Goal: Transaction & Acquisition: Purchase product/service

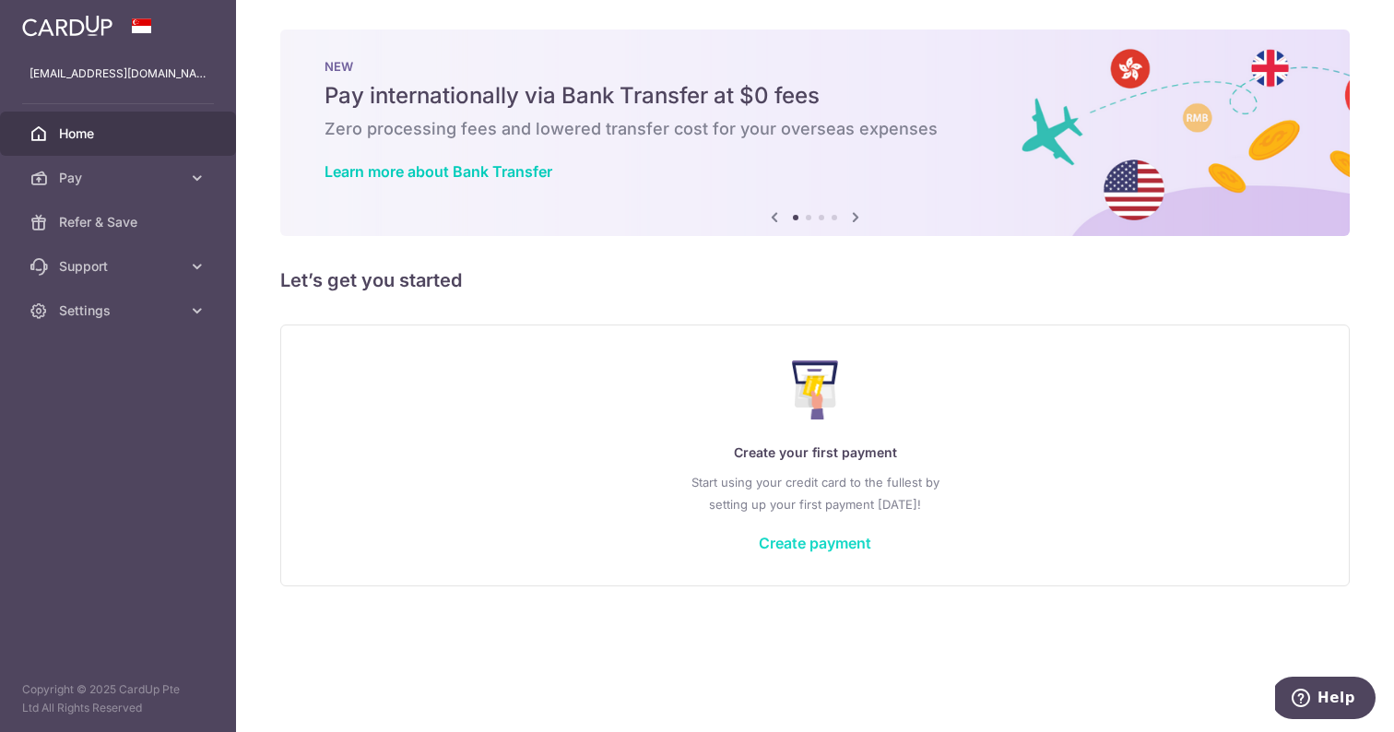
click at [846, 546] on link "Create payment" at bounding box center [815, 543] width 112 height 18
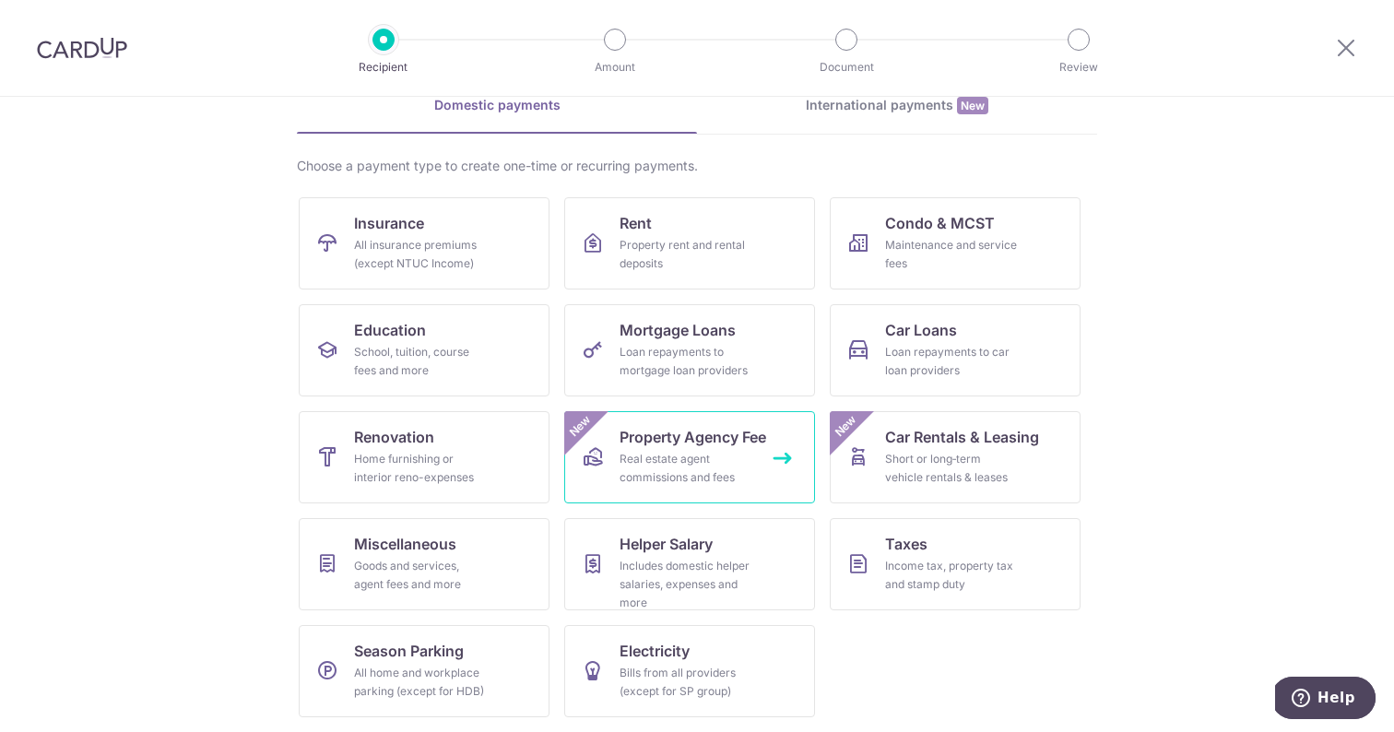
scroll to position [91, 0]
click at [902, 353] on div "Loan repayments to car loan providers" at bounding box center [951, 363] width 133 height 37
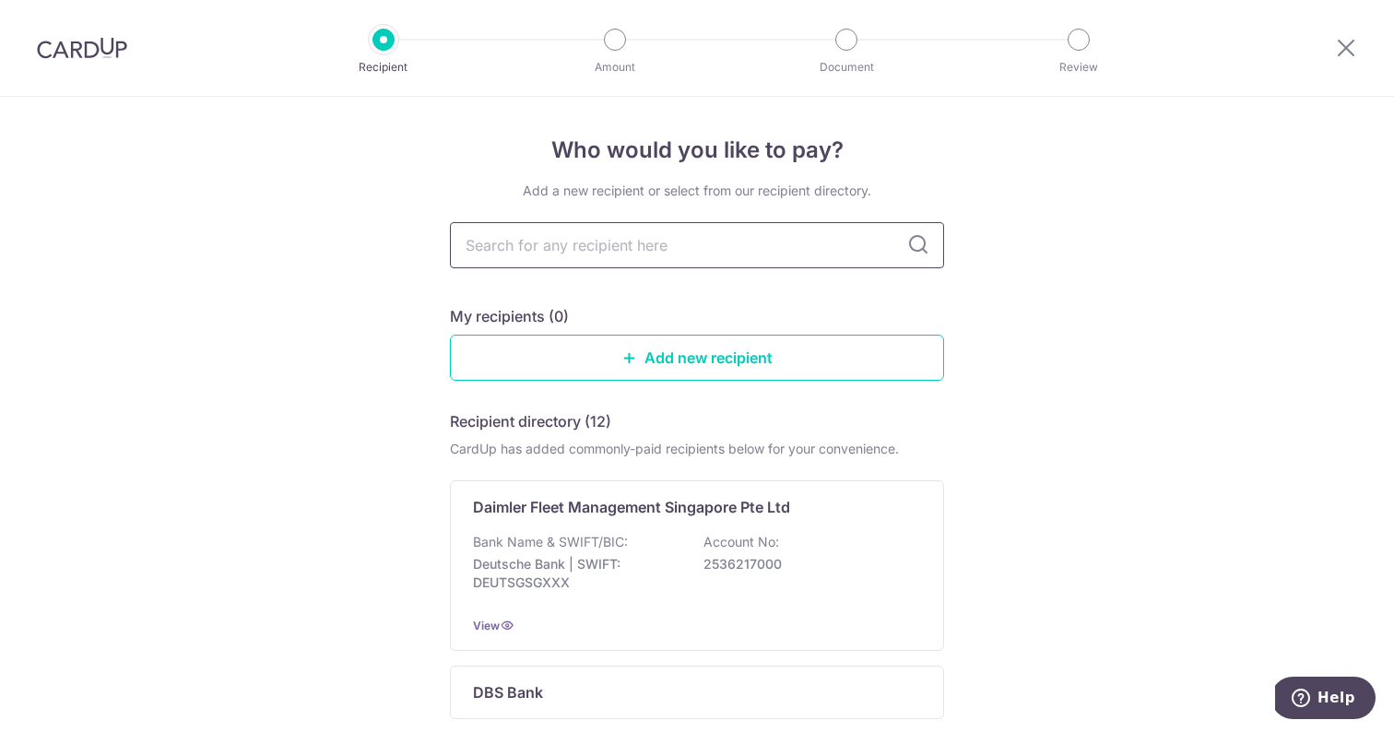
click at [848, 248] on input "text" at bounding box center [697, 245] width 494 height 46
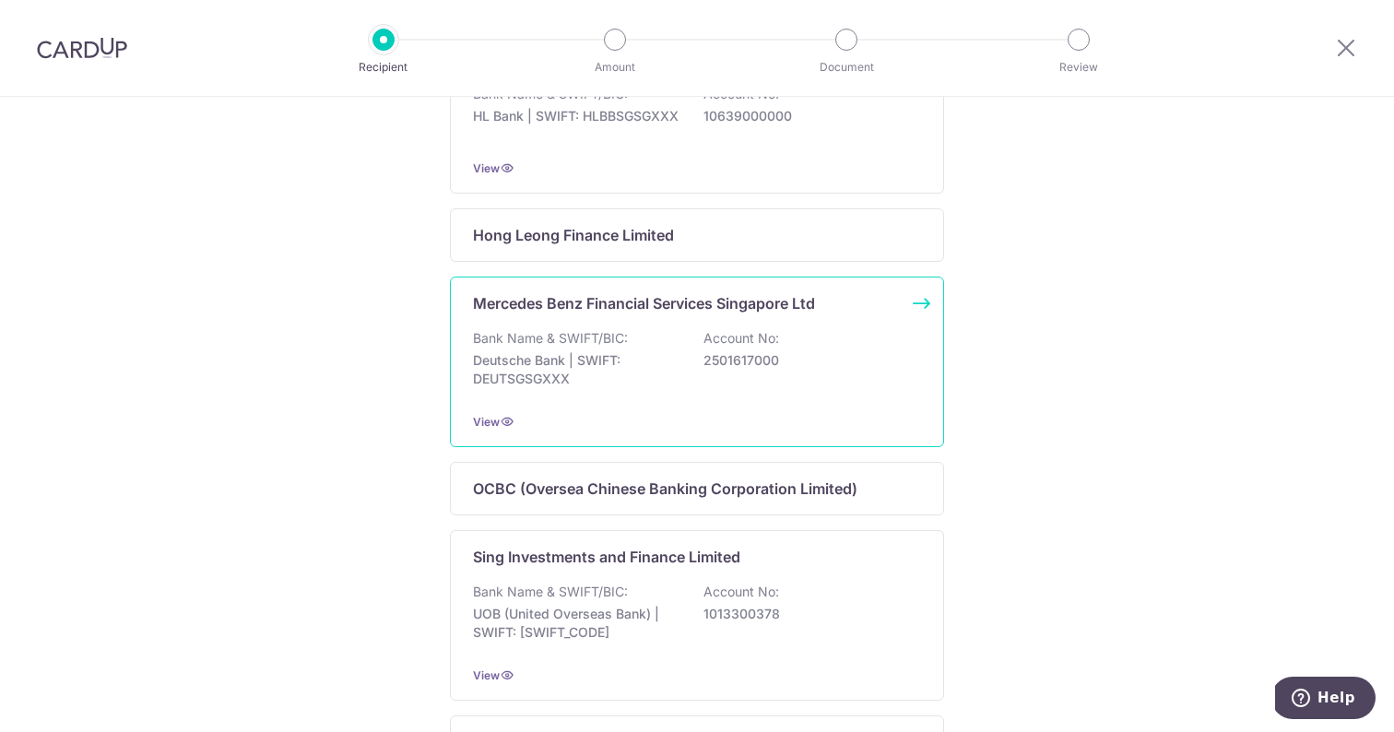
scroll to position [889, 0]
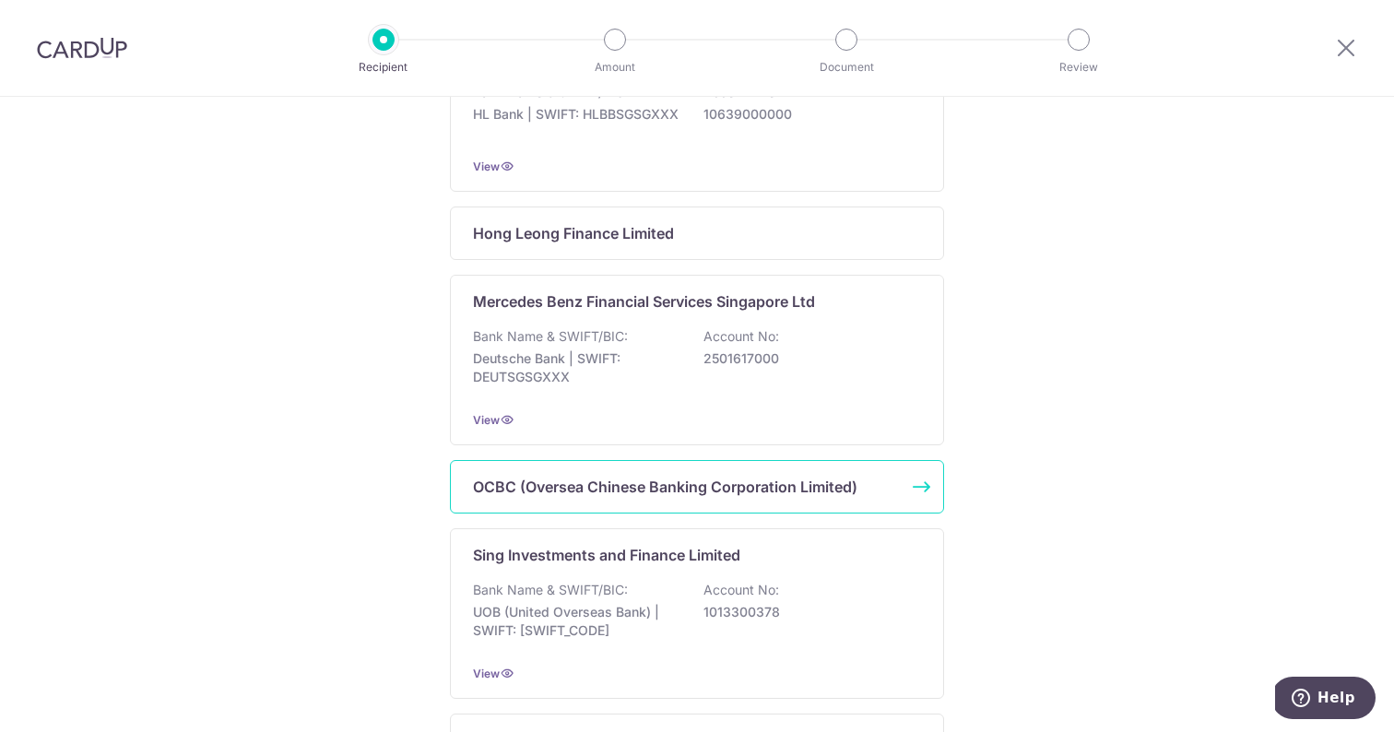
click at [858, 507] on div "OCBC (Oversea Chinese Banking Corporation Limited)" at bounding box center [697, 486] width 494 height 53
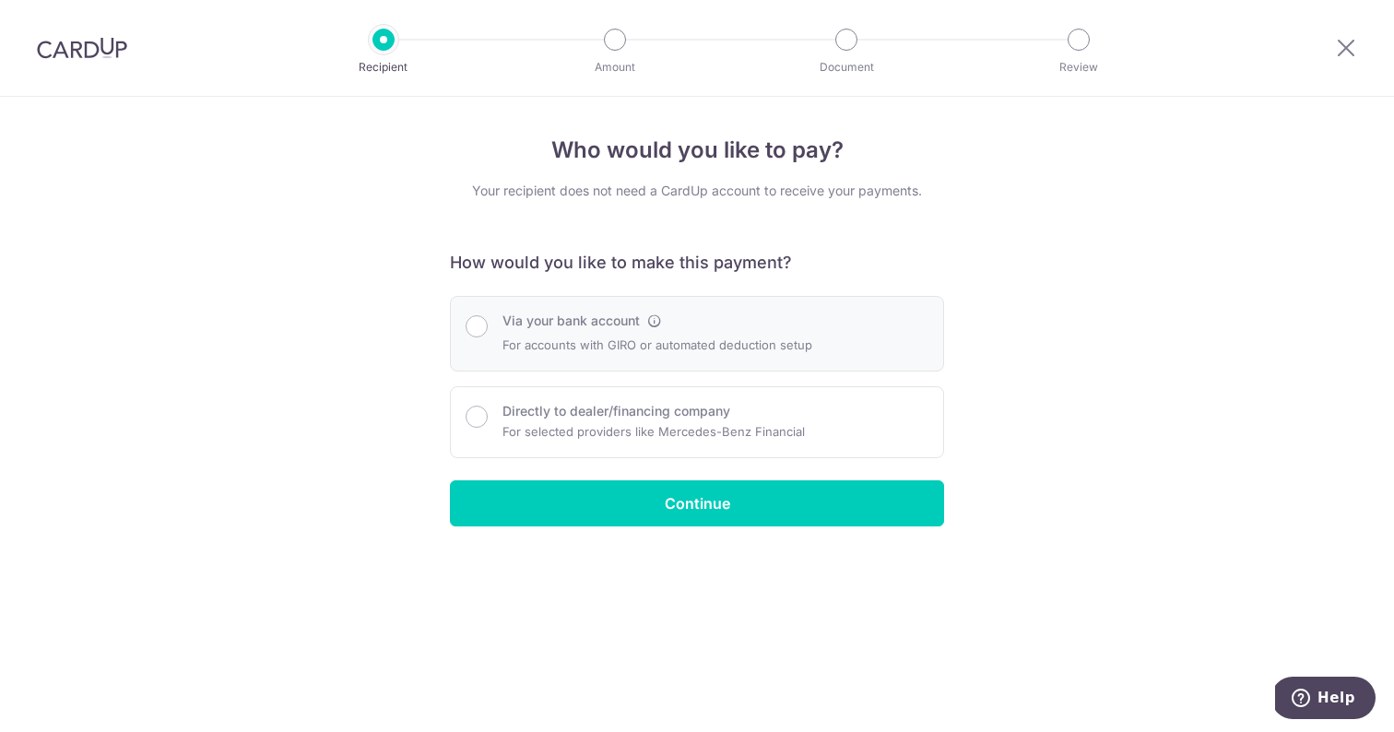
click at [619, 364] on div "Via your bank account For accounts with GIRO or automated deduction setup" at bounding box center [697, 334] width 494 height 76
radio input "true"
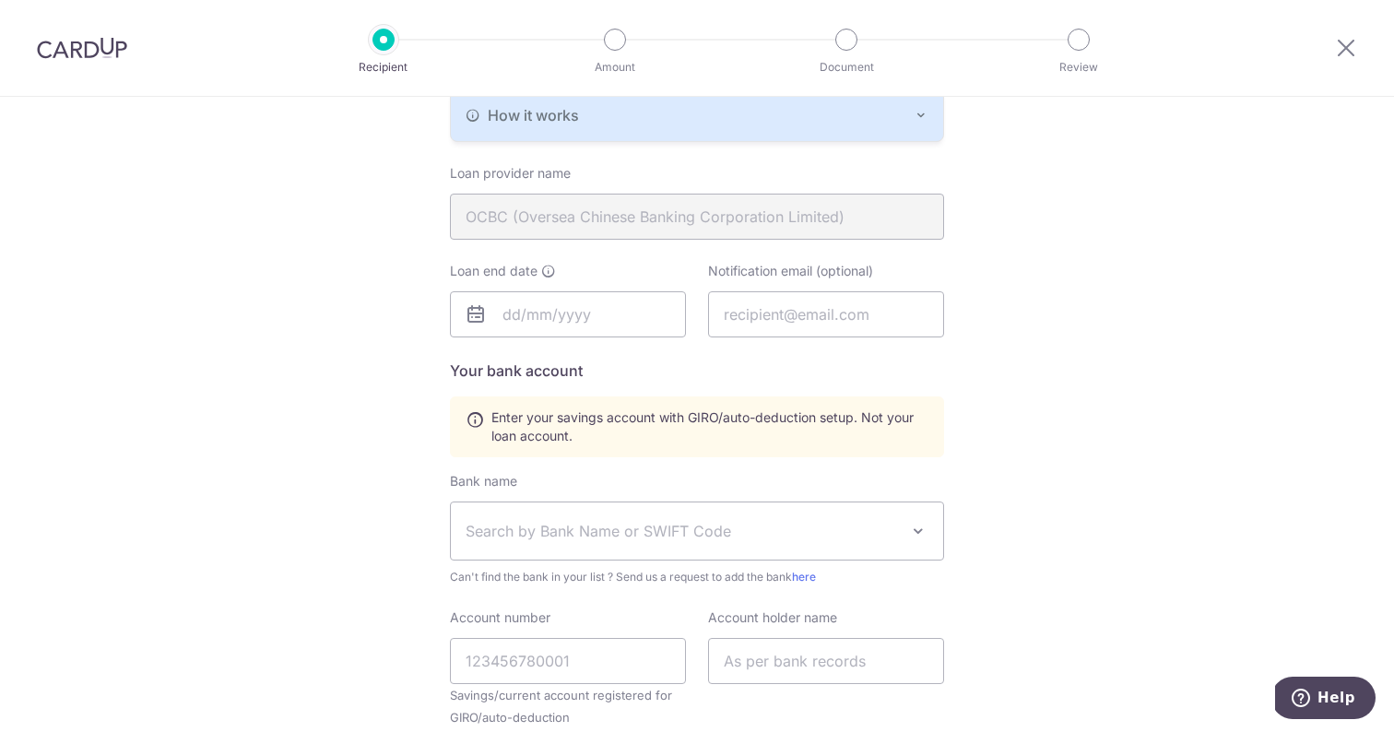
scroll to position [550, 0]
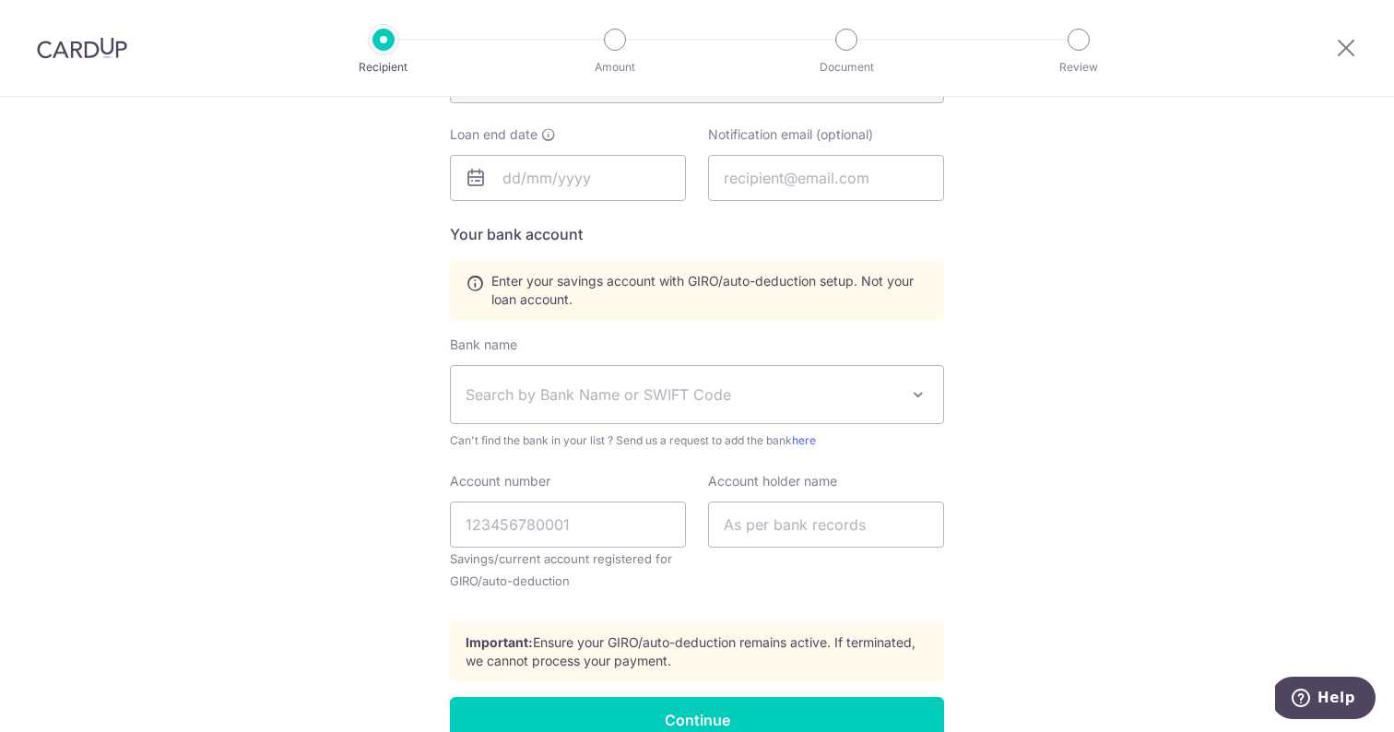
click at [710, 405] on span "Search by Bank Name or SWIFT Code" at bounding box center [681, 394] width 433 height 22
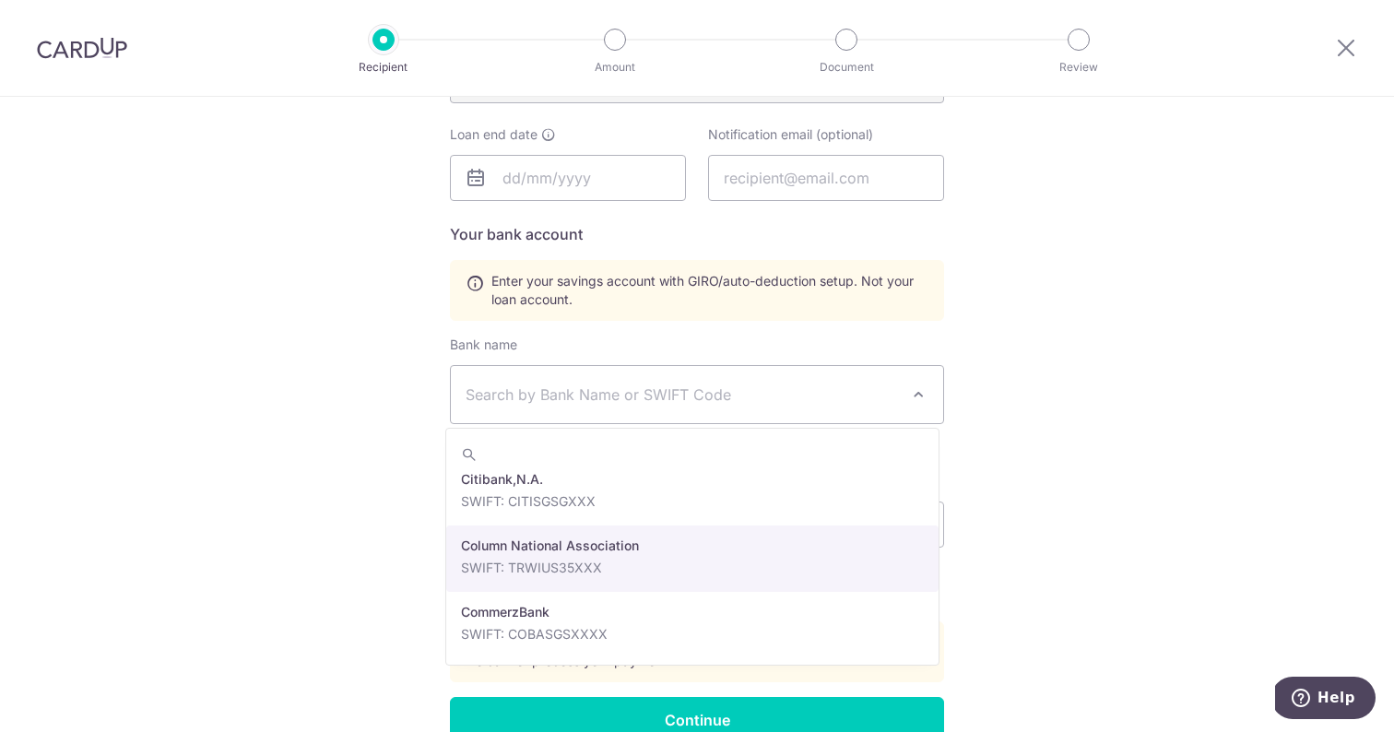
scroll to position [1141, 0]
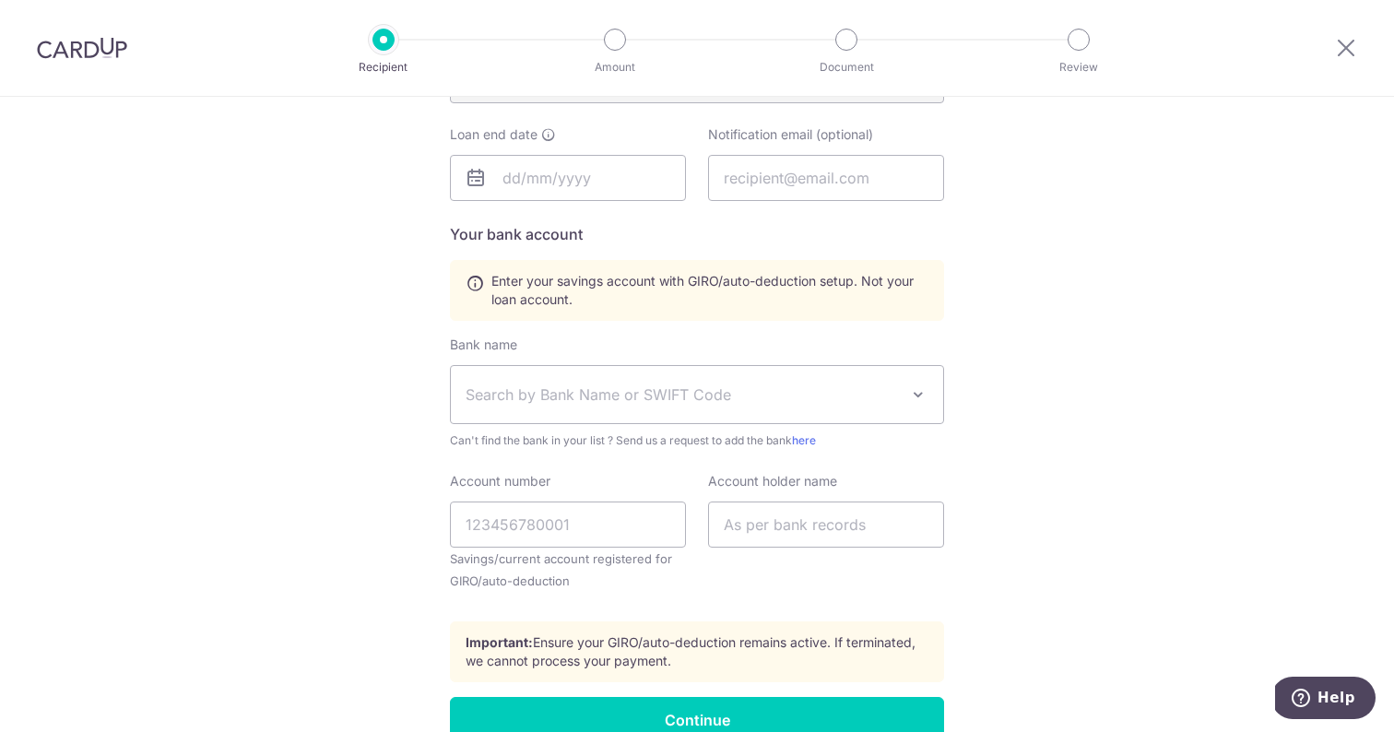
click at [340, 507] on div "Who would you like to pay? Your recipient does not need a CardUp account to rec…" at bounding box center [697, 187] width 1394 height 1283
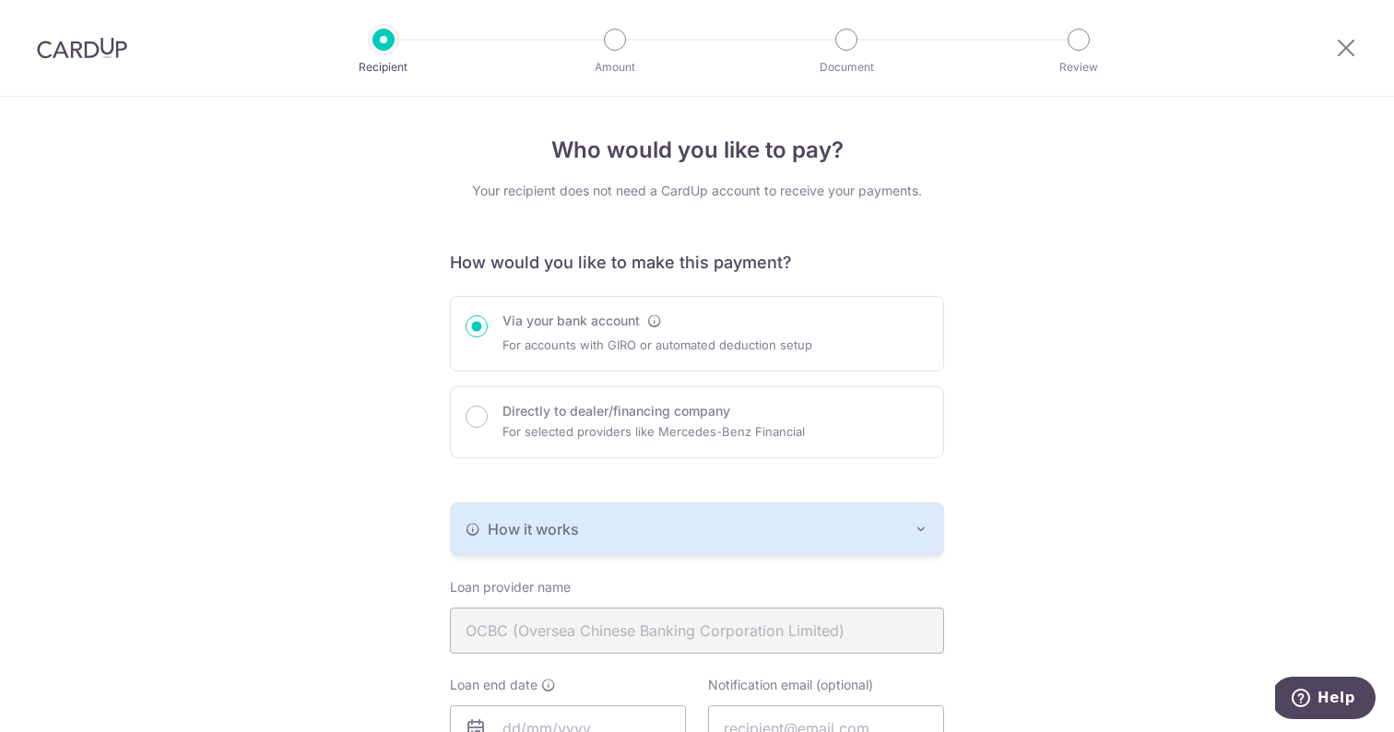
scroll to position [0, 0]
click at [1344, 53] on icon at bounding box center [1346, 47] width 22 height 23
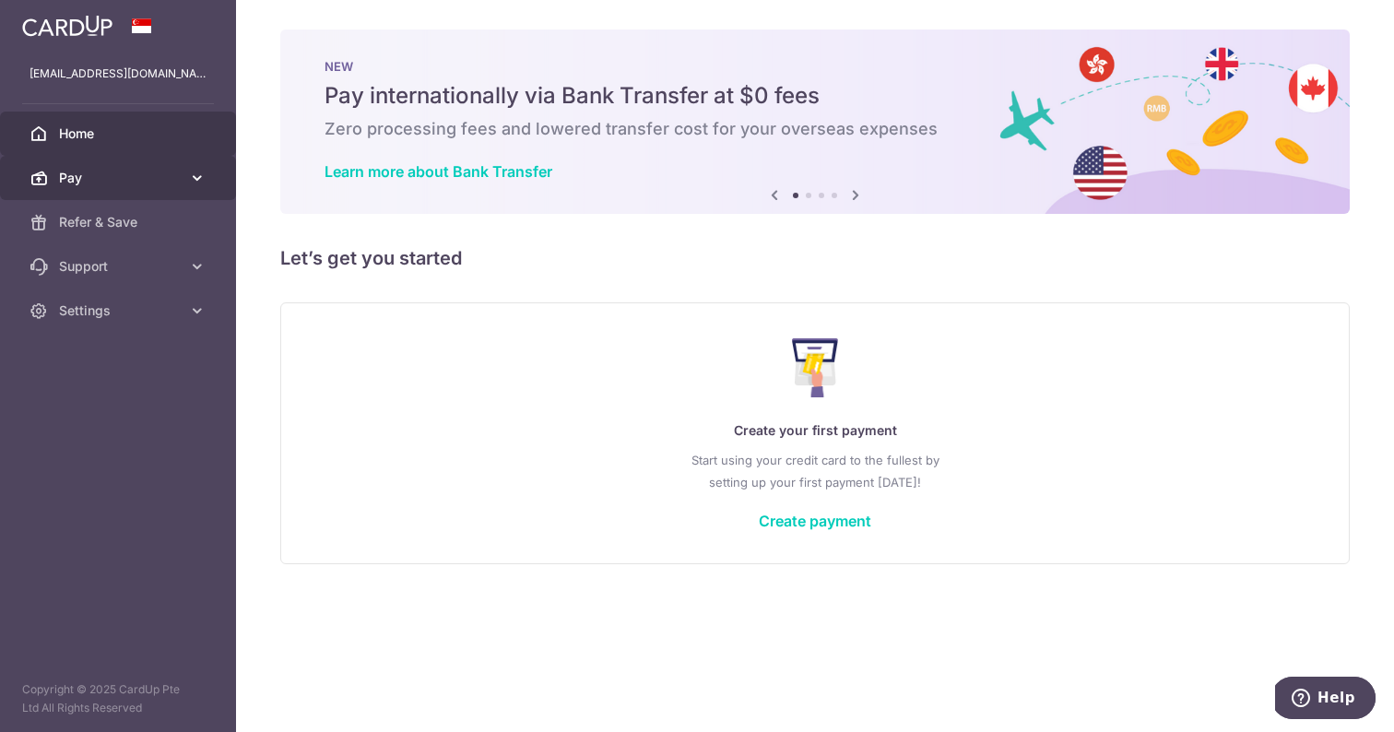
click at [96, 186] on span "Pay" at bounding box center [120, 178] width 122 height 18
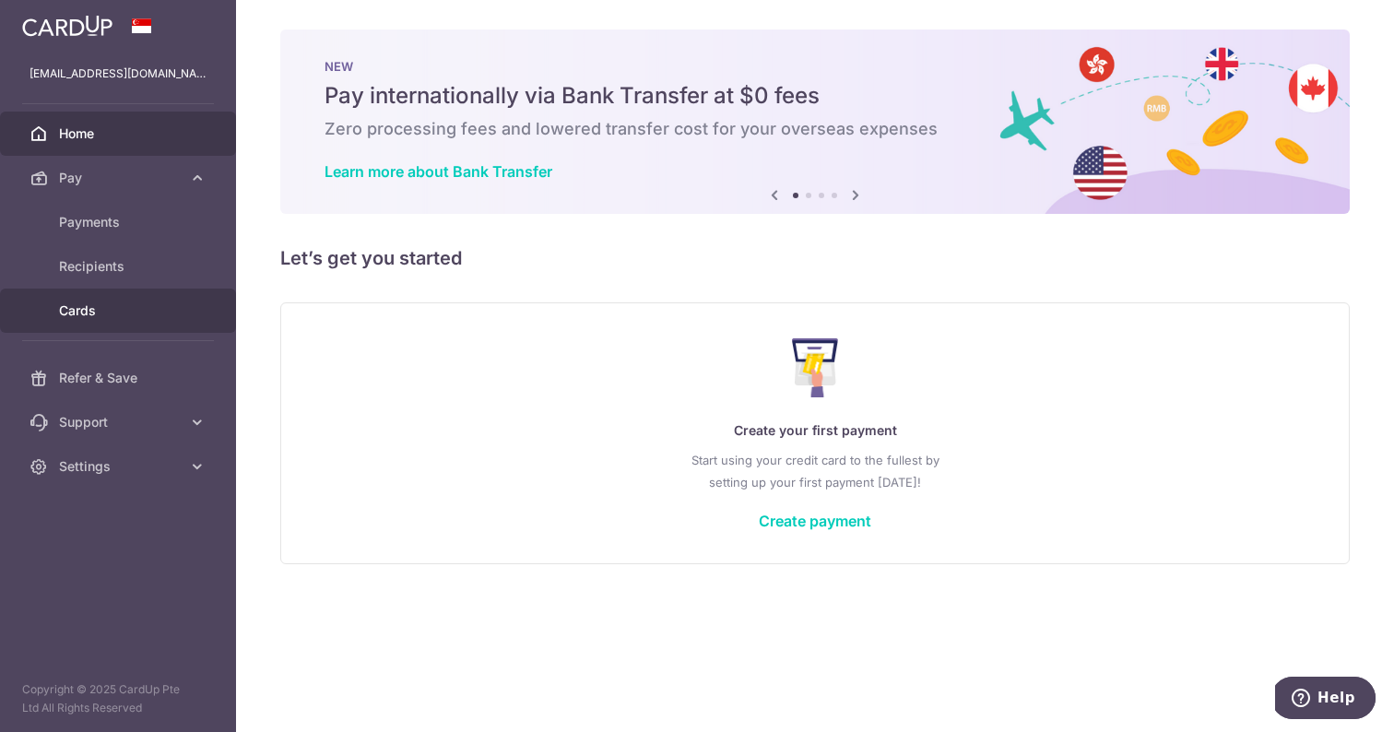
click at [107, 300] on link "Cards" at bounding box center [118, 311] width 236 height 44
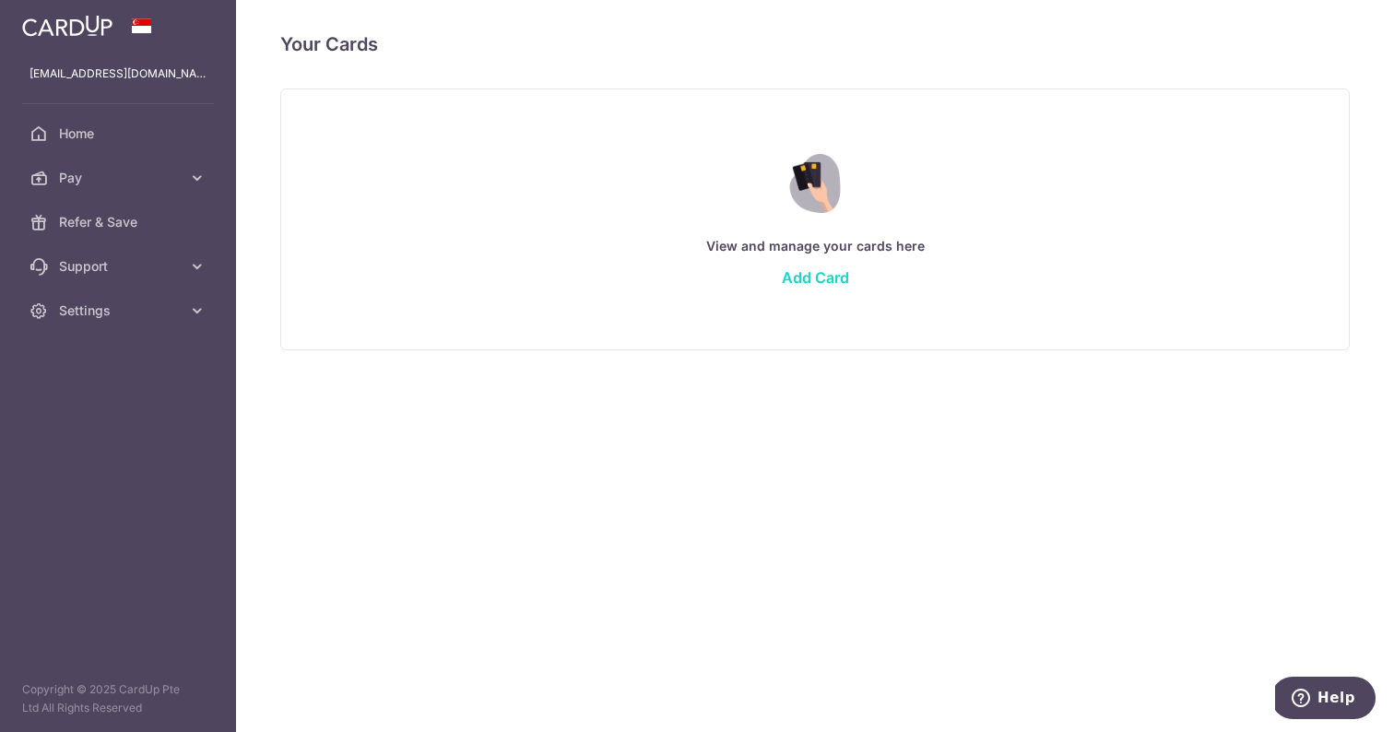
click at [792, 274] on link "Add Card" at bounding box center [815, 277] width 67 height 18
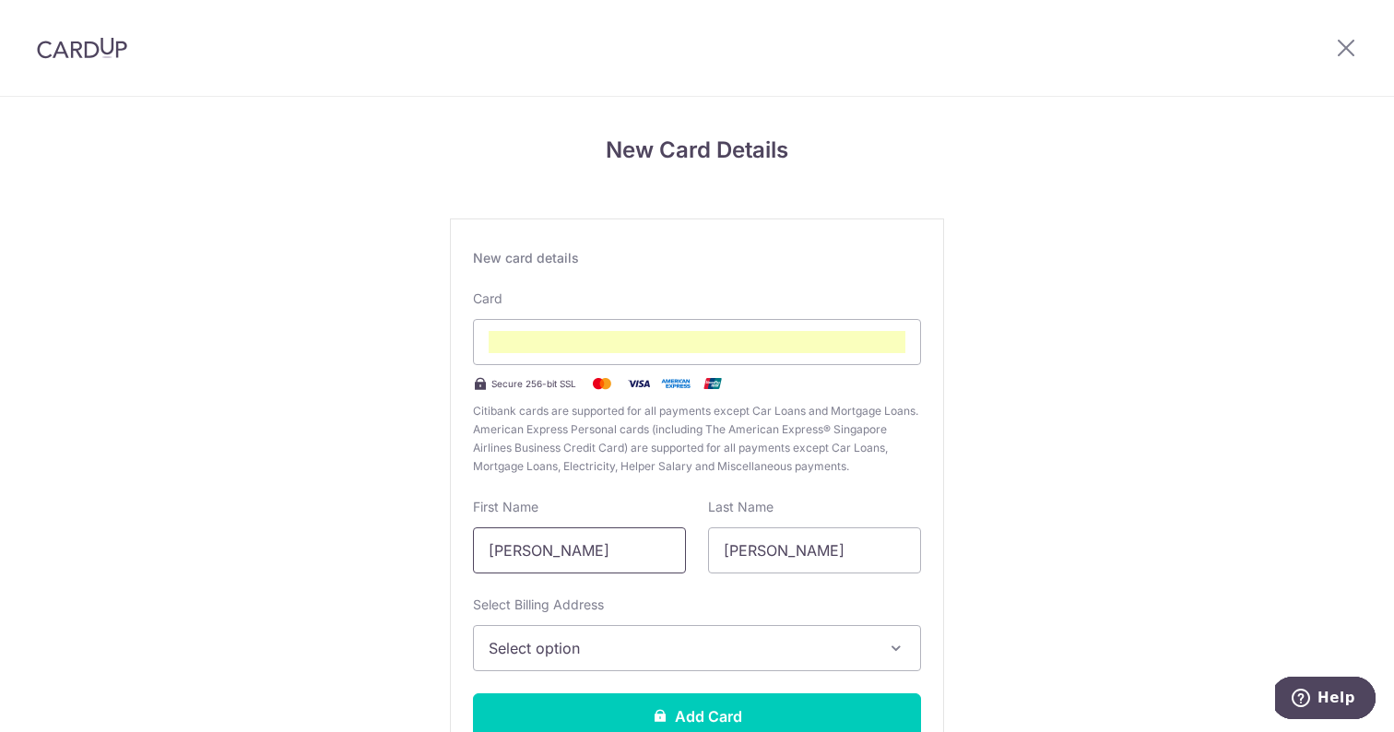
scroll to position [139, 0]
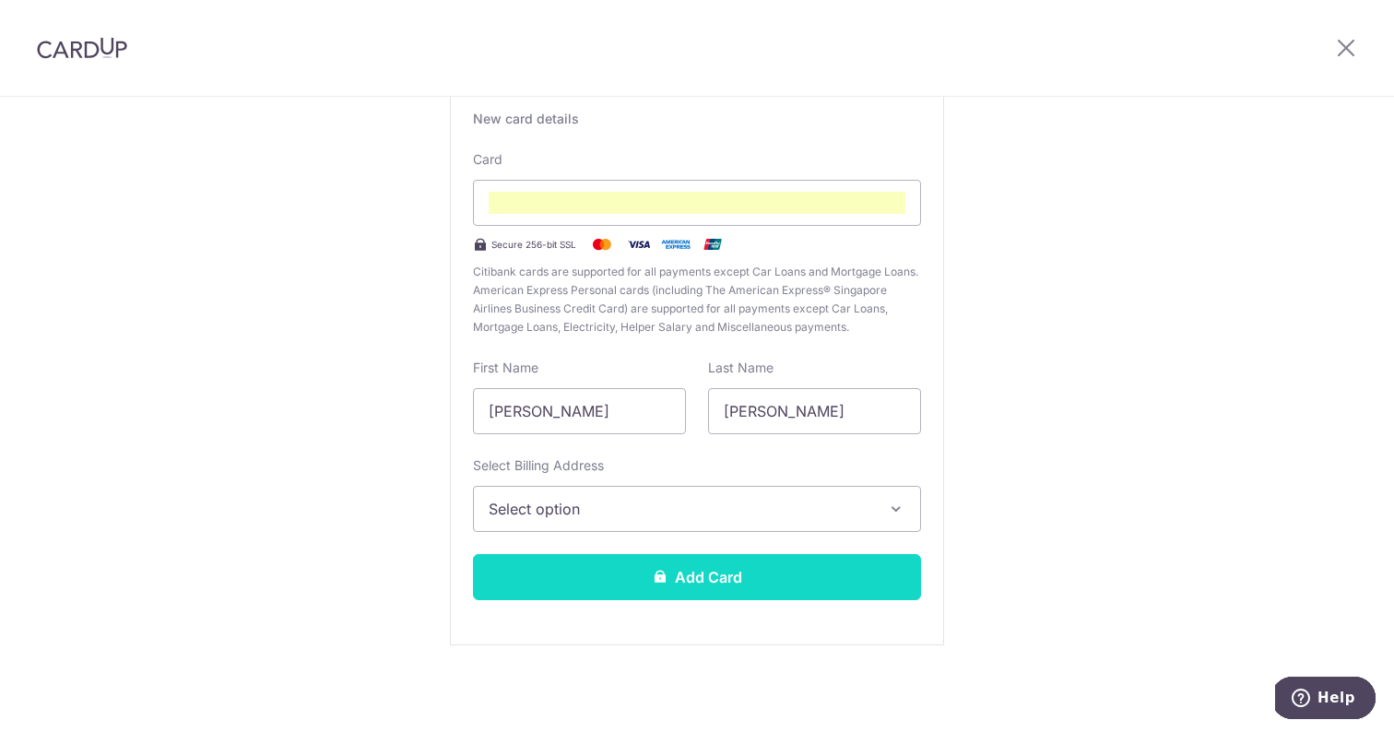
click at [610, 591] on button "Add Card" at bounding box center [697, 577] width 448 height 46
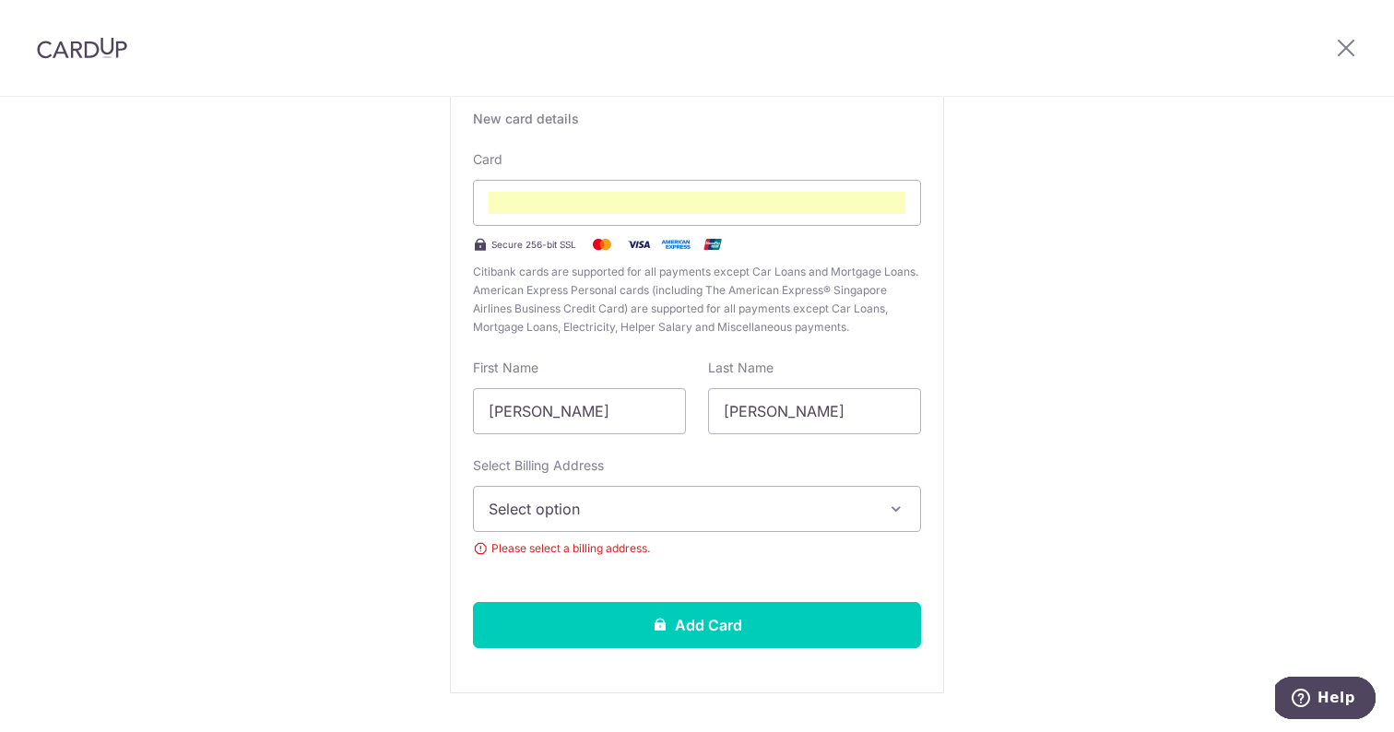
click at [662, 517] on span "Select option" at bounding box center [680, 509] width 383 height 22
click at [667, 563] on span "Add Billing Address" at bounding box center [713, 560] width 383 height 18
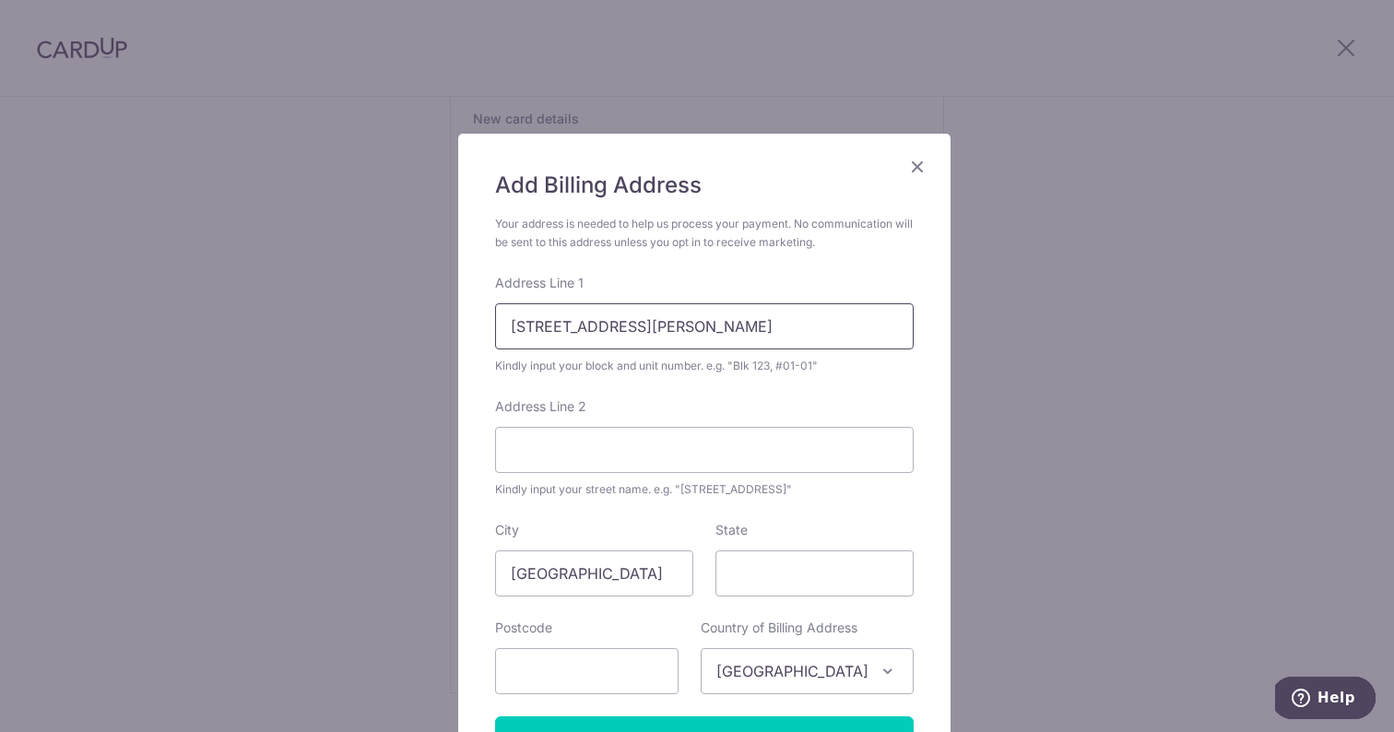
type input "10B Robin Drive"
type input "[GEOGRAPHIC_DATA]"
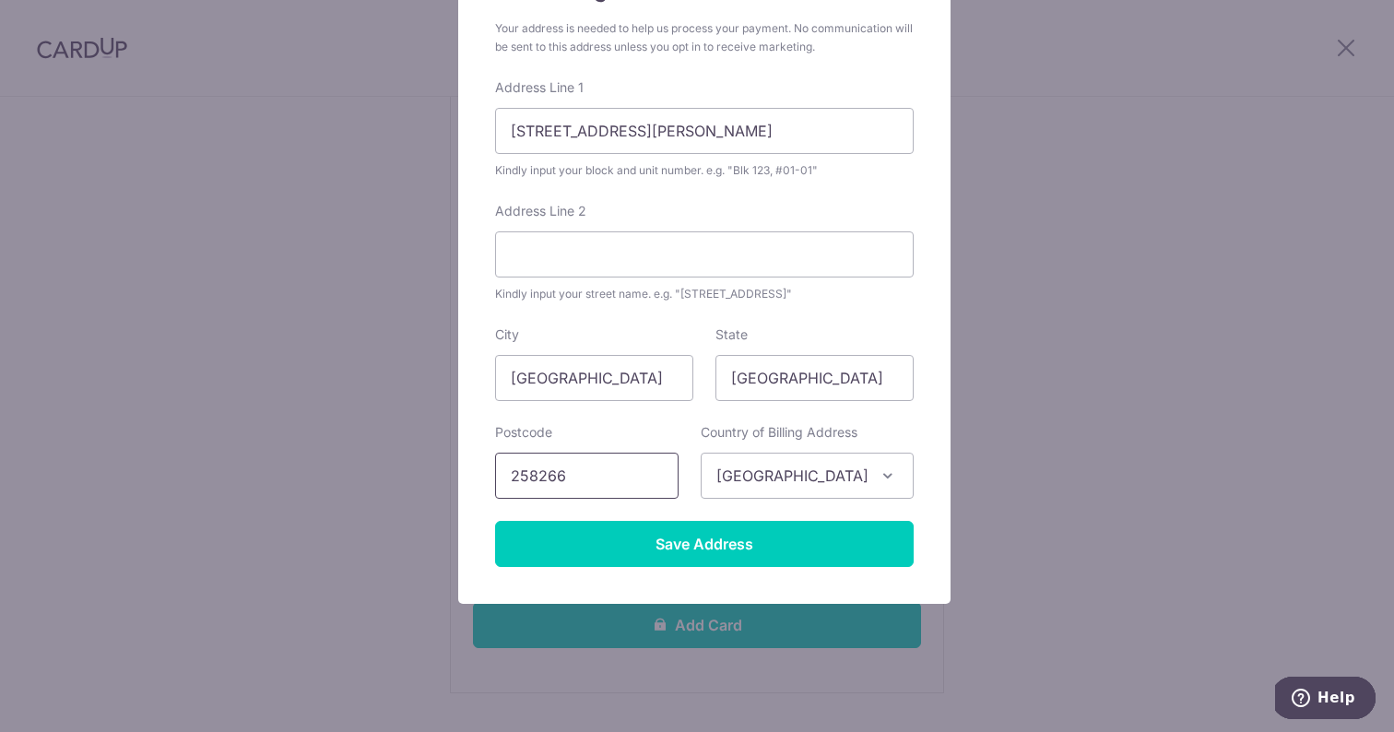
scroll to position [195, 0]
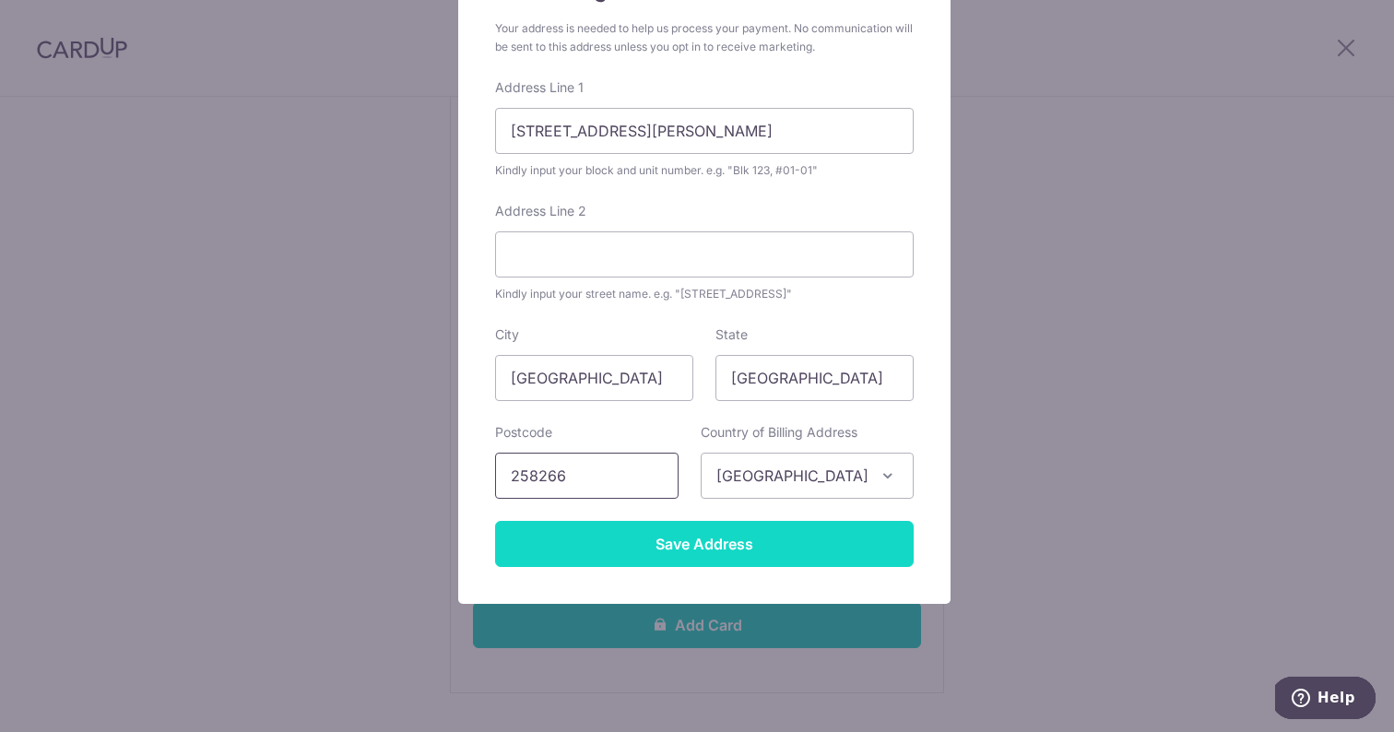
type input "258266"
click at [694, 531] on input "Save Address" at bounding box center [704, 544] width 418 height 46
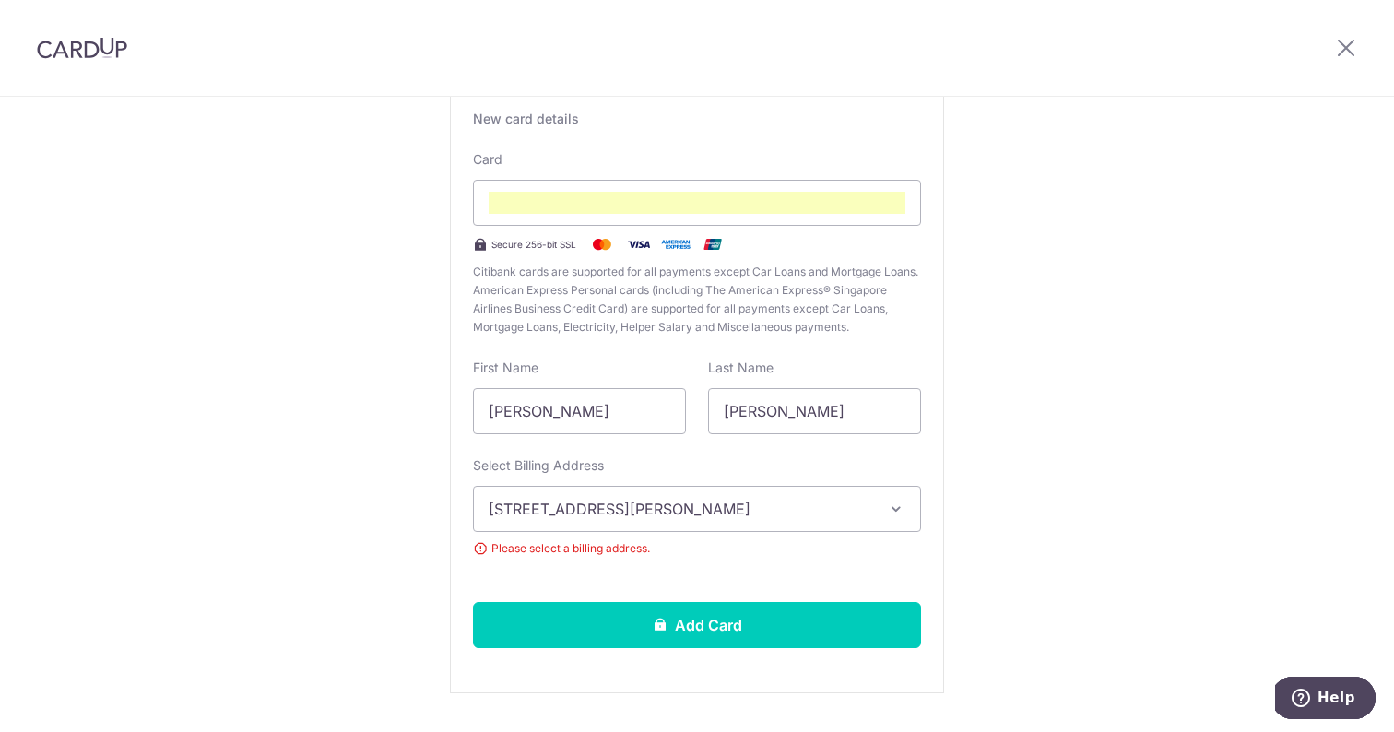
click at [722, 523] on button "10B Robin Drive, Singapore, Singapore, Singapore-258266" at bounding box center [697, 509] width 448 height 46
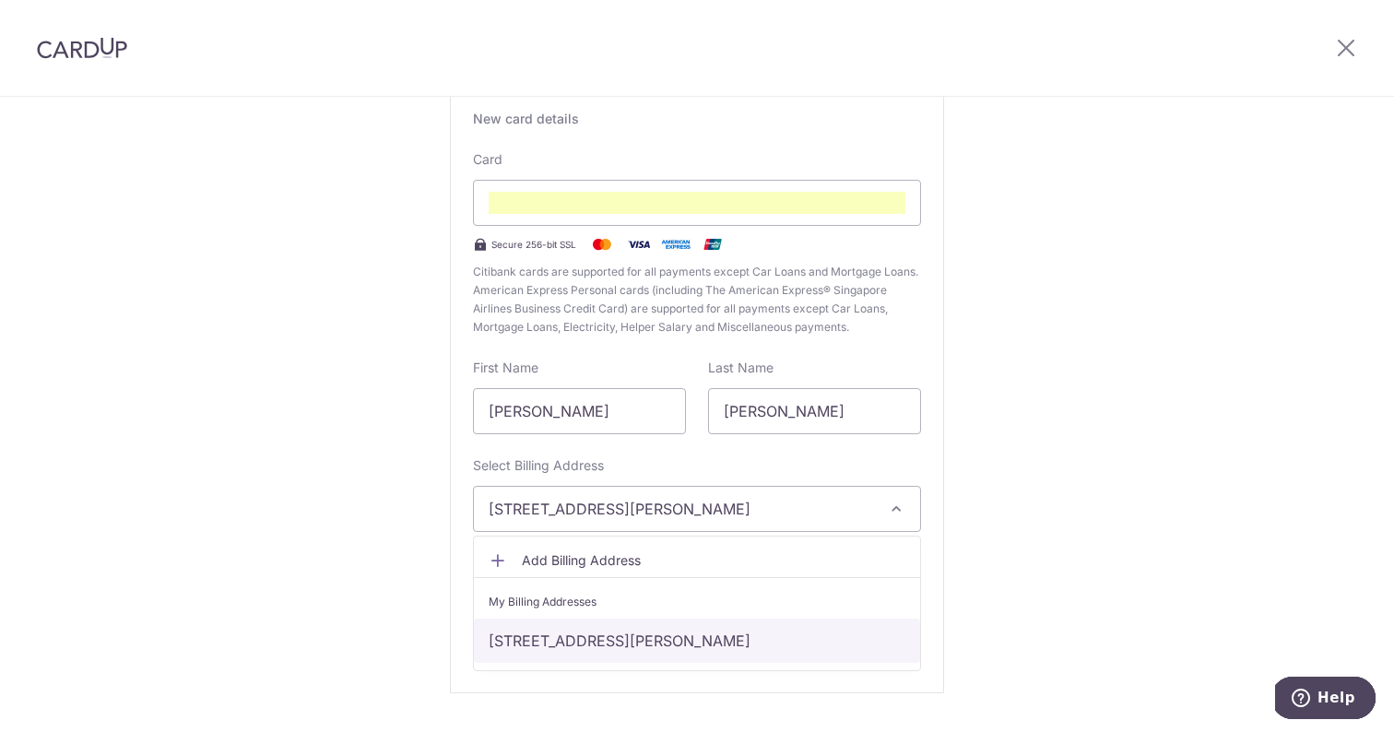
click at [671, 619] on link "10B Robin Drive, Singapore, Singapore, Singapore-258266" at bounding box center [697, 641] width 446 height 44
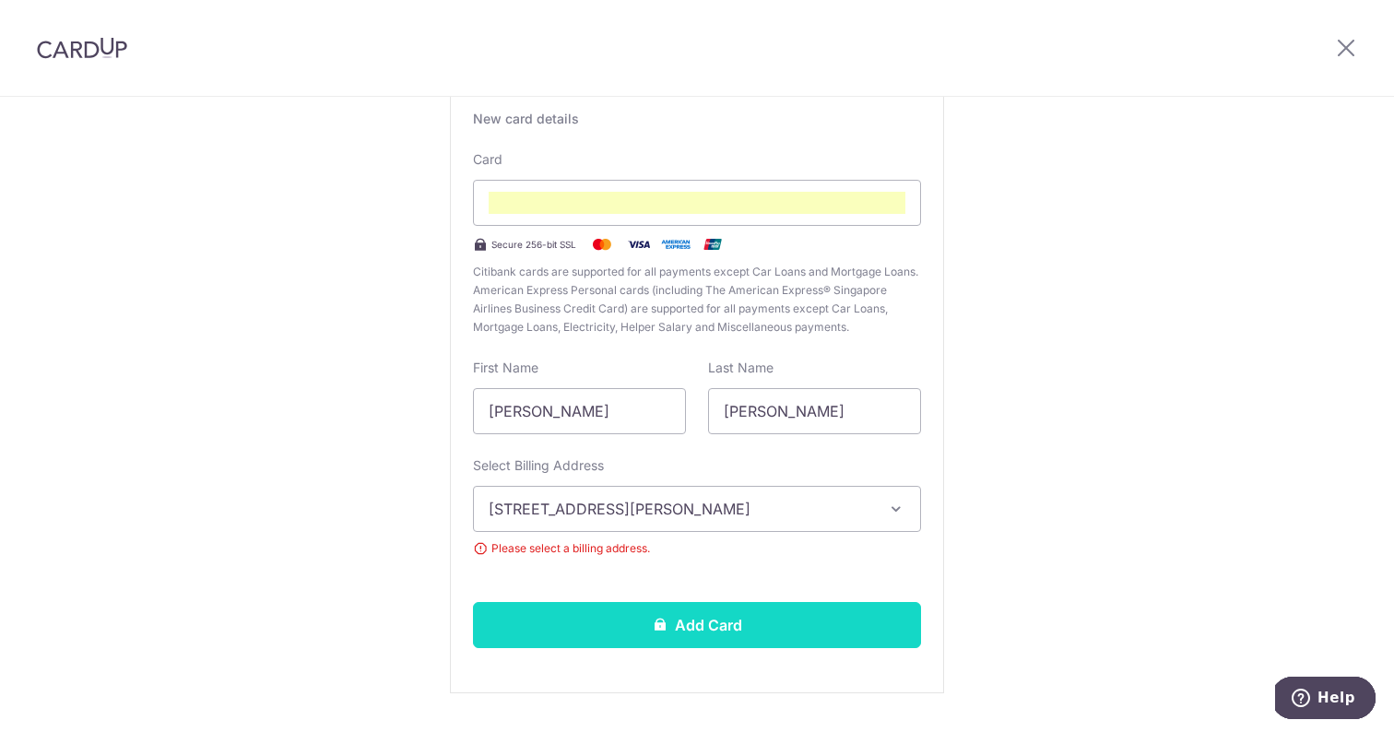
click at [671, 619] on button "Add Card" at bounding box center [697, 625] width 448 height 46
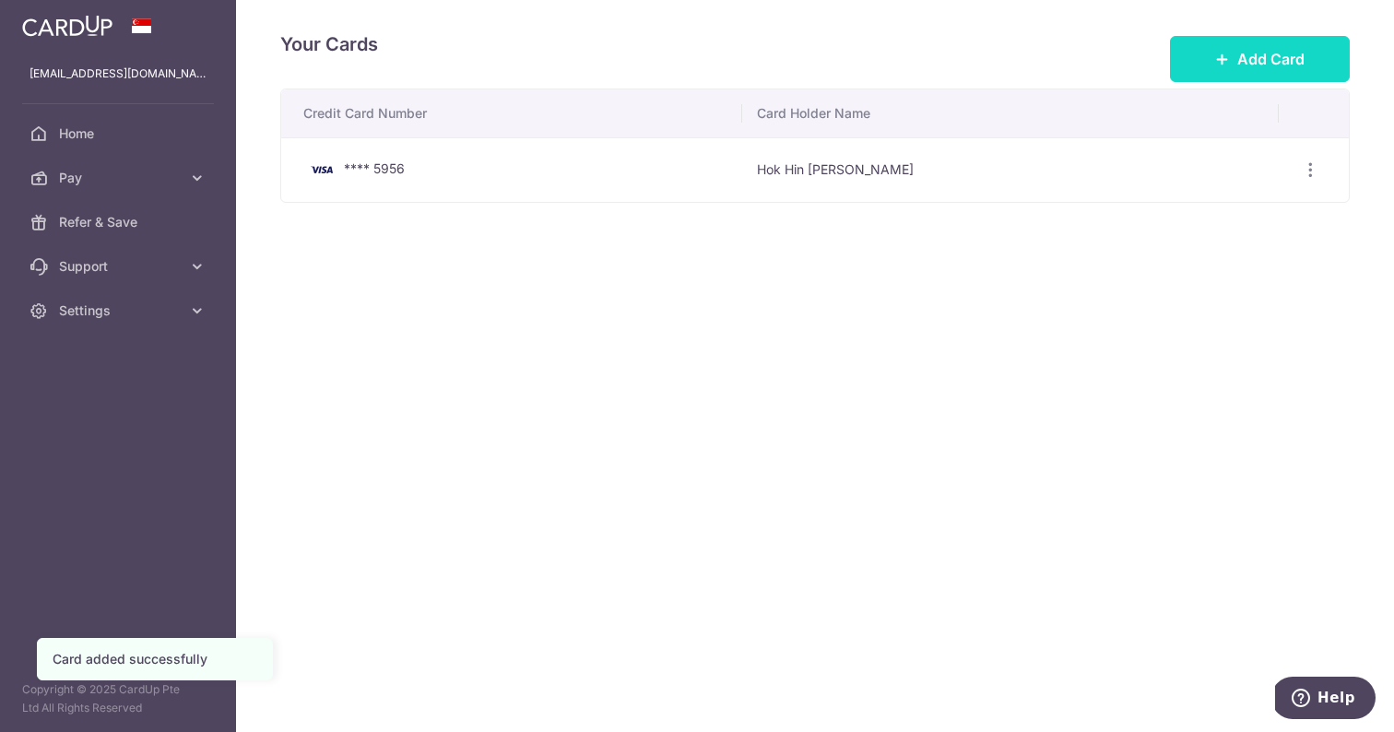
click at [1255, 65] on span "Add Card" at bounding box center [1270, 59] width 67 height 22
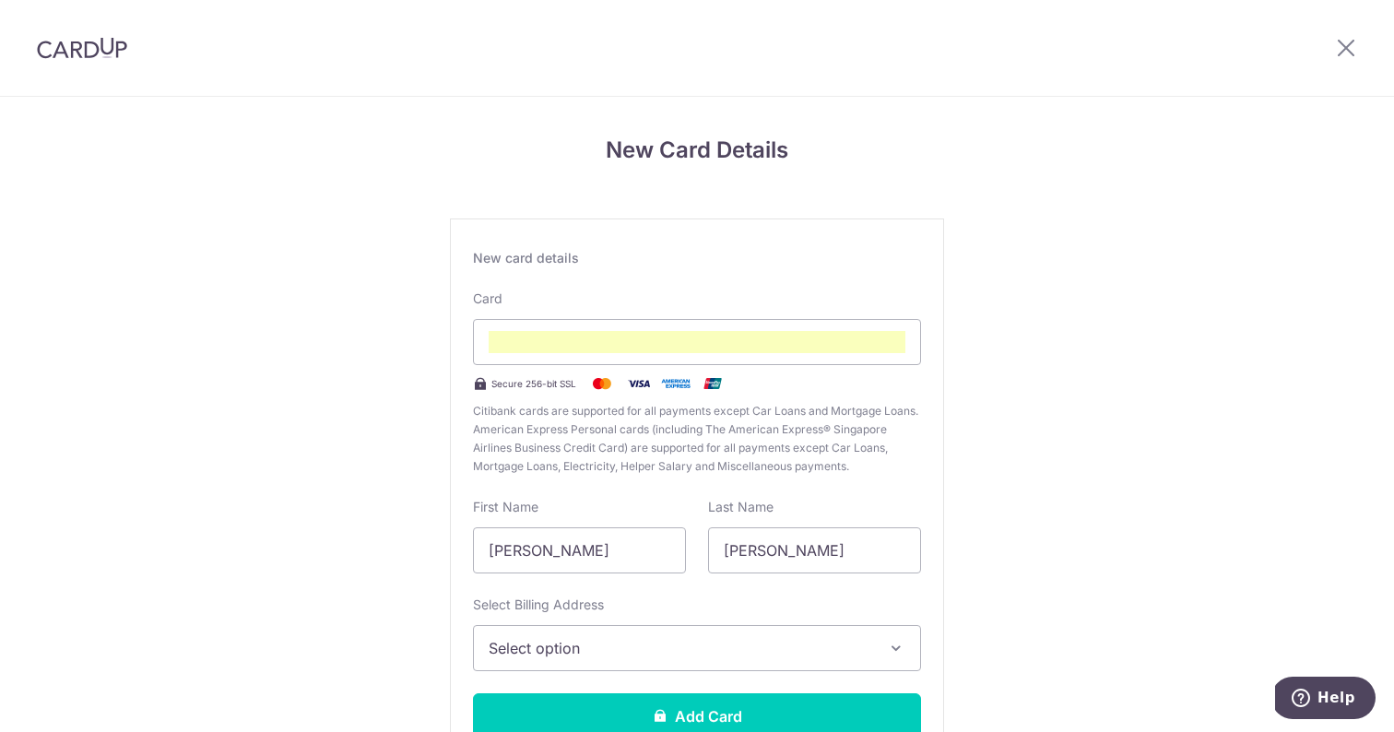
scroll to position [88, 0]
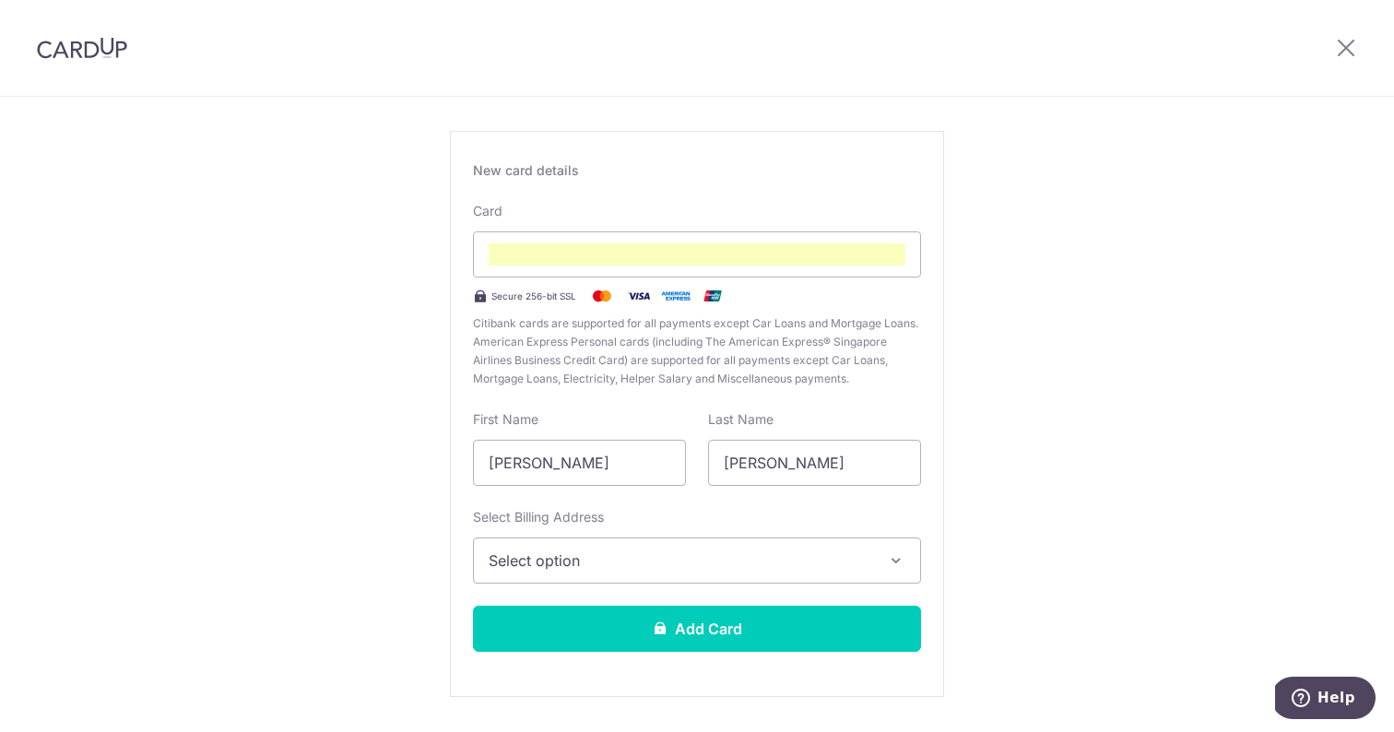
click at [756, 565] on span "Select option" at bounding box center [680, 560] width 383 height 22
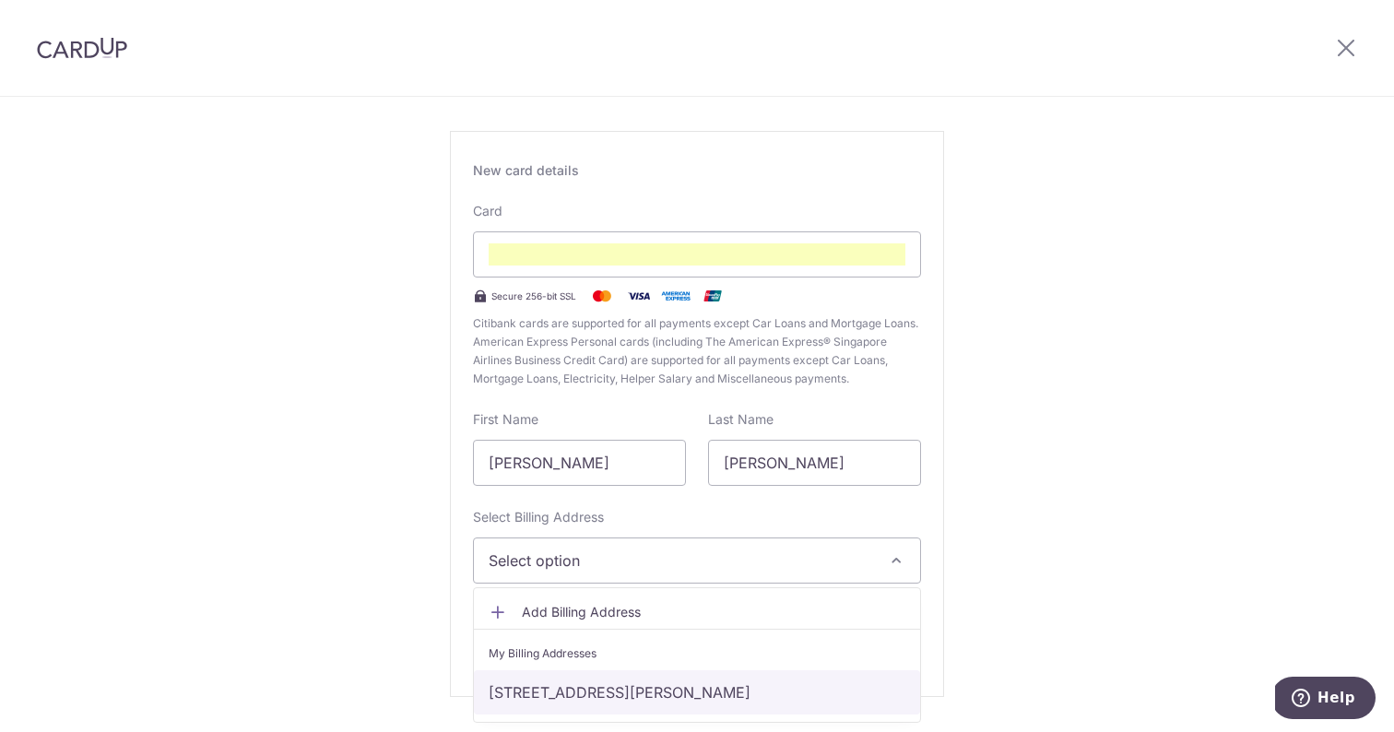
click at [759, 690] on link "[STREET_ADDRESS][PERSON_NAME]" at bounding box center [697, 692] width 446 height 44
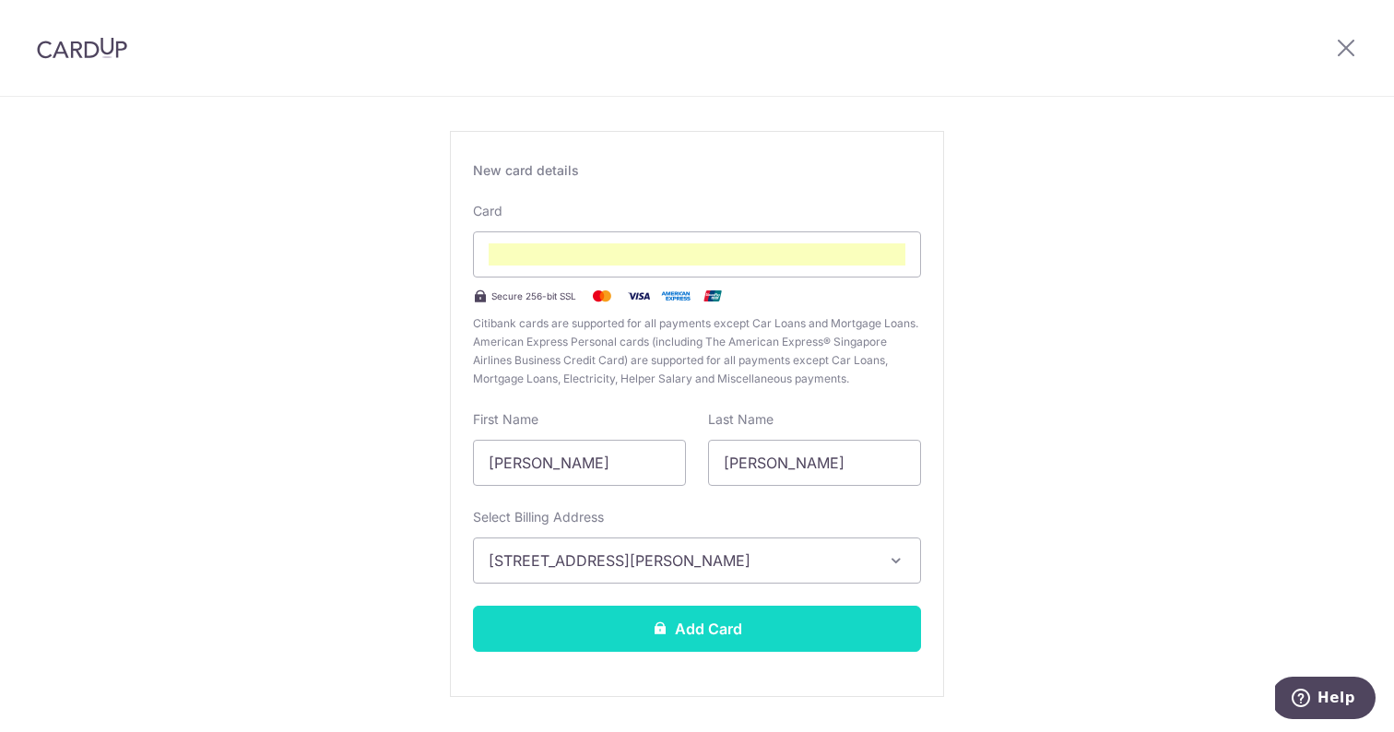
click at [756, 629] on button "Add Card" at bounding box center [697, 629] width 448 height 46
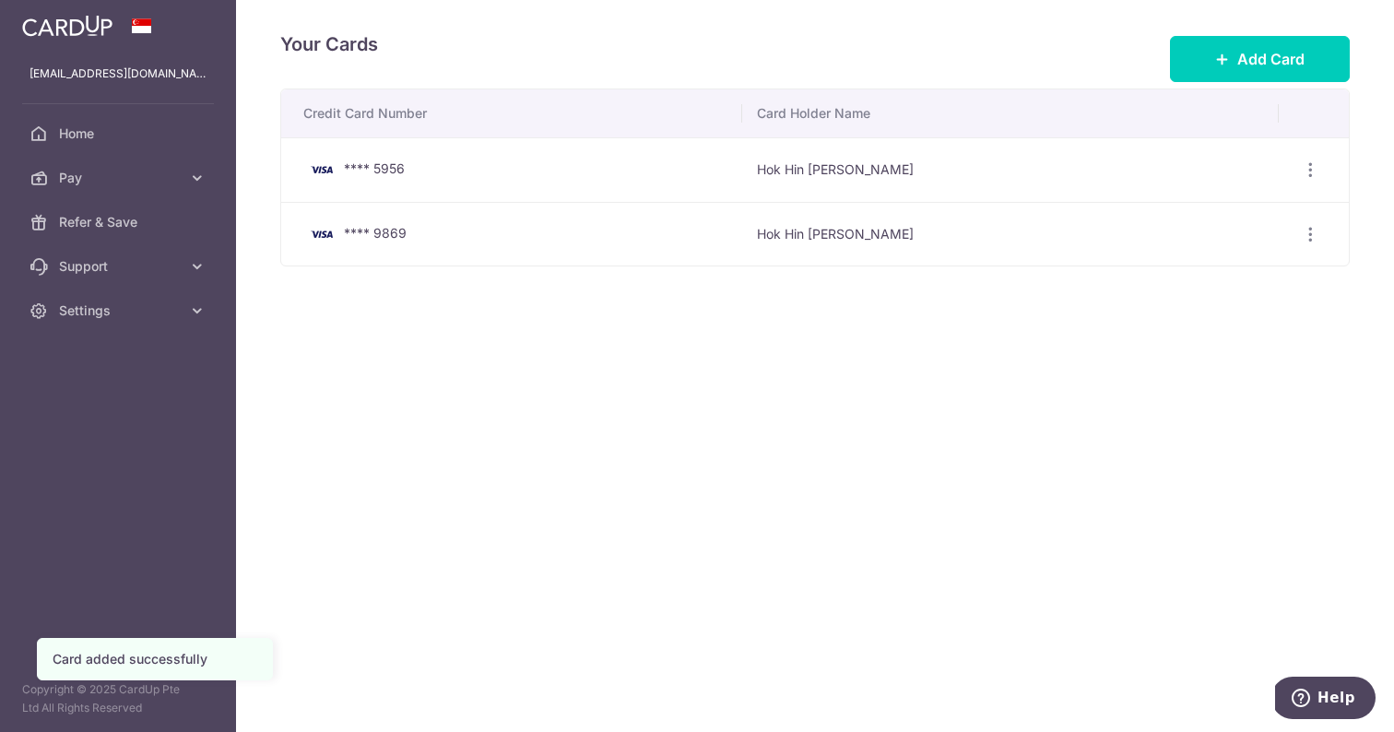
click at [1277, 1] on div "Your Cards Add Card Credit Card Number Card Holder Name **** 5956 Hok Hin [PERS…" at bounding box center [815, 366] width 1158 height 732
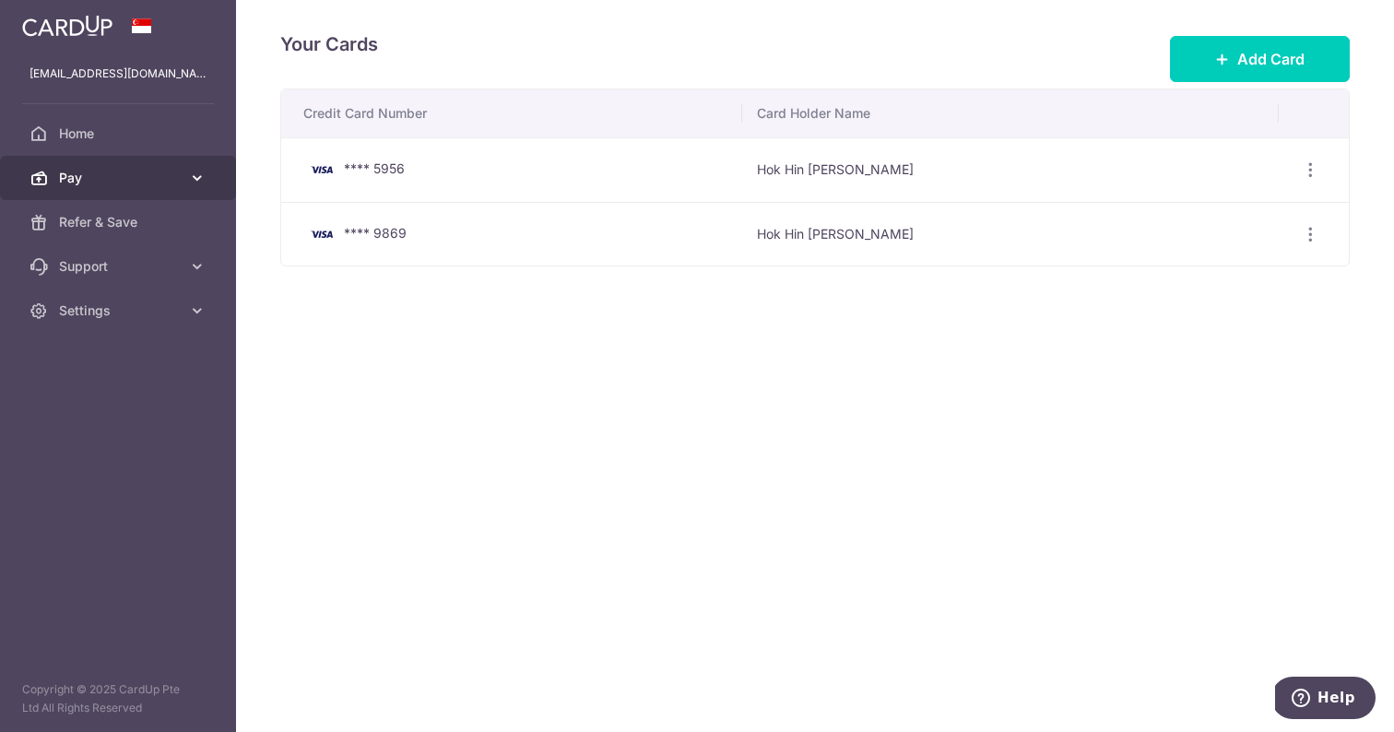
click at [115, 183] on span "Pay" at bounding box center [120, 178] width 122 height 18
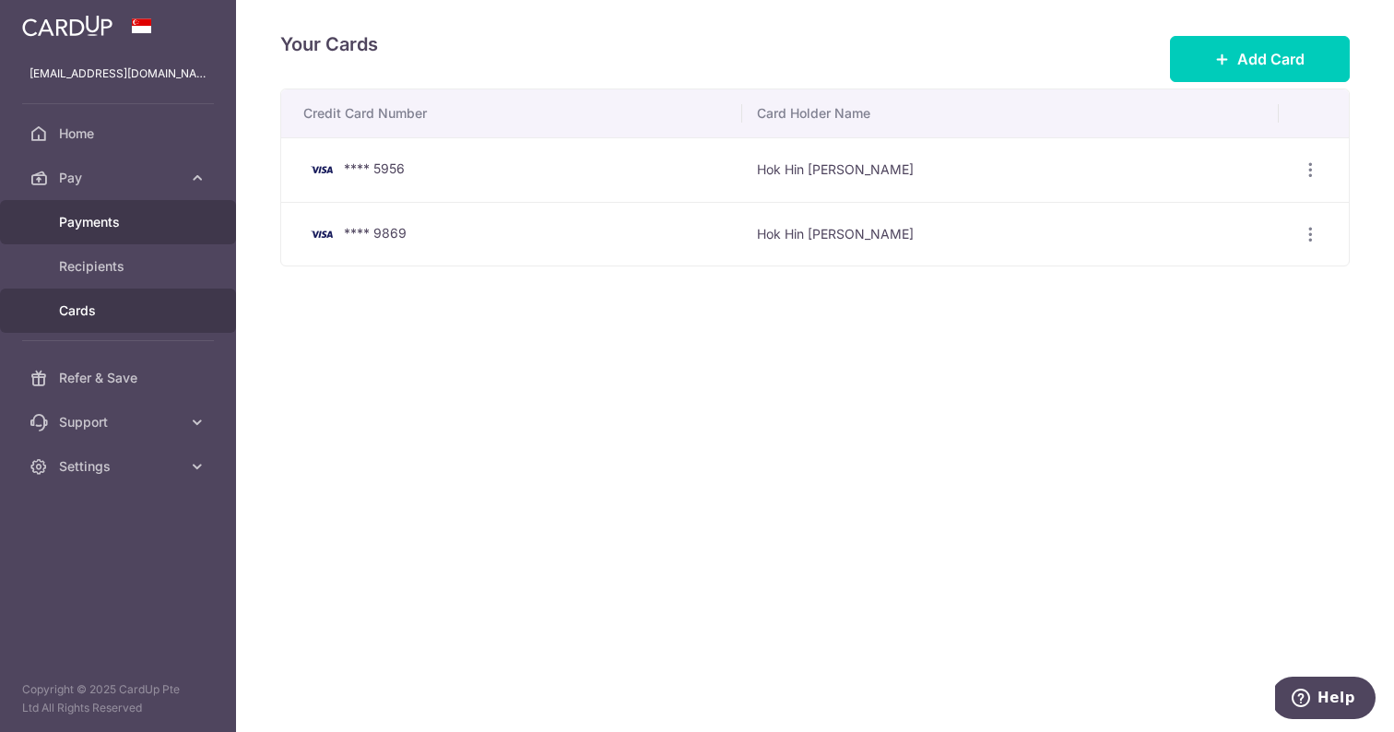
click at [86, 235] on link "Payments" at bounding box center [118, 222] width 236 height 44
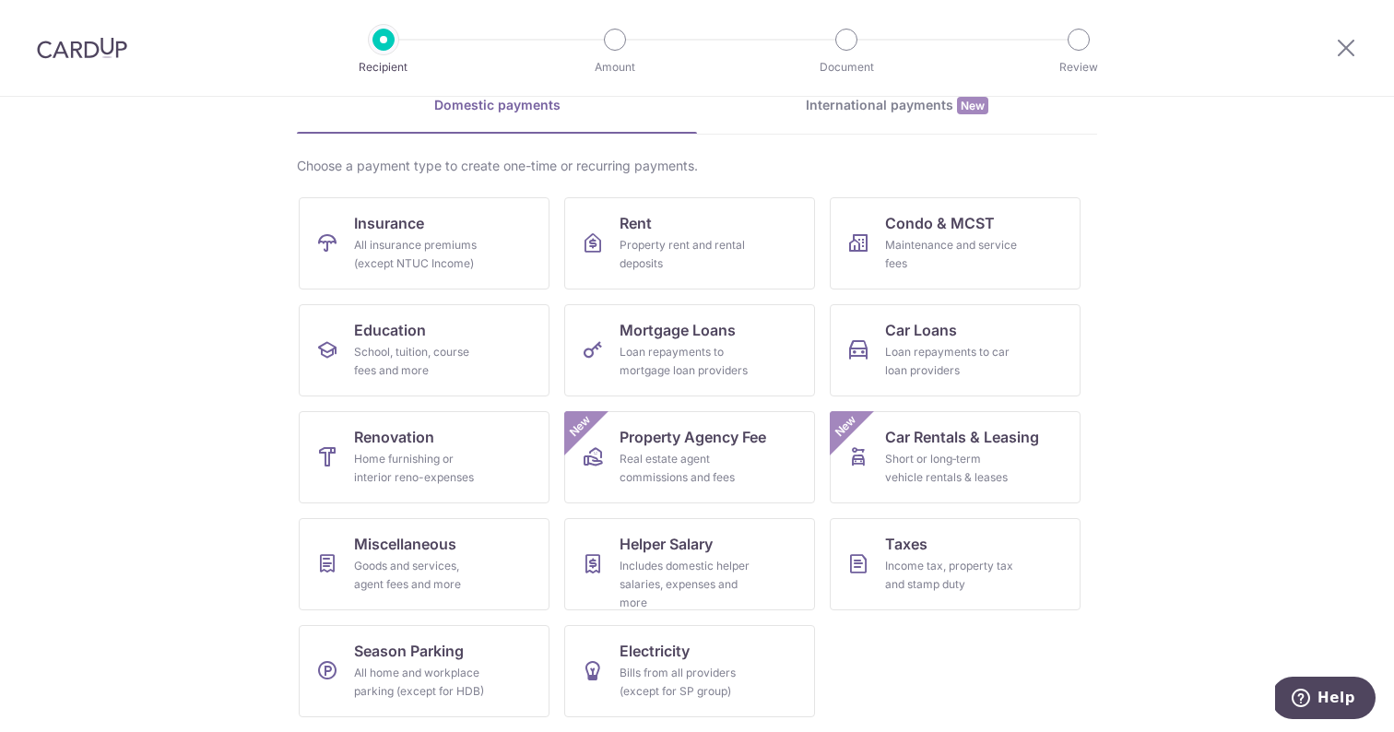
scroll to position [93, 0]
click at [407, 533] on link "Miscellaneous Goods and services, agent fees and more" at bounding box center [424, 564] width 251 height 92
click at [904, 260] on div "Maintenance and service fees" at bounding box center [951, 254] width 133 height 37
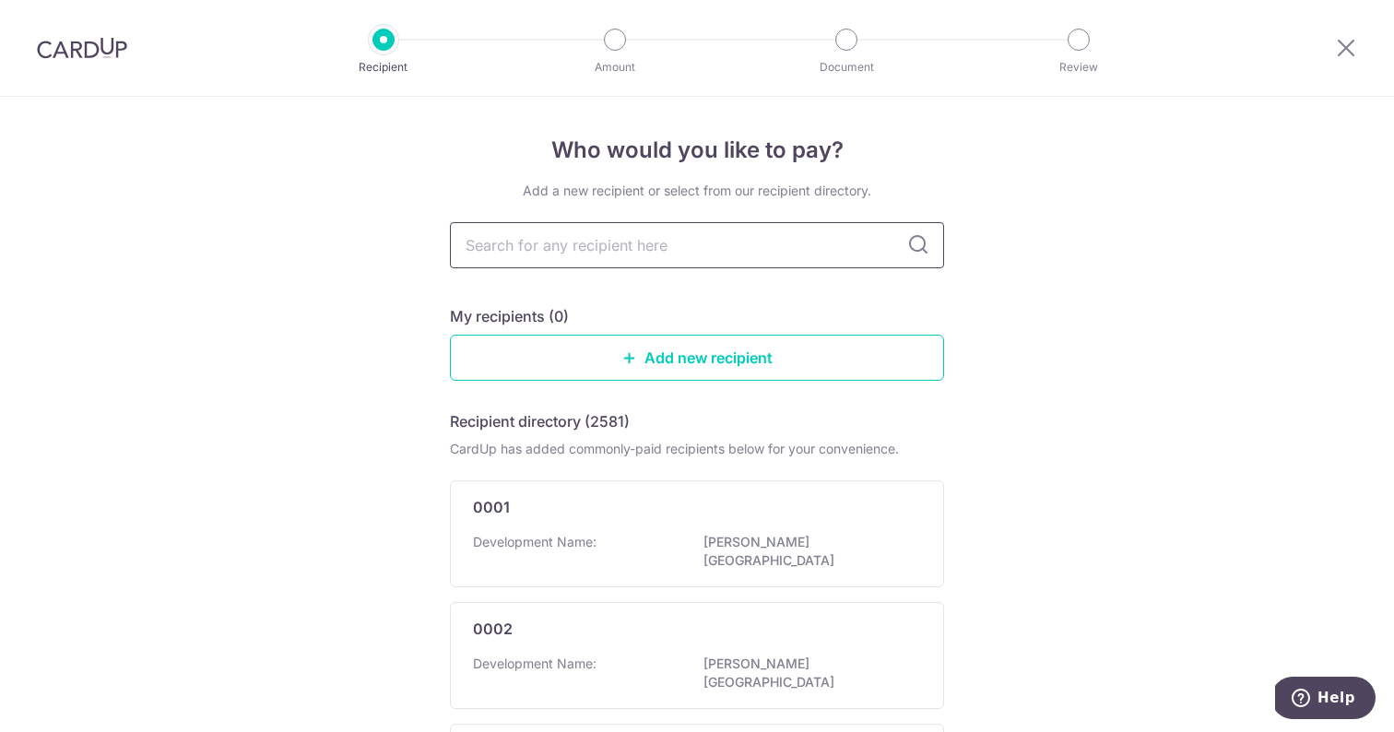
click at [739, 243] on input "text" at bounding box center [697, 245] width 494 height 46
type input "The"
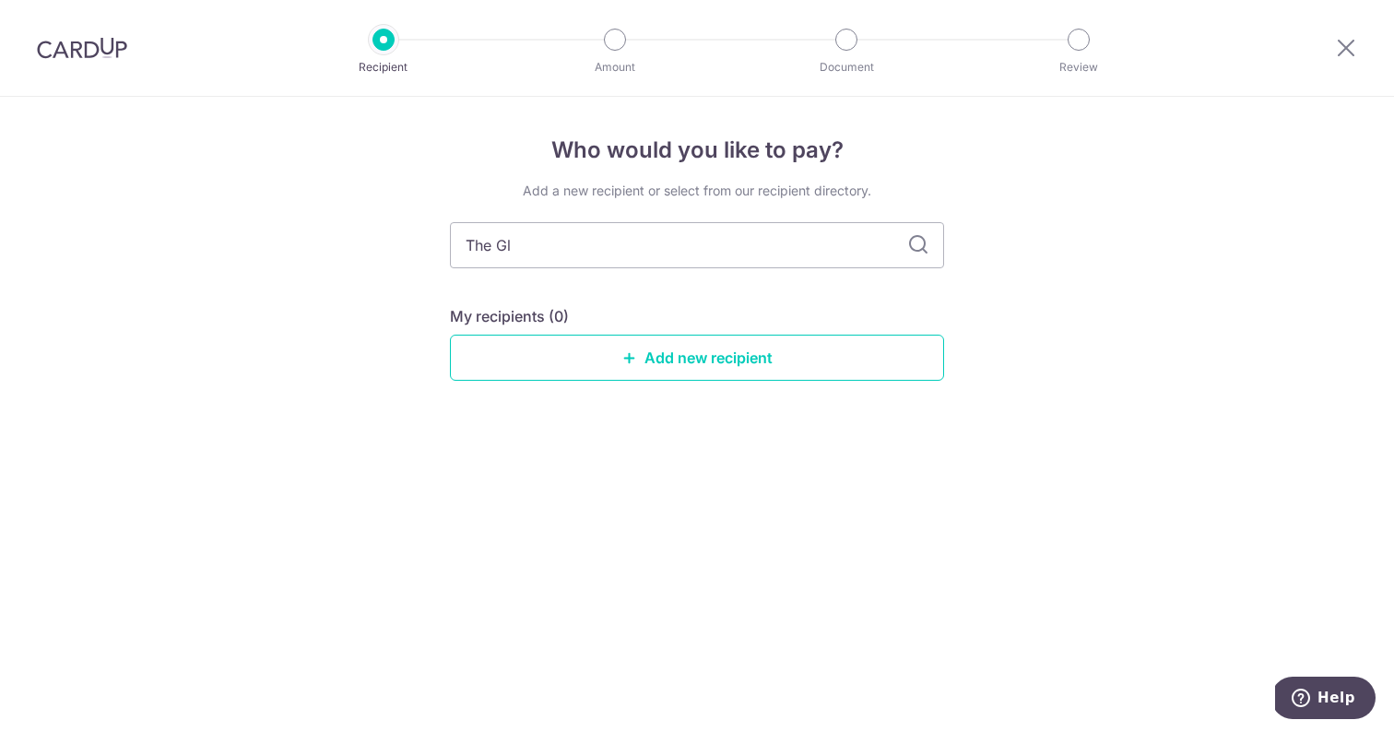
type input "The Gla"
type input "The Glades"
click at [920, 252] on icon at bounding box center [918, 245] width 22 height 22
click at [921, 249] on icon at bounding box center [918, 245] width 22 height 22
click at [783, 248] on input "The Glades" at bounding box center [697, 245] width 494 height 46
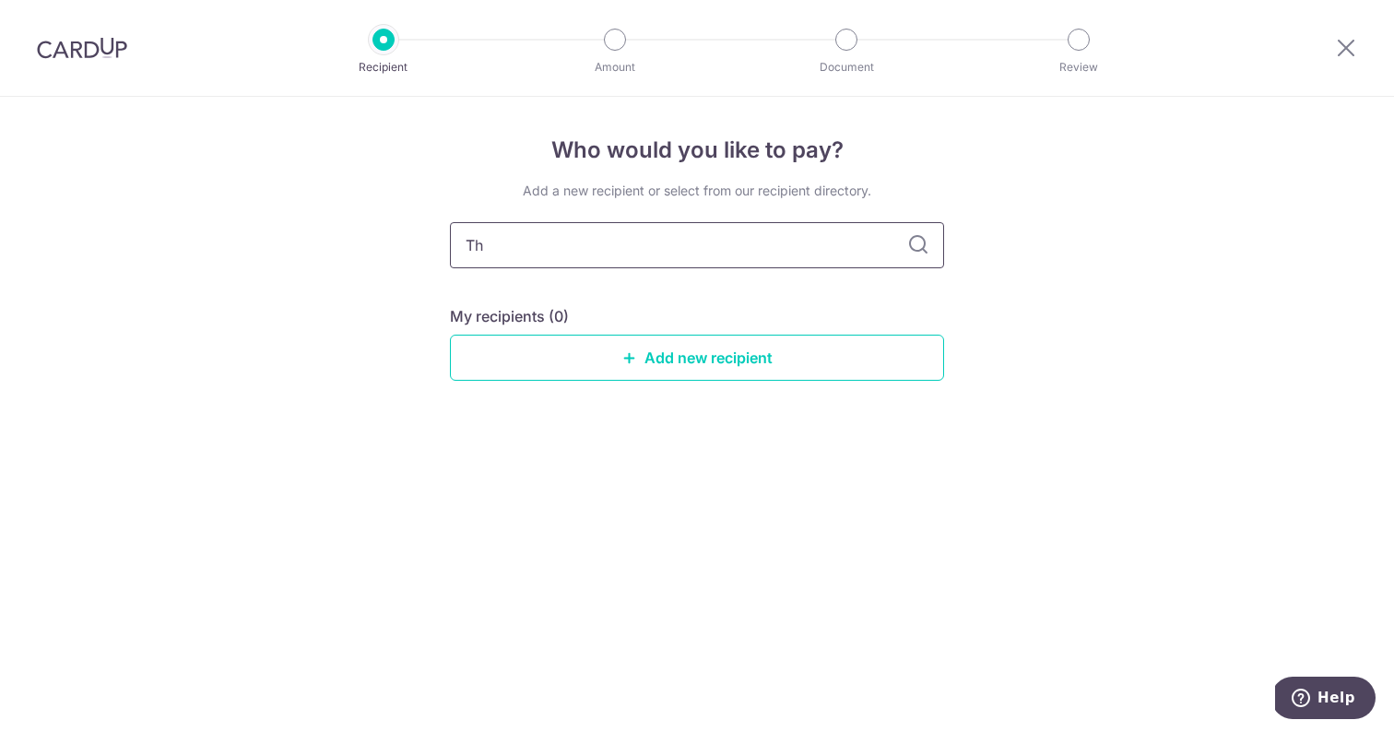
type input "T"
type input "Glades"
click at [917, 252] on icon at bounding box center [918, 245] width 22 height 22
click at [927, 238] on icon at bounding box center [918, 245] width 22 height 22
click at [710, 367] on link "Add new recipient" at bounding box center [697, 358] width 494 height 46
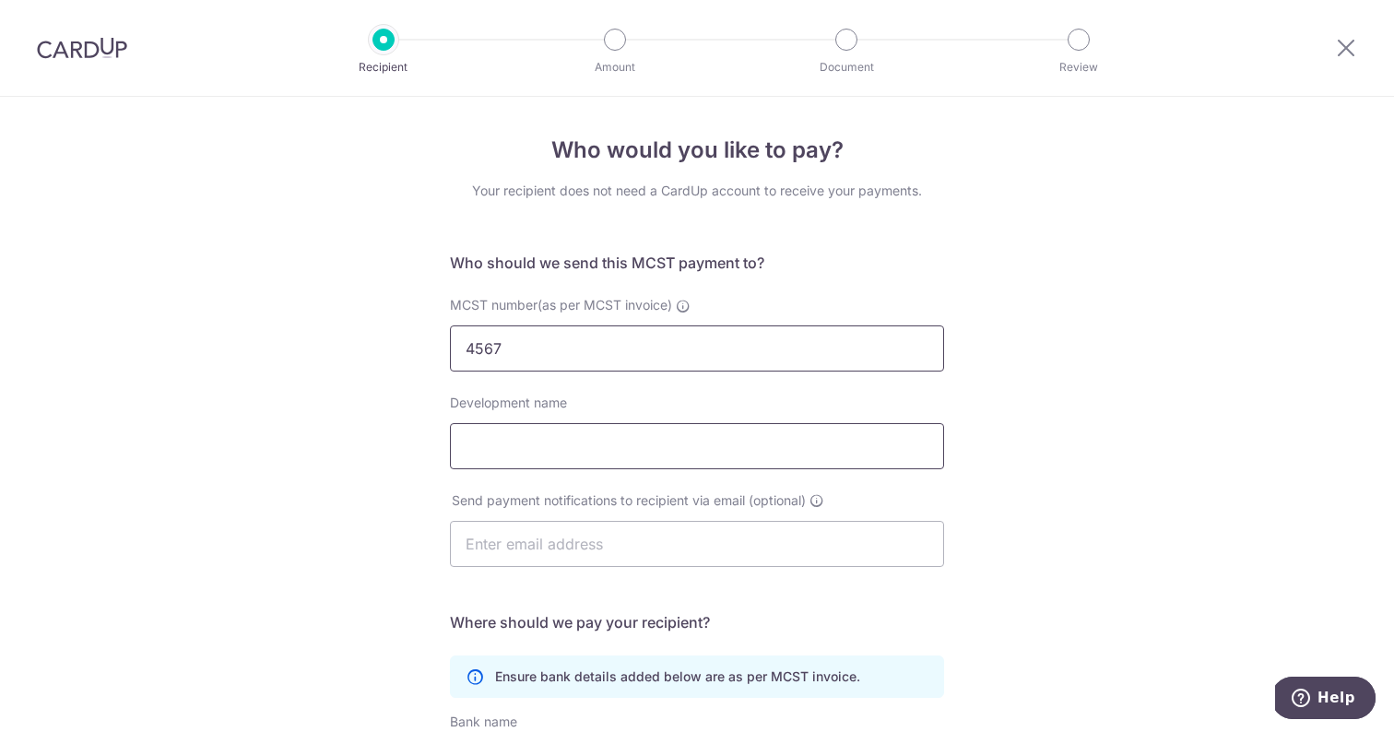
type input "4567"
type input "The Glades"
type input "celam"
type input "[EMAIL_ADDRESS][DOMAIN_NAME]"
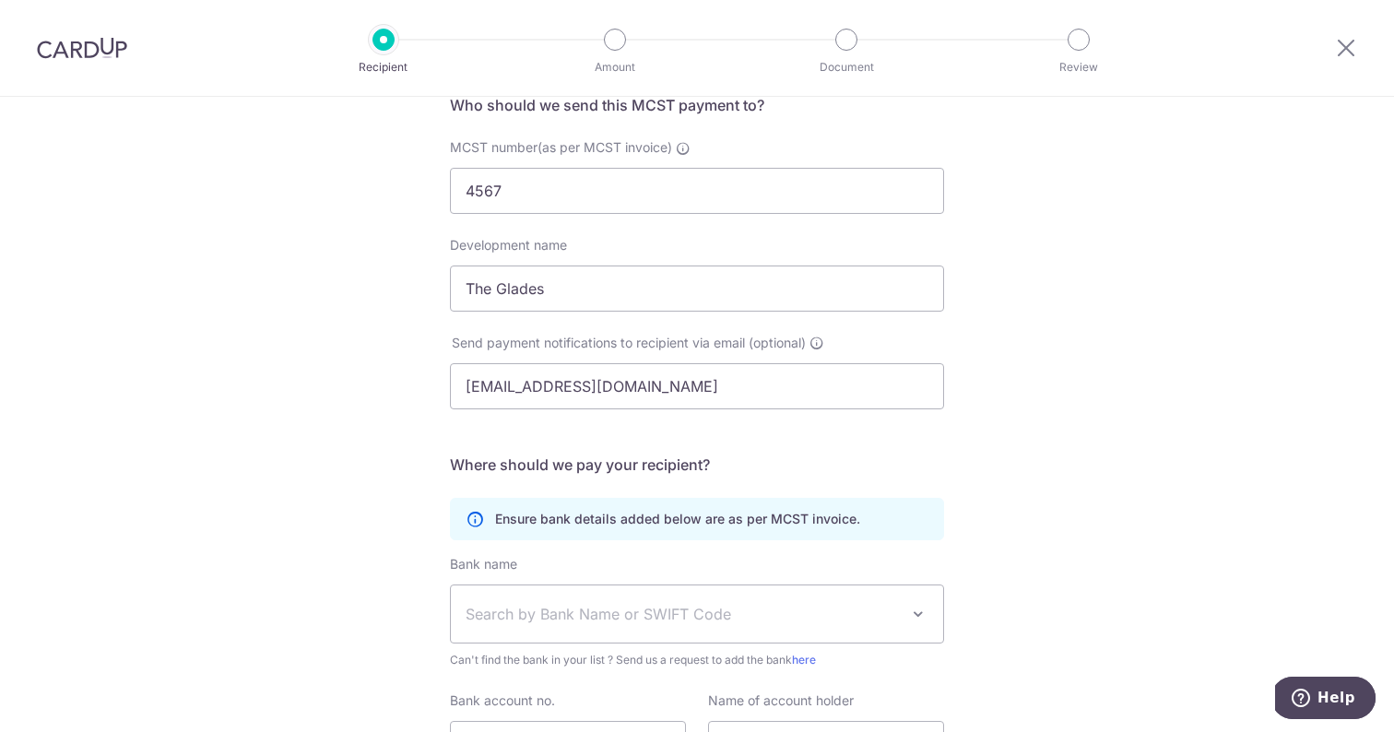
scroll to position [196, 0]
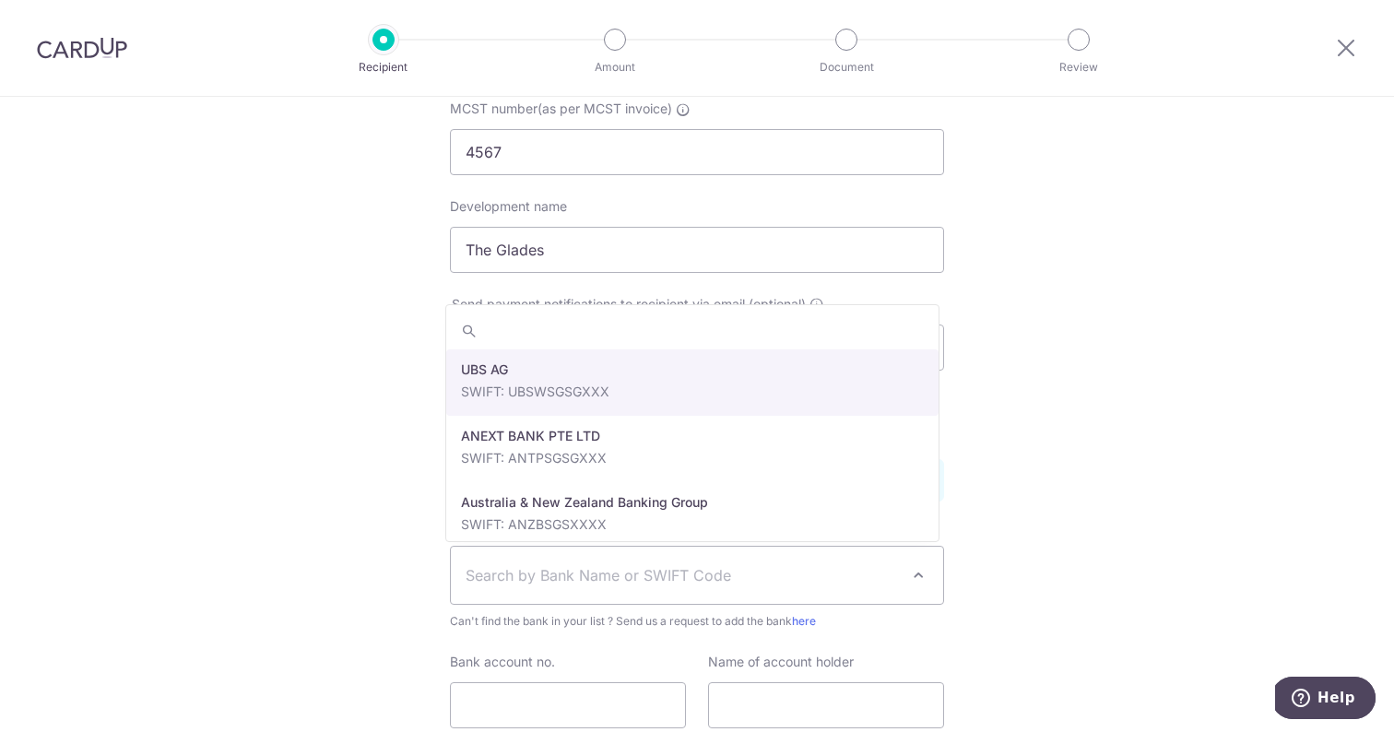
click at [621, 580] on span "Search by Bank Name or SWIFT Code" at bounding box center [681, 575] width 433 height 22
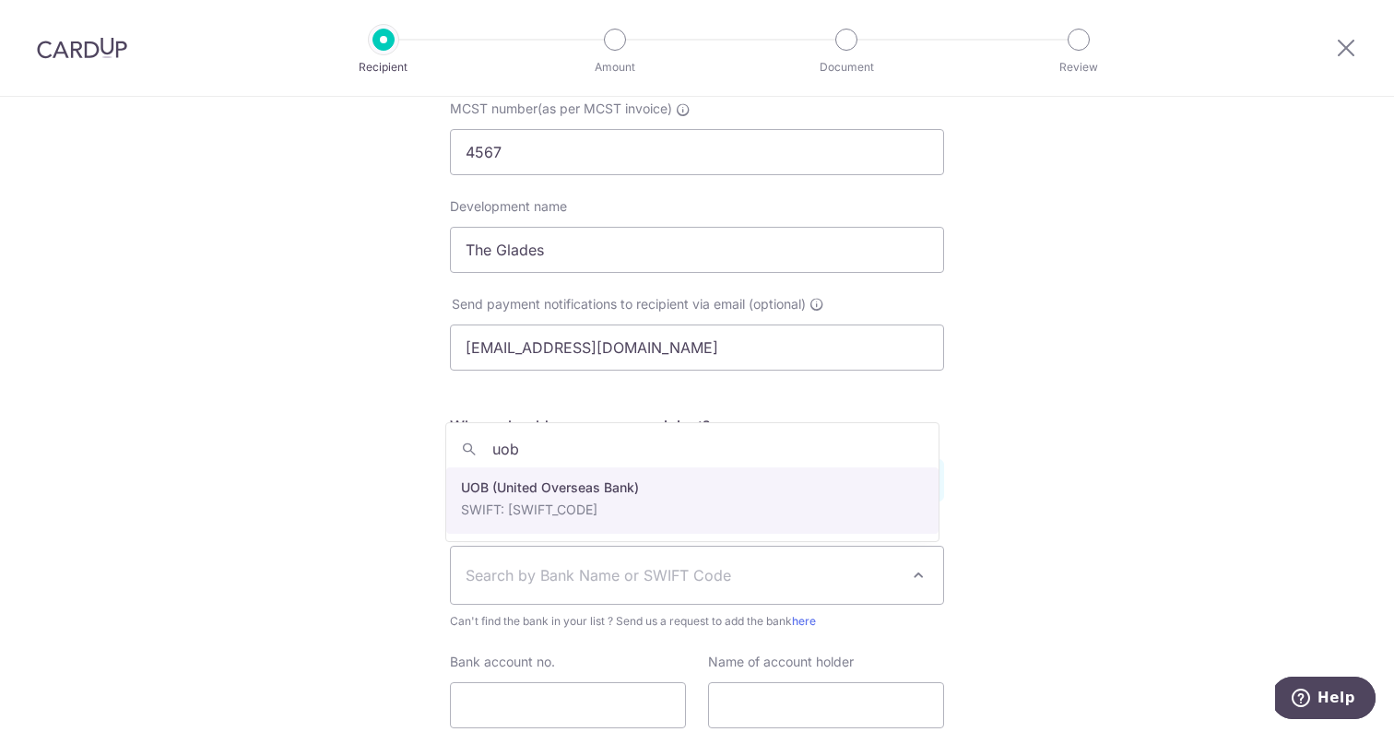
type input "uob"
select select "18"
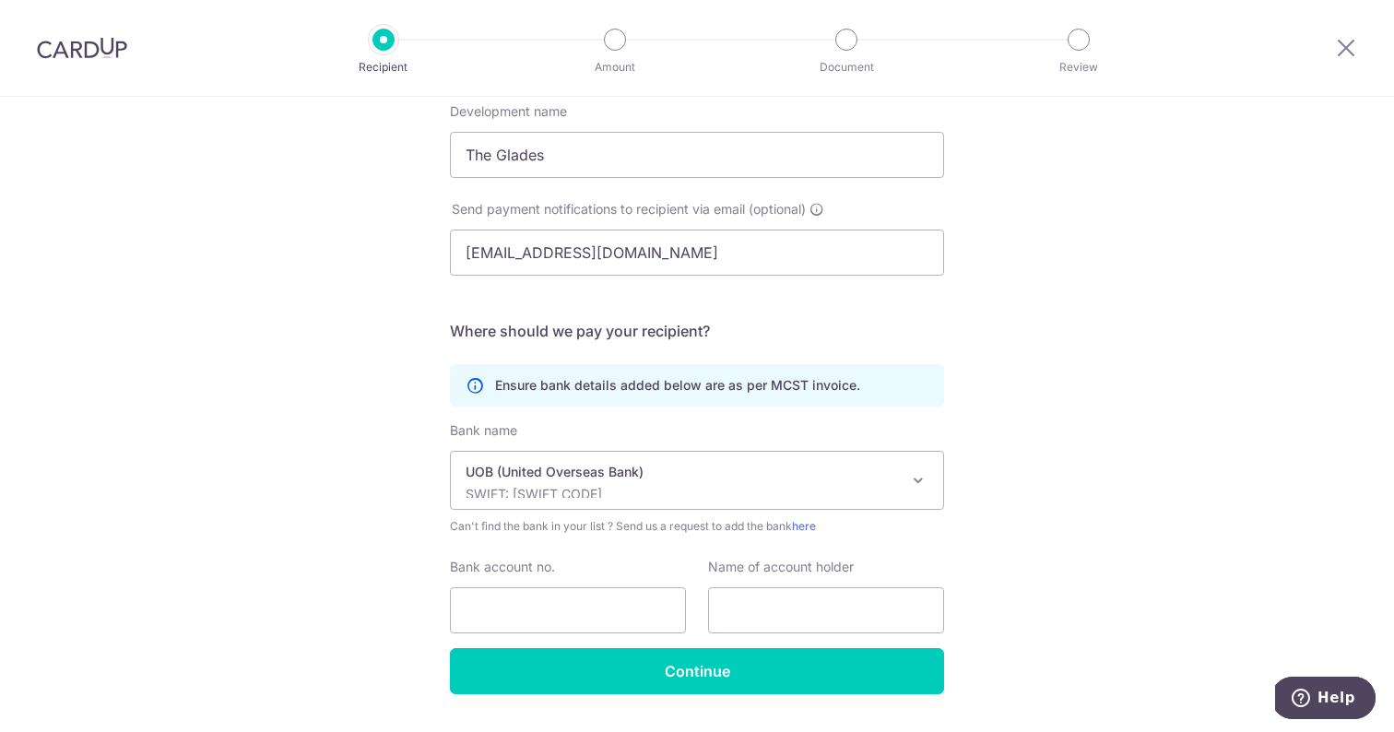
scroll to position [296, 0]
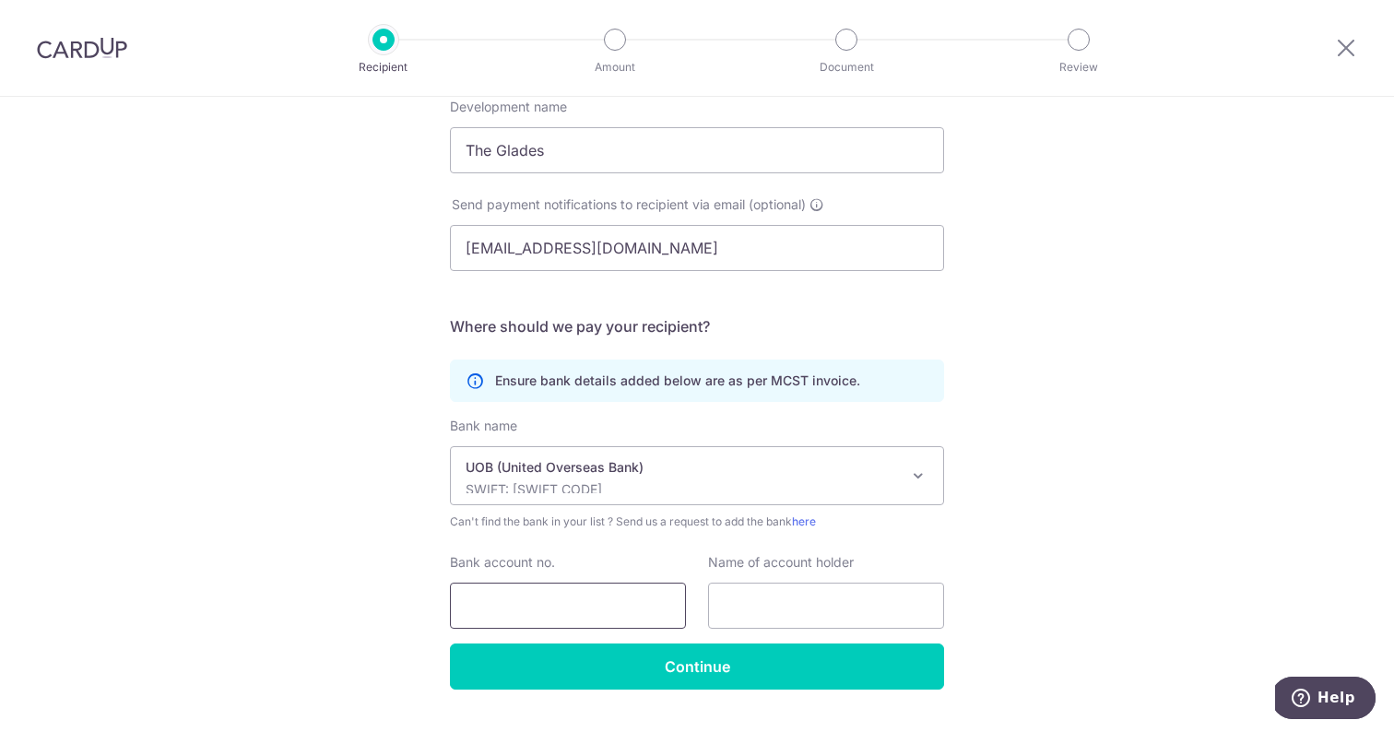
click at [575, 616] on input "Bank account no." at bounding box center [568, 606] width 236 height 46
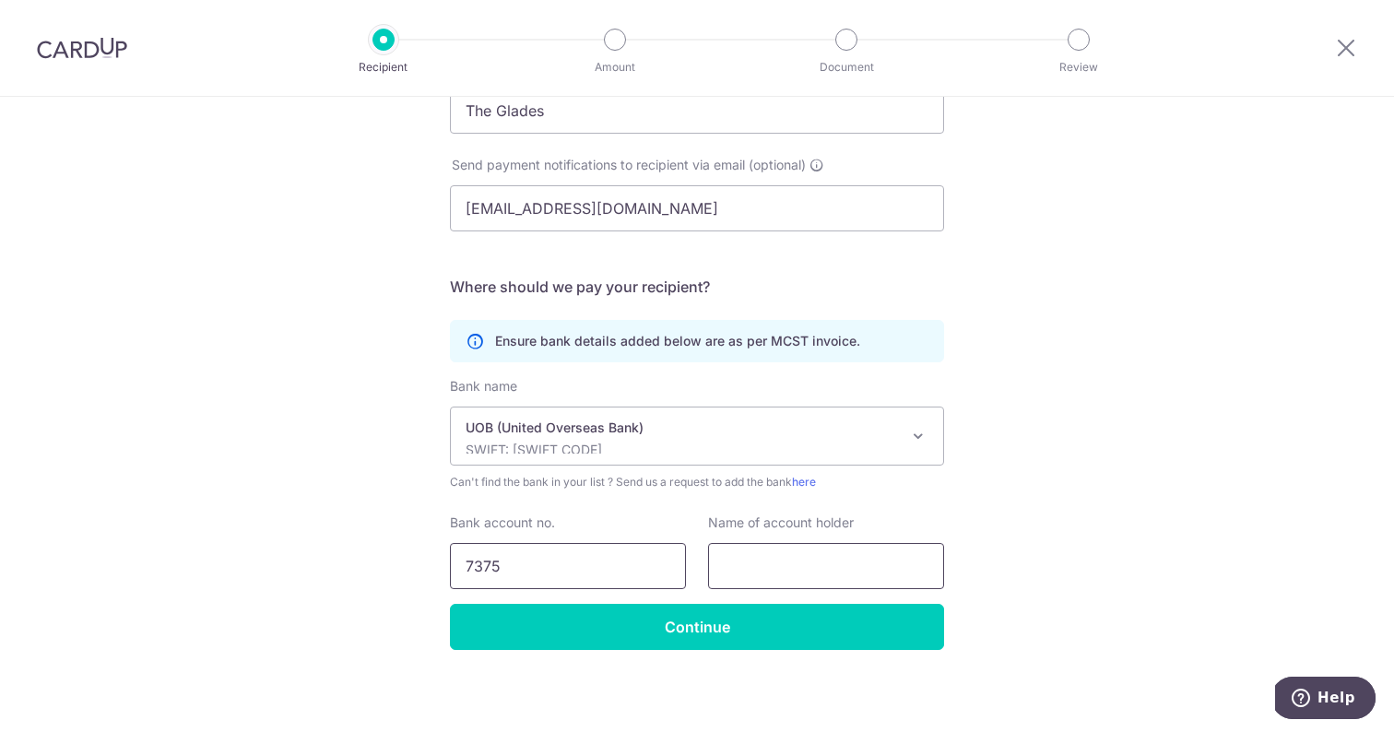
type input "7375"
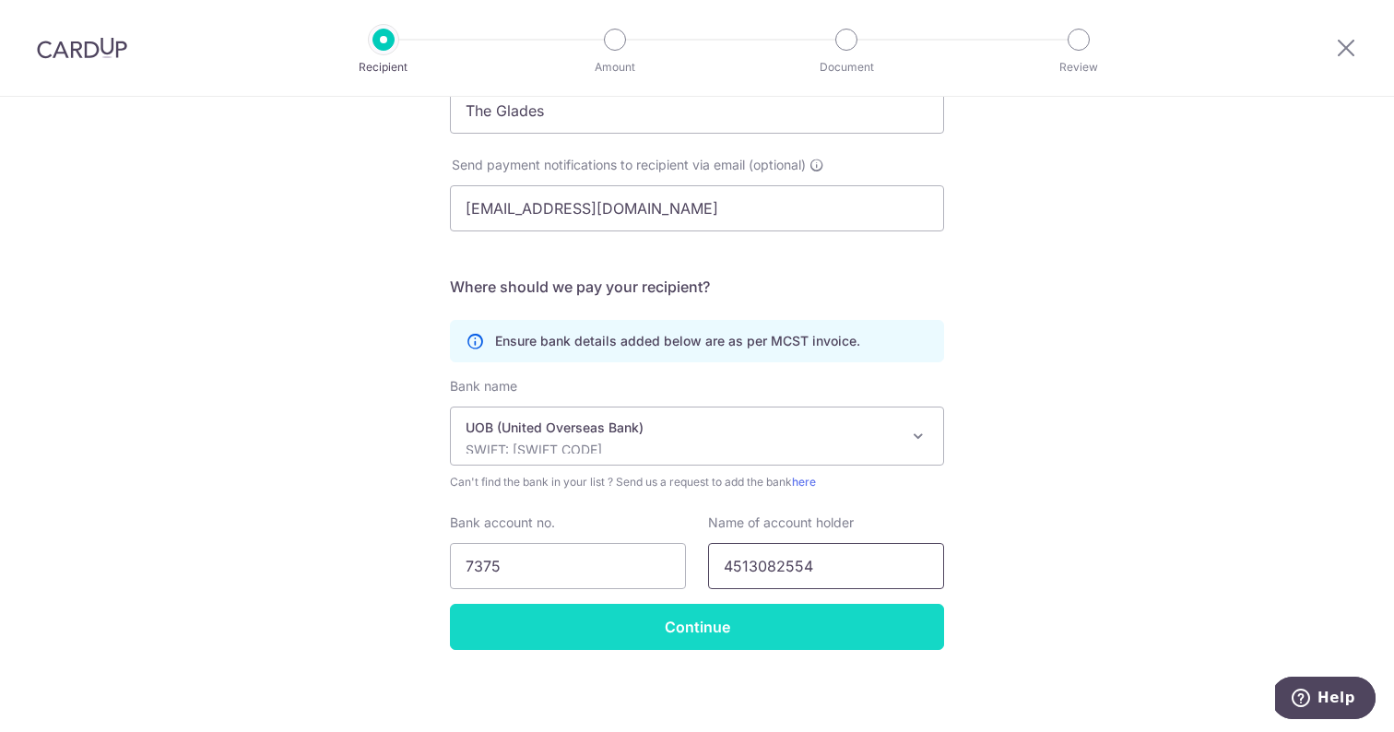
type input "4513082554"
click at [766, 627] on input "Continue" at bounding box center [697, 627] width 494 height 46
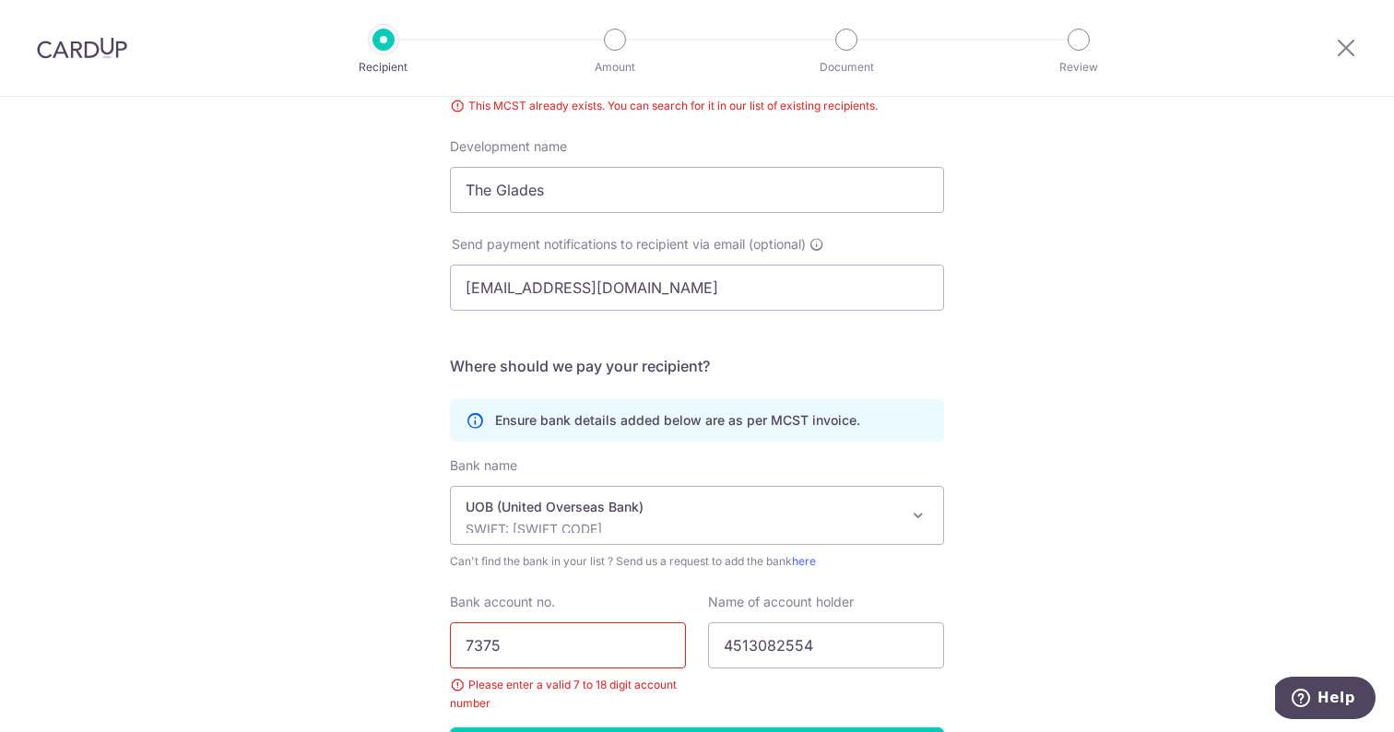
scroll to position [350, 0]
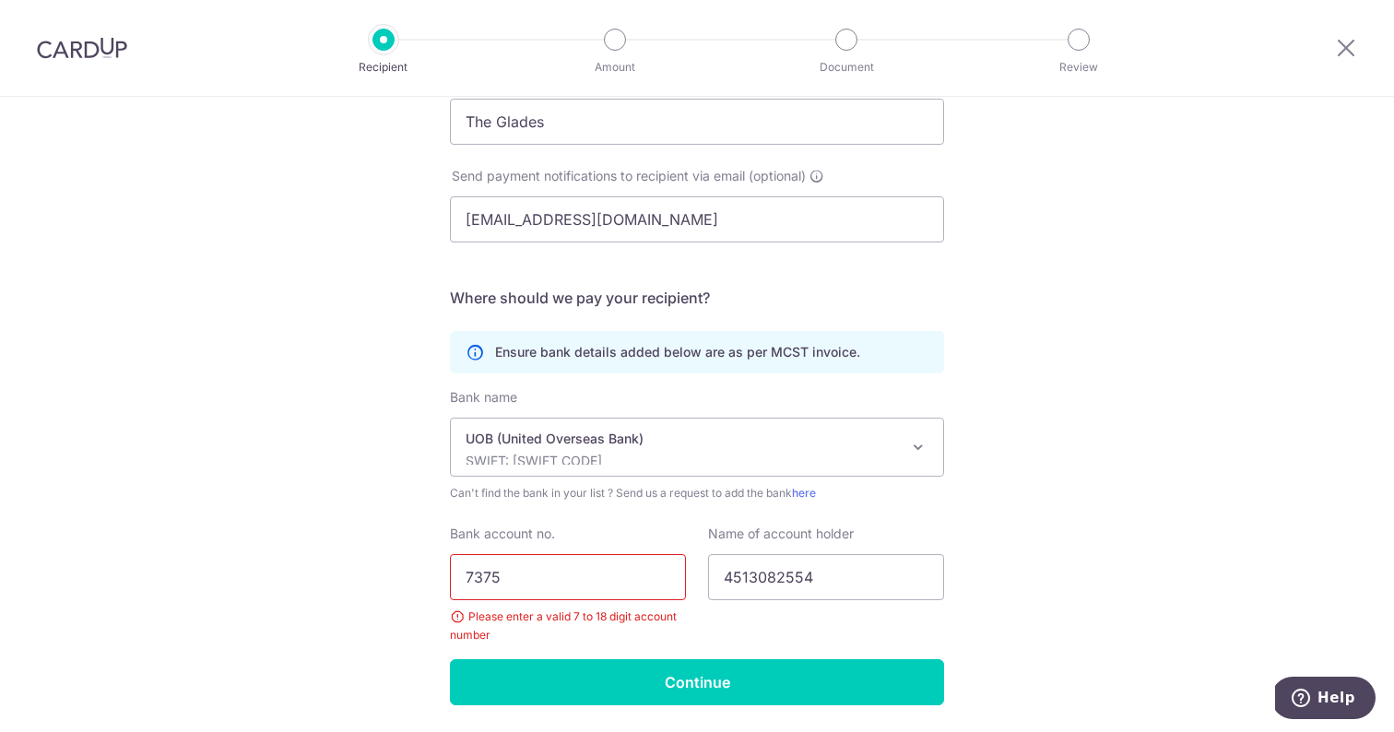
click at [618, 583] on input "7375" at bounding box center [568, 577] width 236 height 46
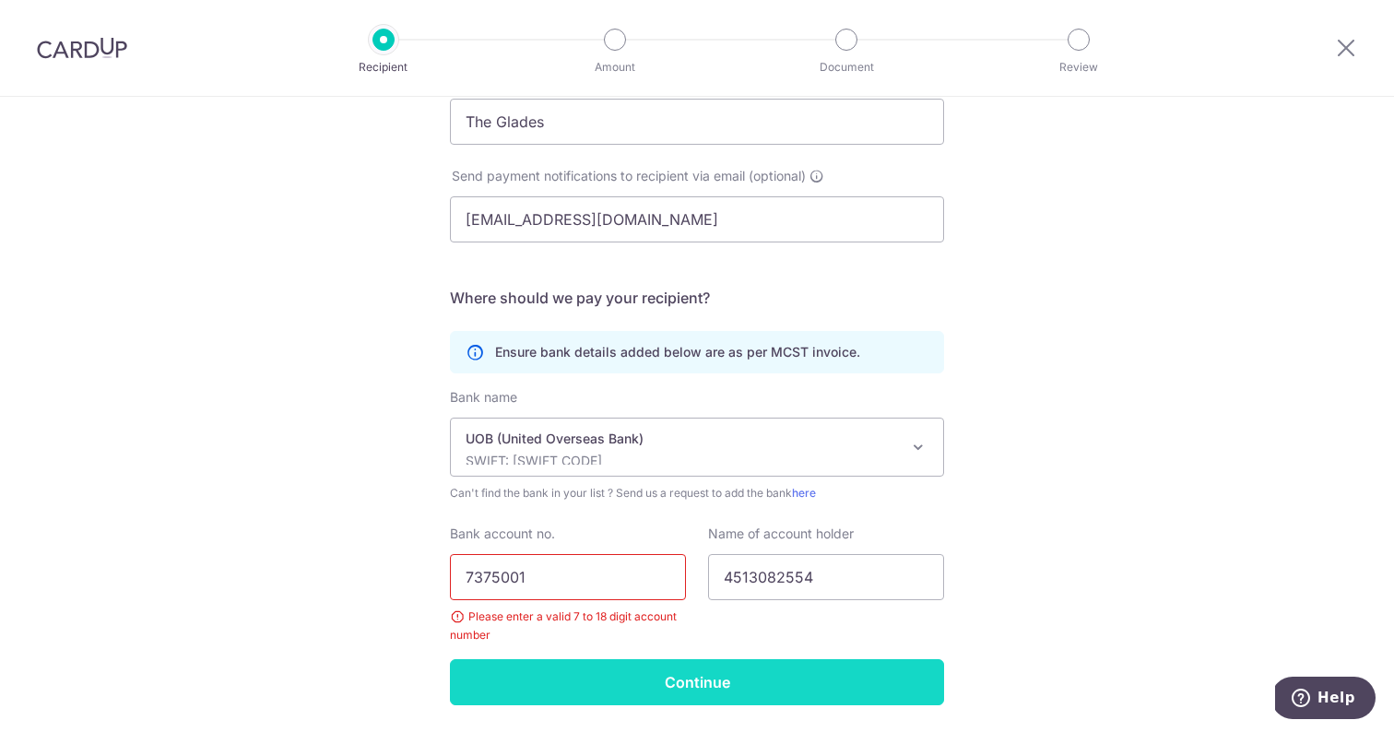
type input "7375001"
click at [595, 675] on input "Continue" at bounding box center [697, 682] width 494 height 46
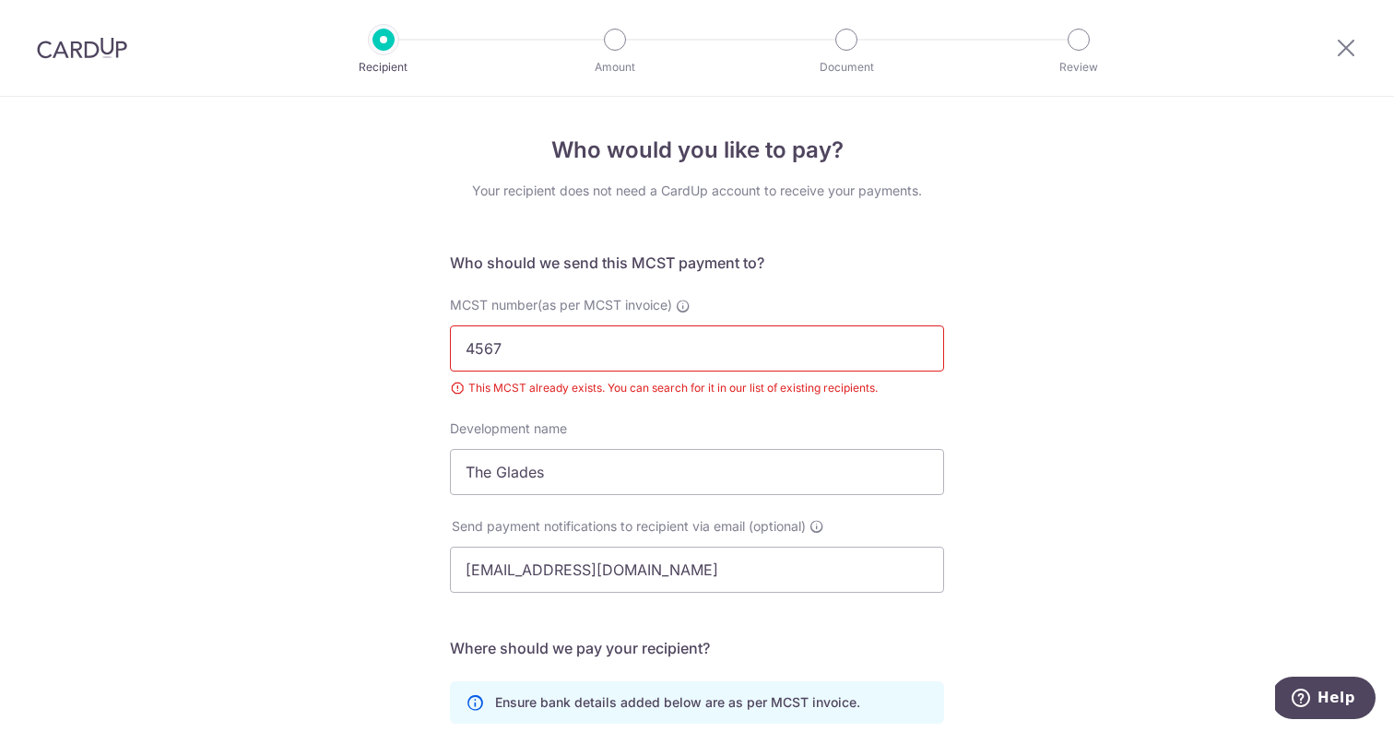
click at [574, 266] on h5 "Who should we send this MCST payment to?" at bounding box center [697, 263] width 494 height 22
click at [537, 383] on div "This MCST already exists. You can search for it in our list of existing recipie…" at bounding box center [697, 388] width 494 height 18
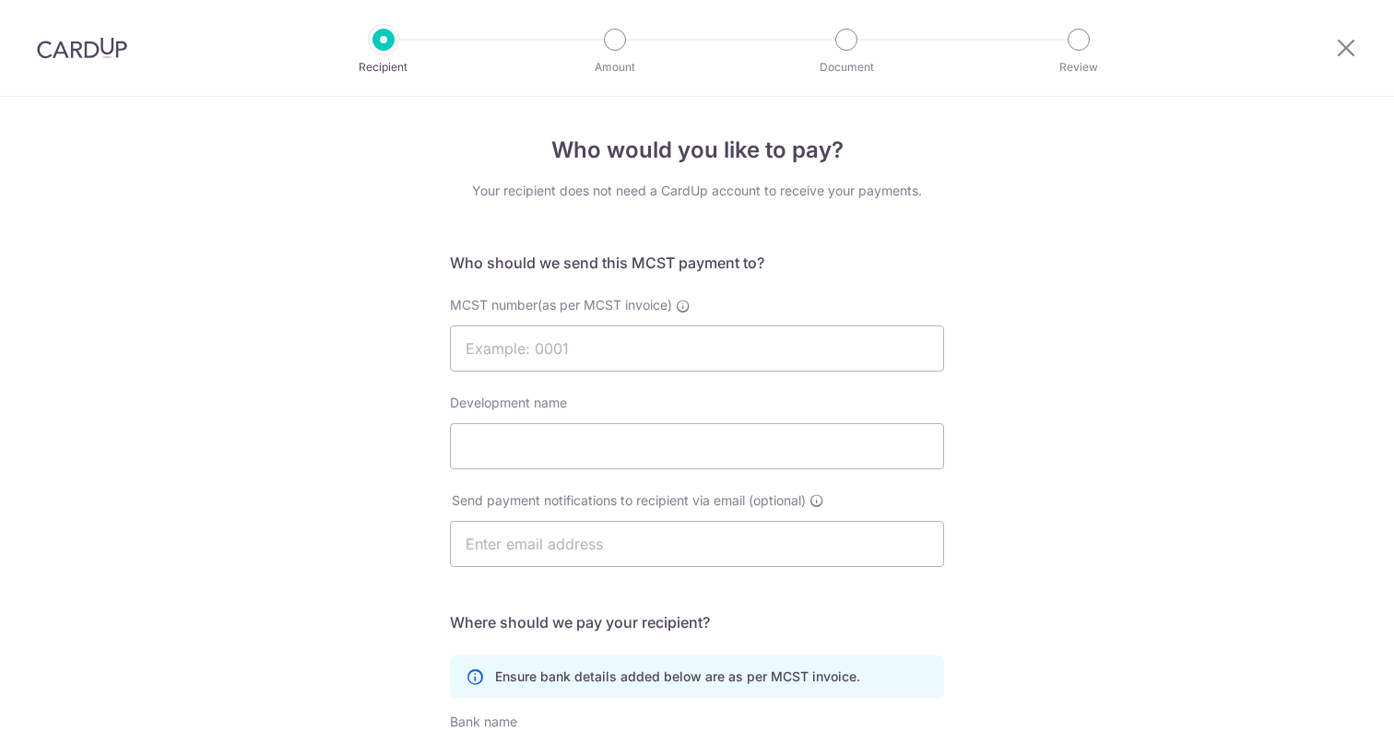
select select "18"
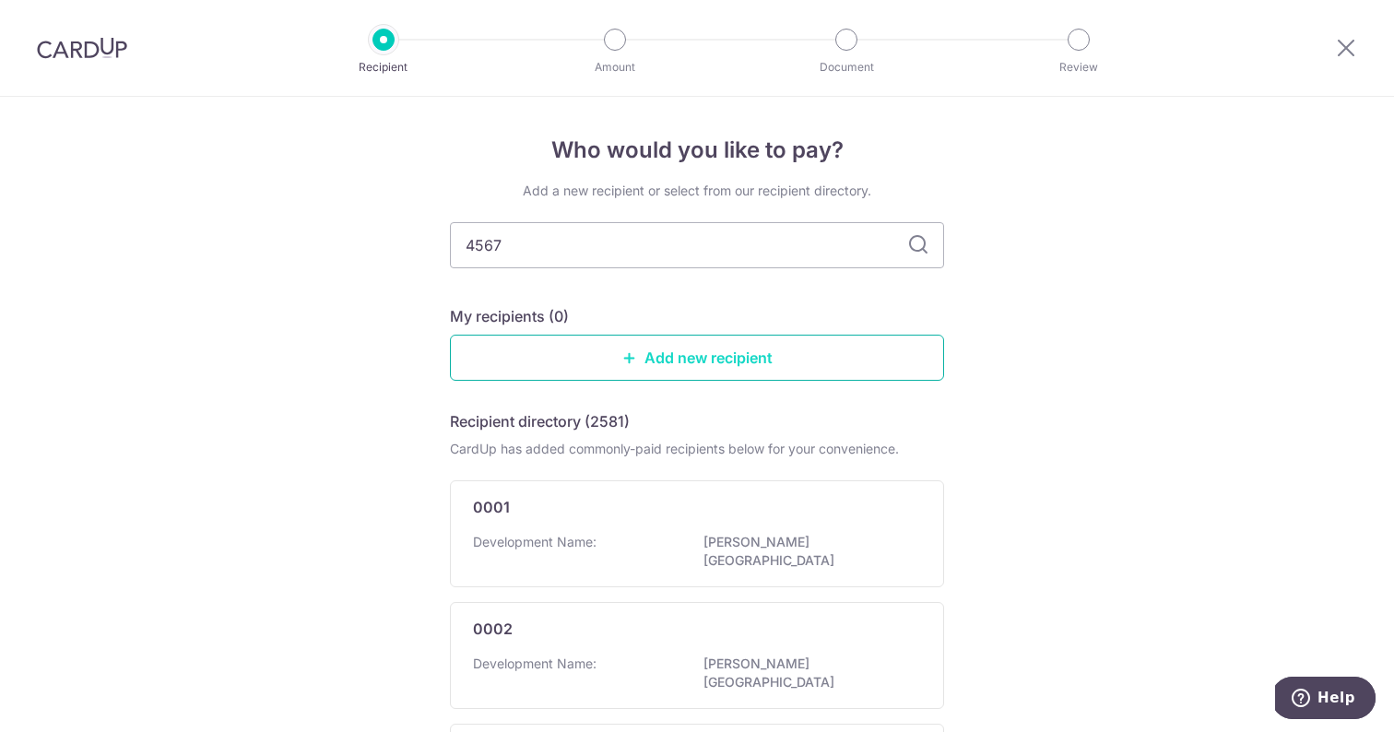
type input "4567"
click at [541, 337] on link "Add new recipient" at bounding box center [697, 358] width 494 height 46
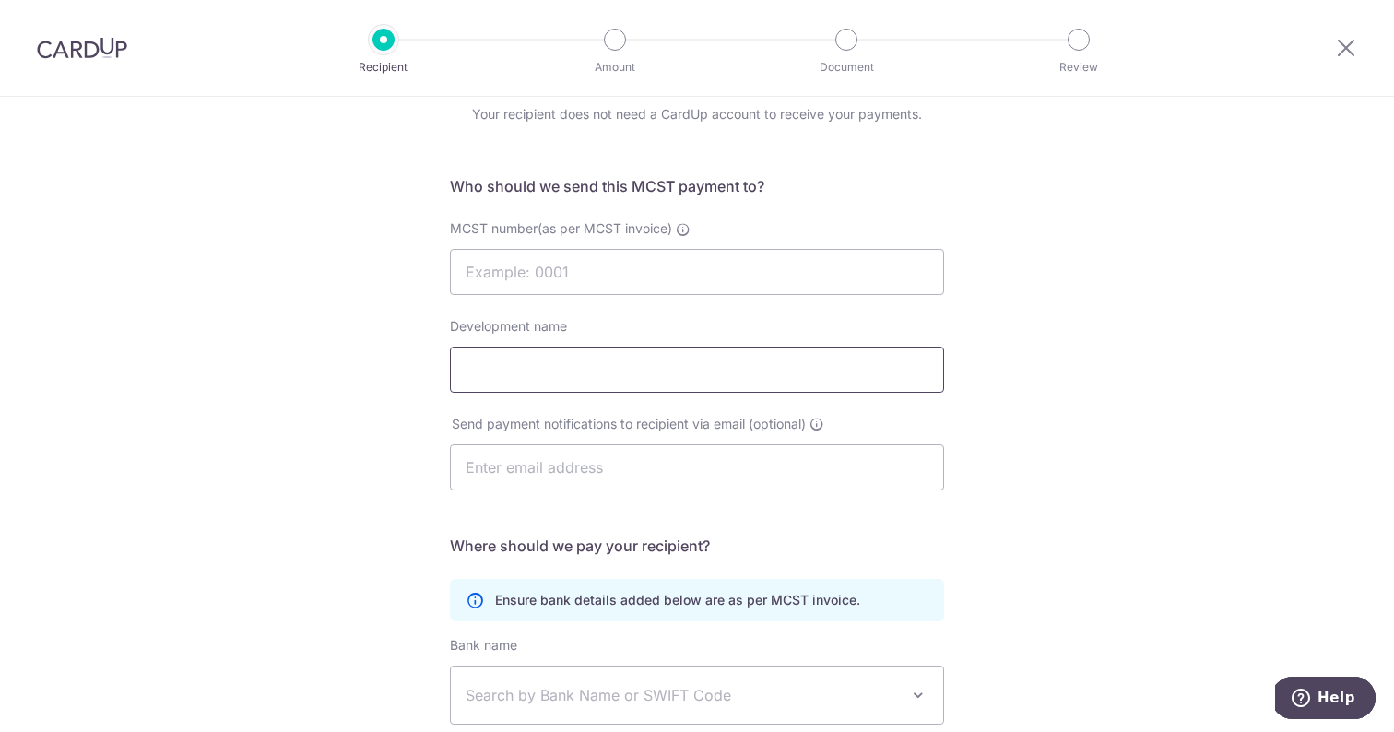
scroll to position [29, 0]
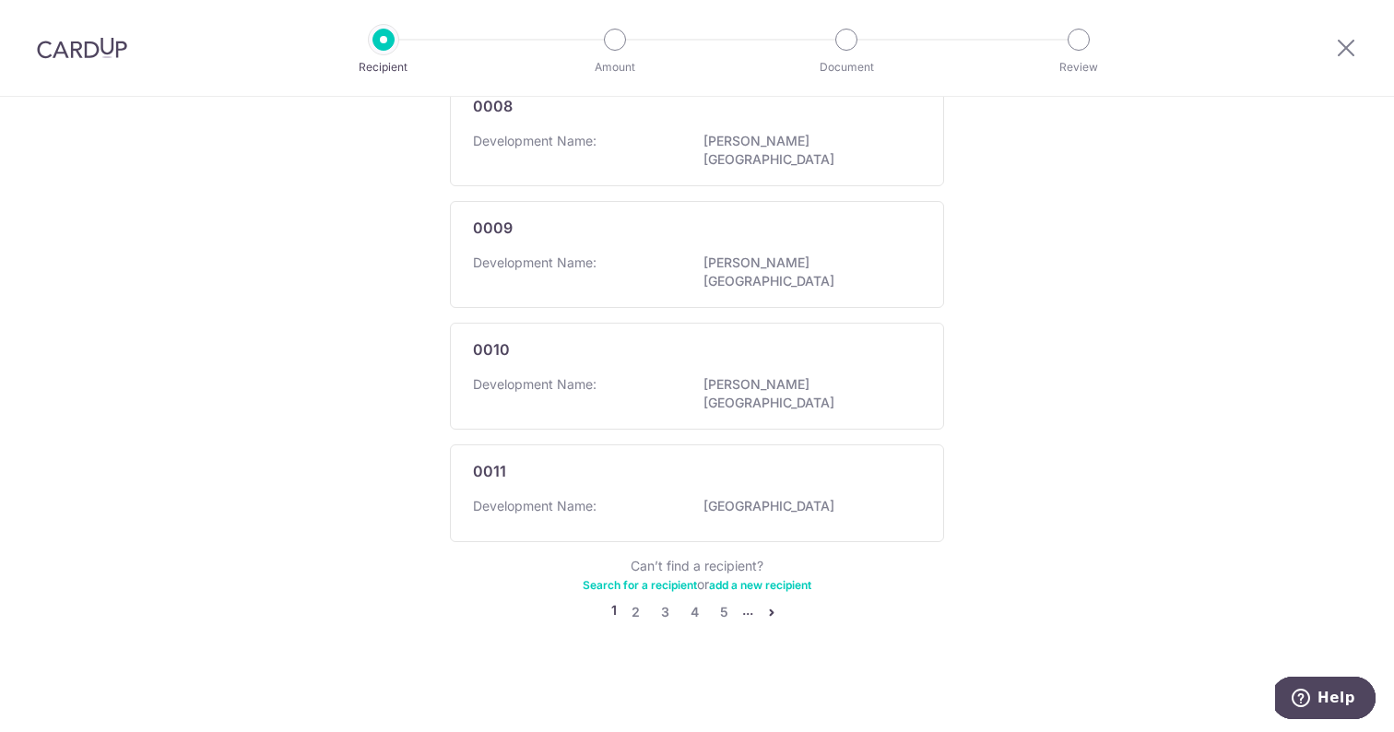
scroll to position [1159, 0]
click at [719, 615] on link "5" at bounding box center [724, 612] width 22 height 22
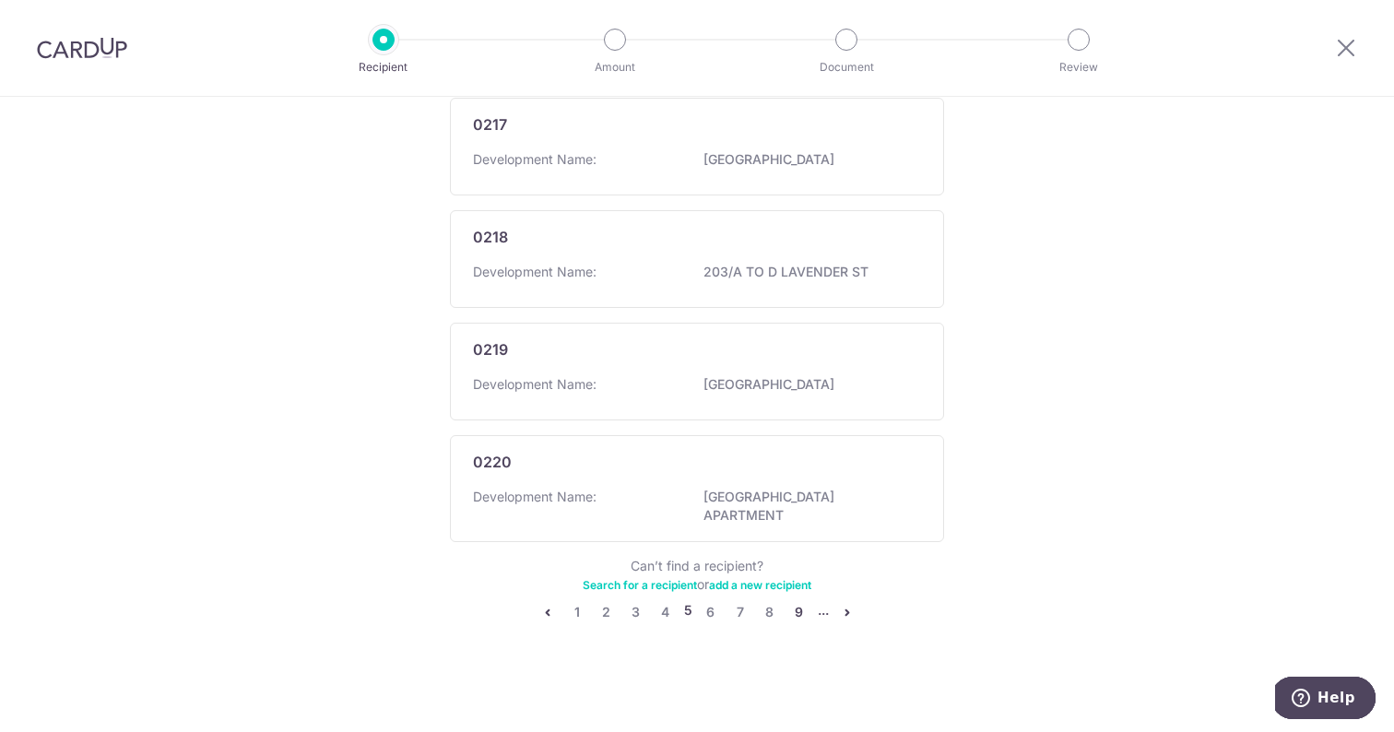
click at [789, 617] on link "9" at bounding box center [799, 612] width 22 height 22
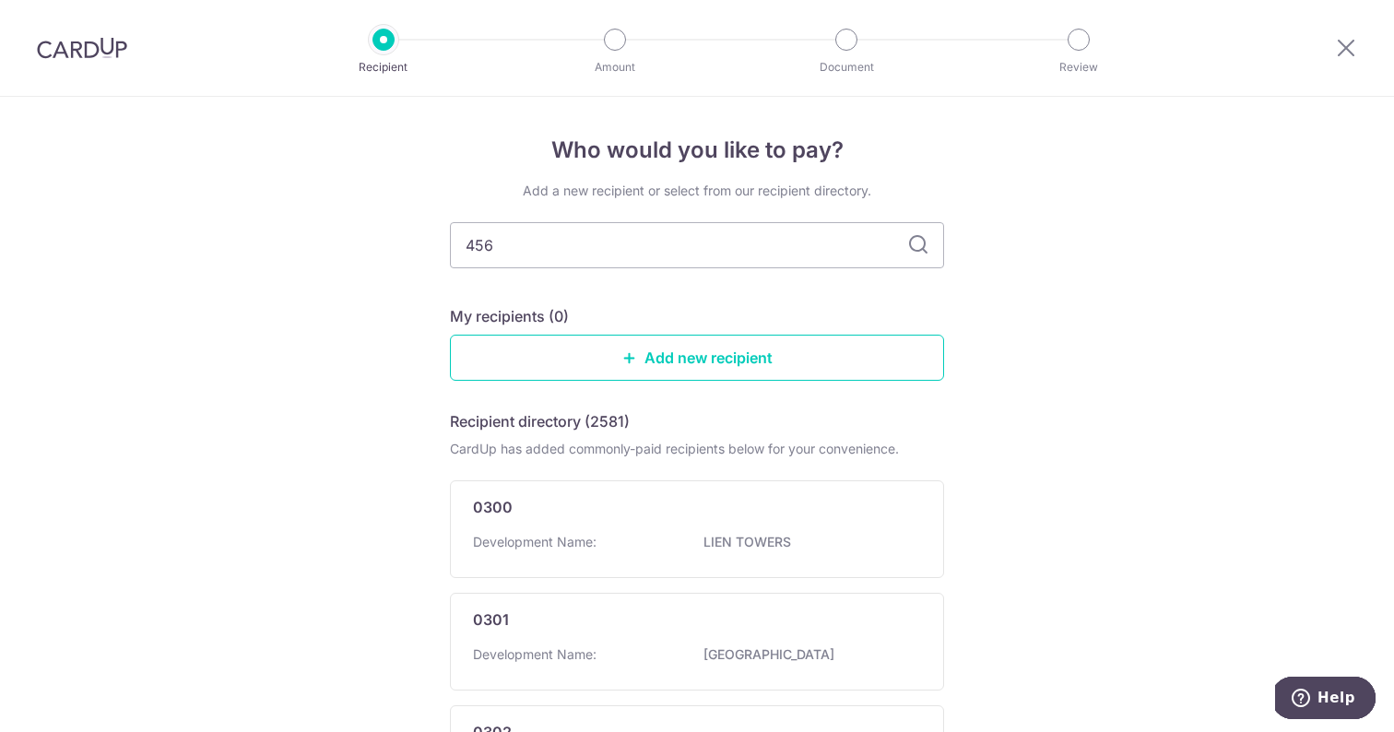
type input "4567"
click at [908, 251] on icon at bounding box center [918, 245] width 22 height 22
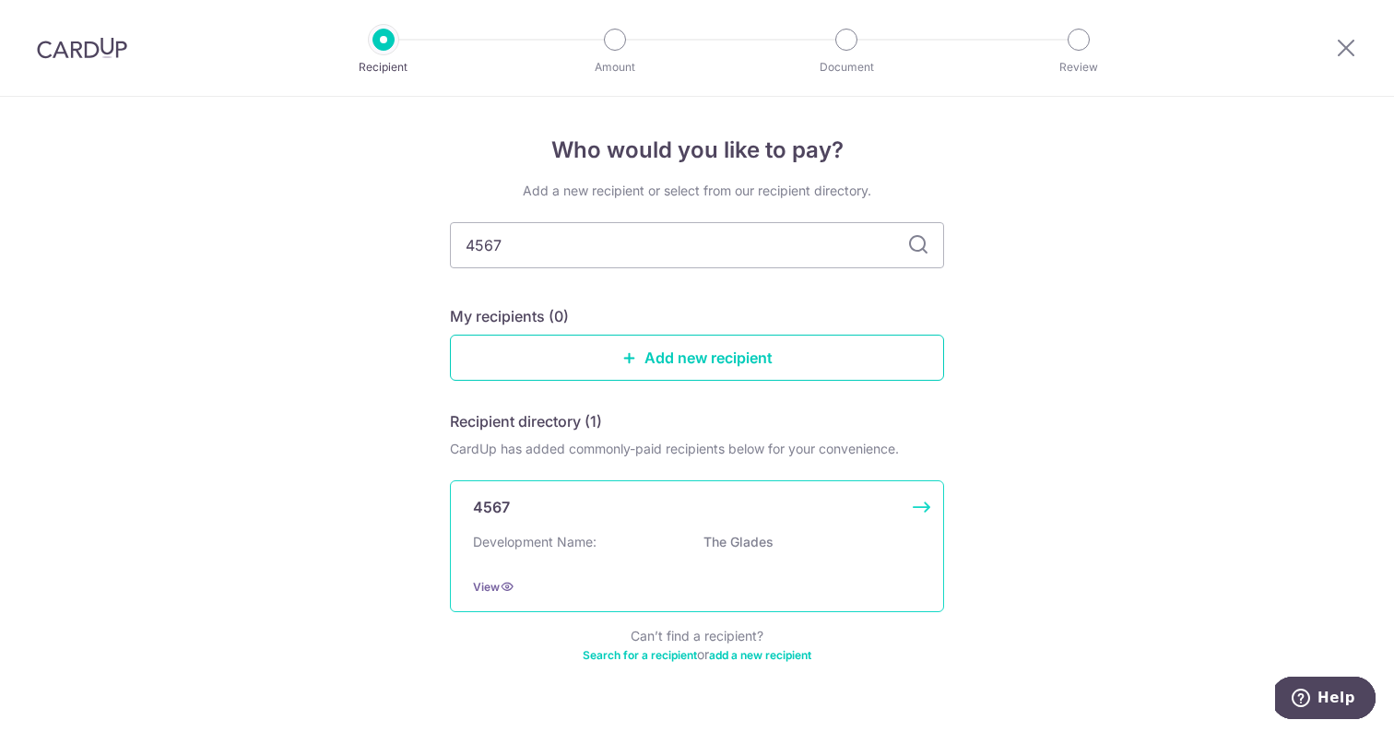
click at [565, 554] on div "Development Name: The Glades" at bounding box center [697, 547] width 448 height 29
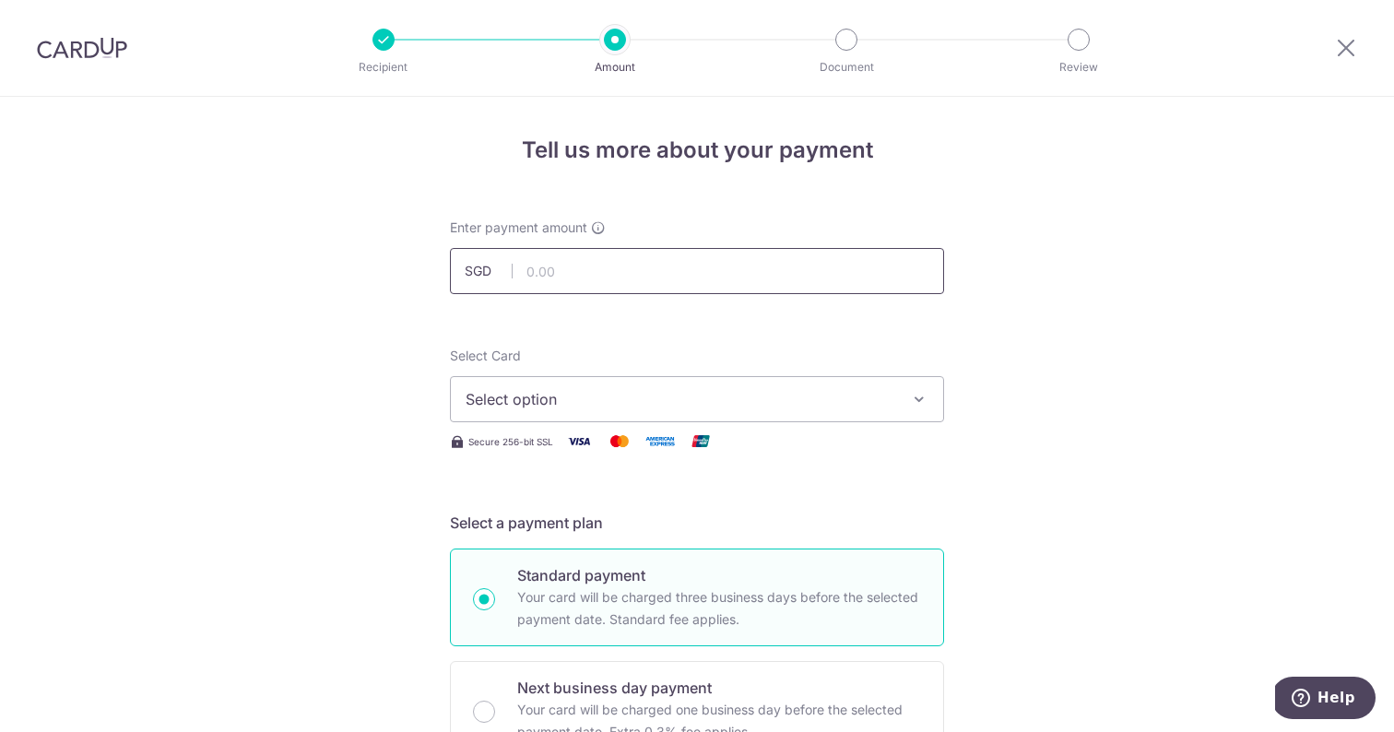
click at [684, 277] on input "text" at bounding box center [697, 271] width 494 height 46
type input "1,817.84"
click at [622, 392] on span "Select option" at bounding box center [680, 399] width 430 height 22
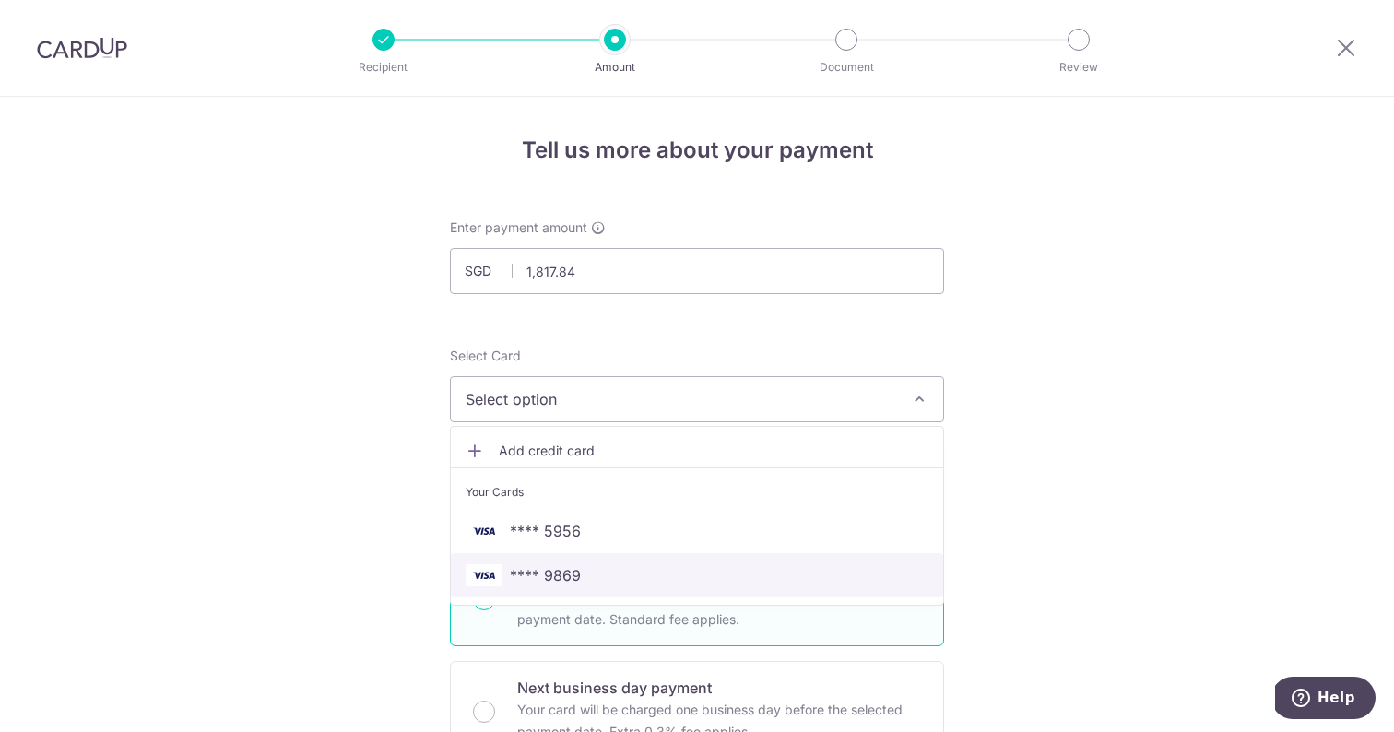
click at [586, 570] on span "**** 9869" at bounding box center [696, 575] width 463 height 22
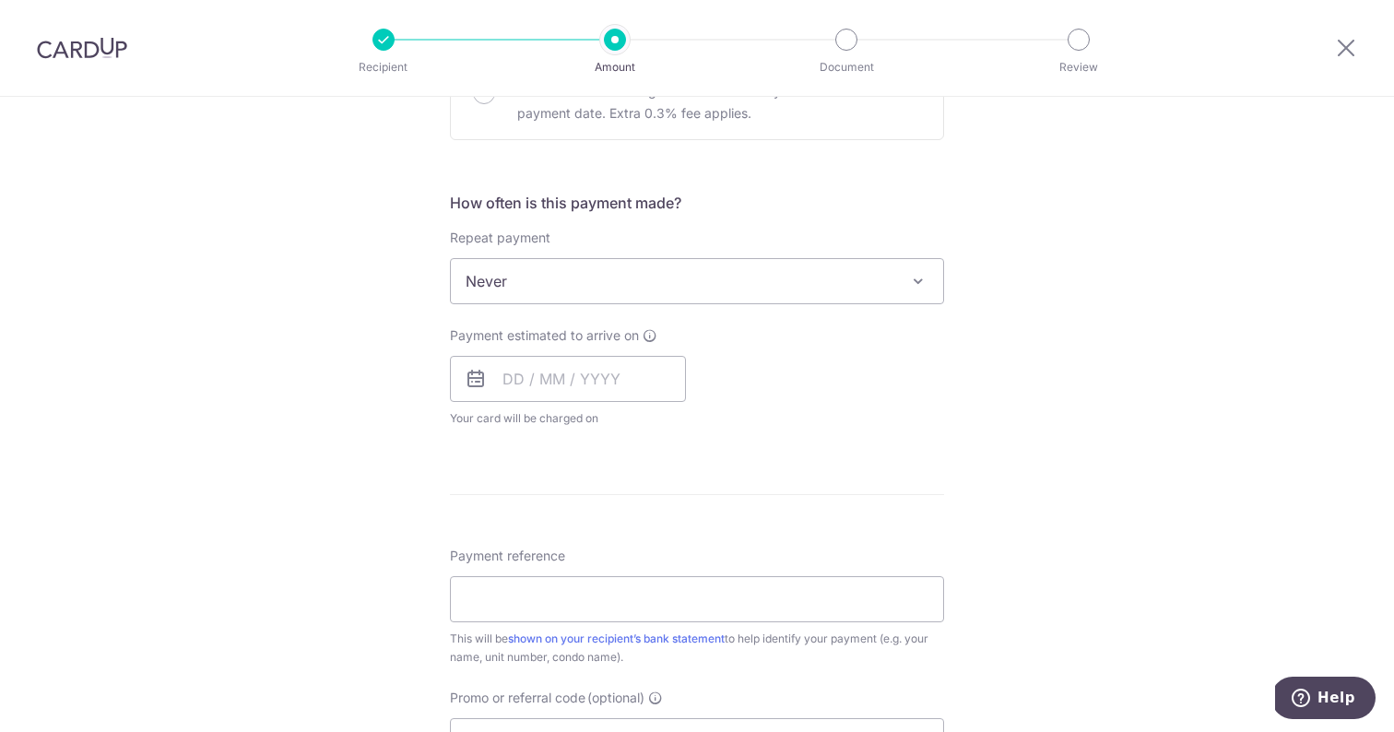
scroll to position [700, 0]
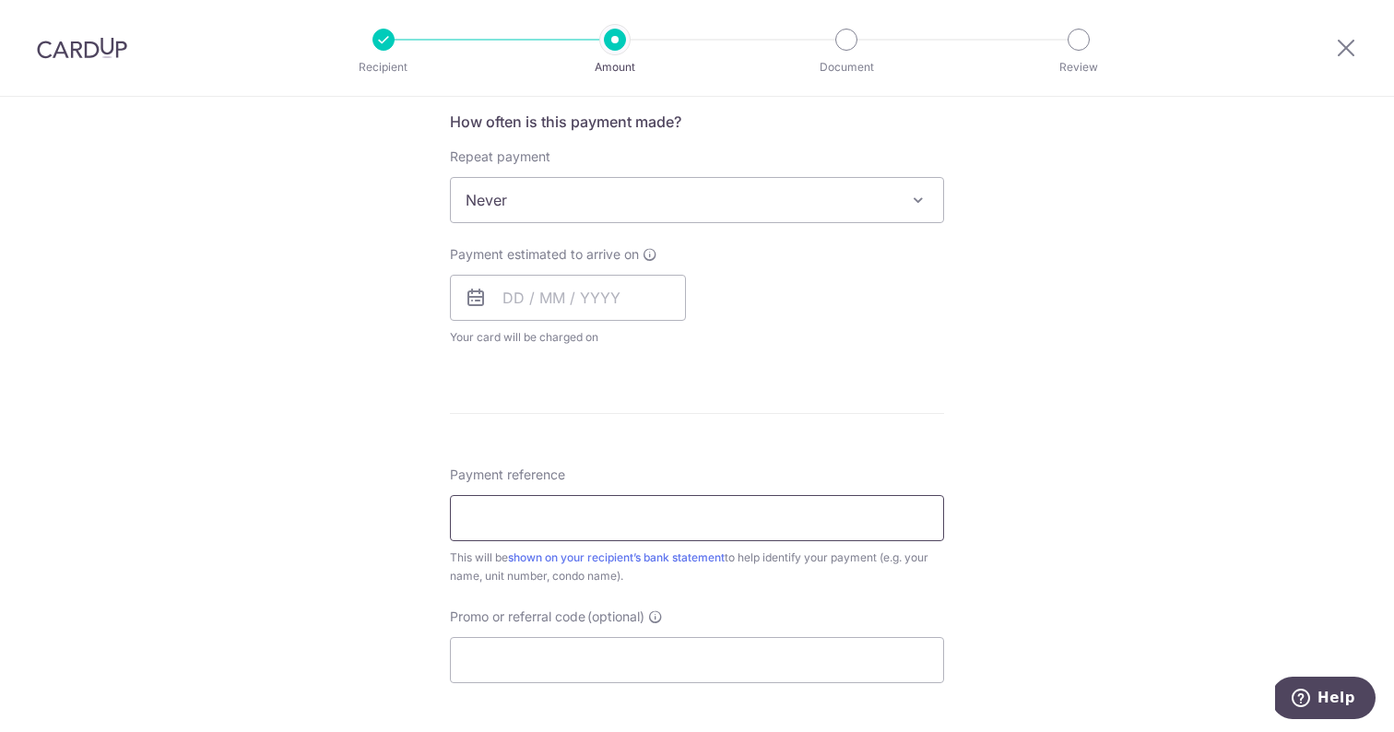
click at [876, 527] on input "Payment reference" at bounding box center [697, 518] width 494 height 46
type input "T"
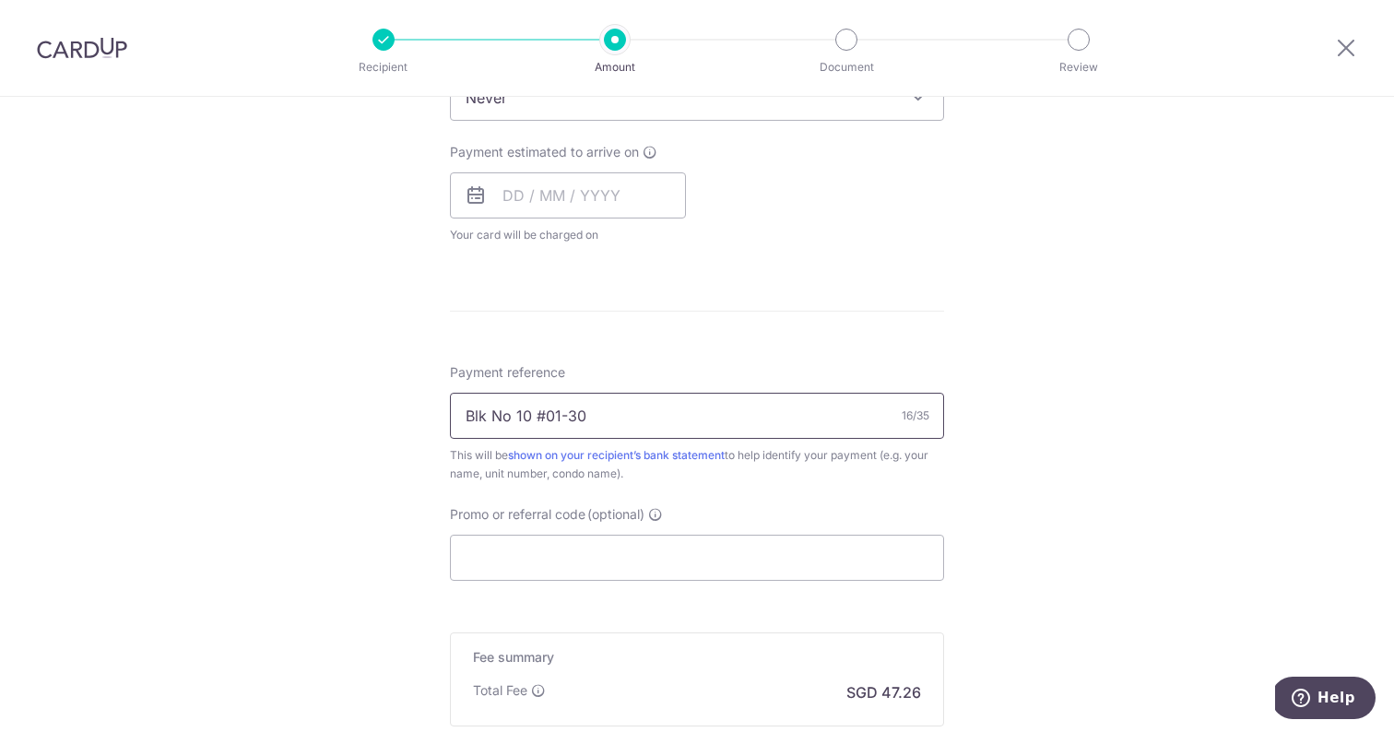
scroll to position [932, 0]
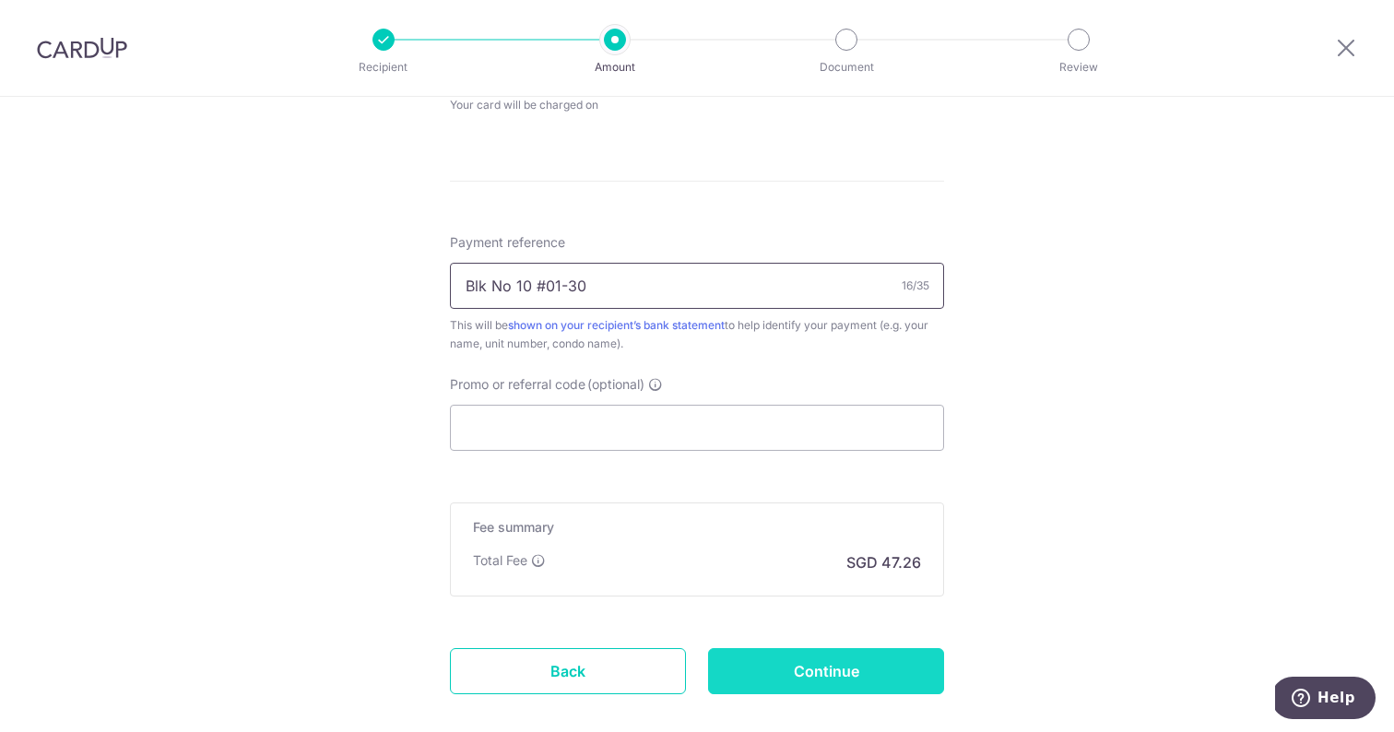
type input "Blk No 10 #01-30"
click at [783, 669] on input "Continue" at bounding box center [826, 671] width 236 height 46
type input "Create Schedule"
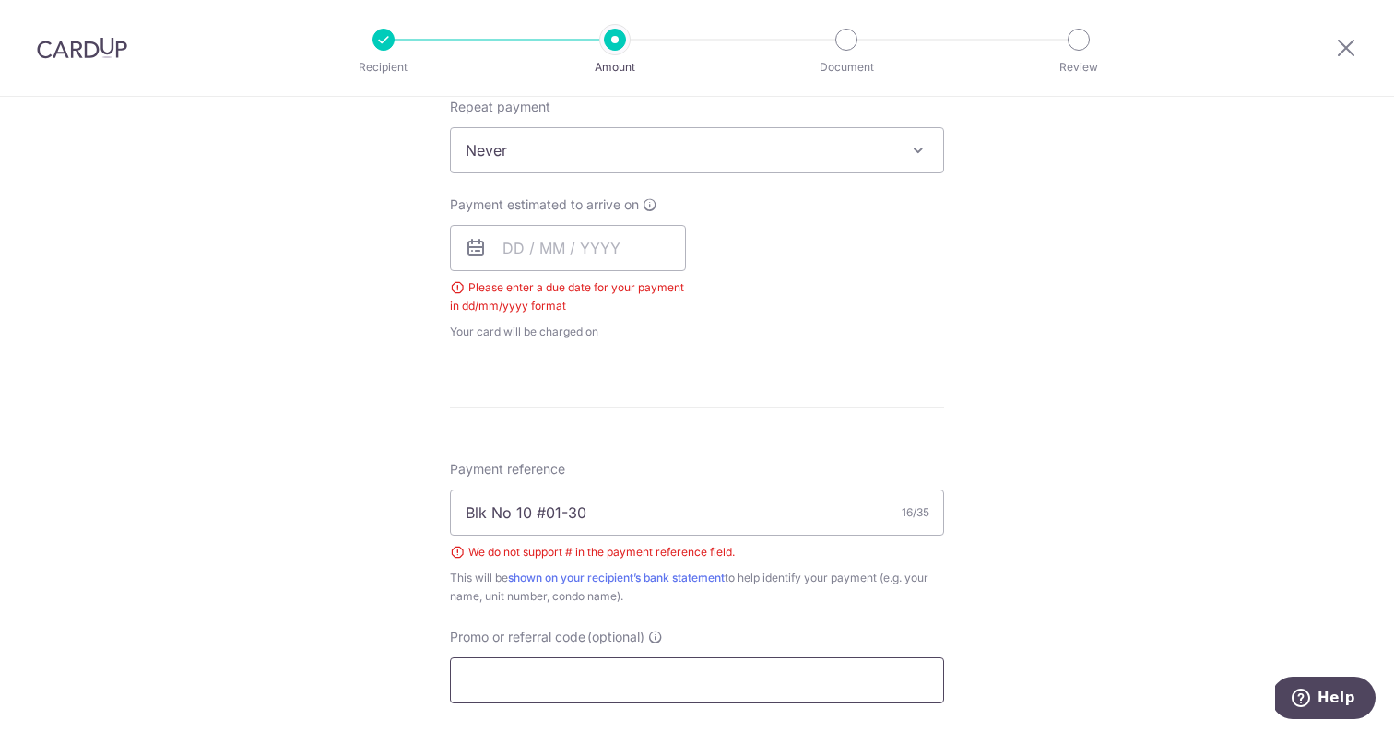
scroll to position [804, 0]
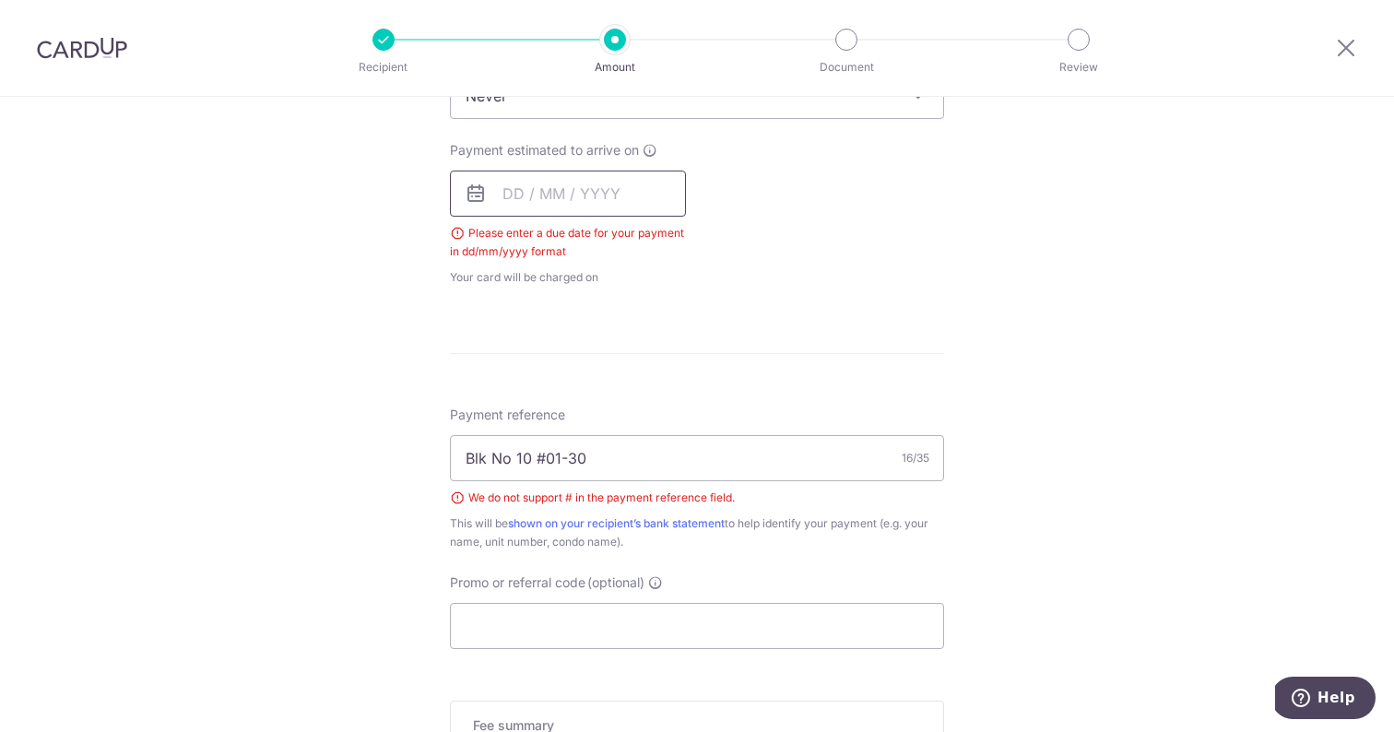
click at [607, 195] on input "text" at bounding box center [568, 194] width 236 height 46
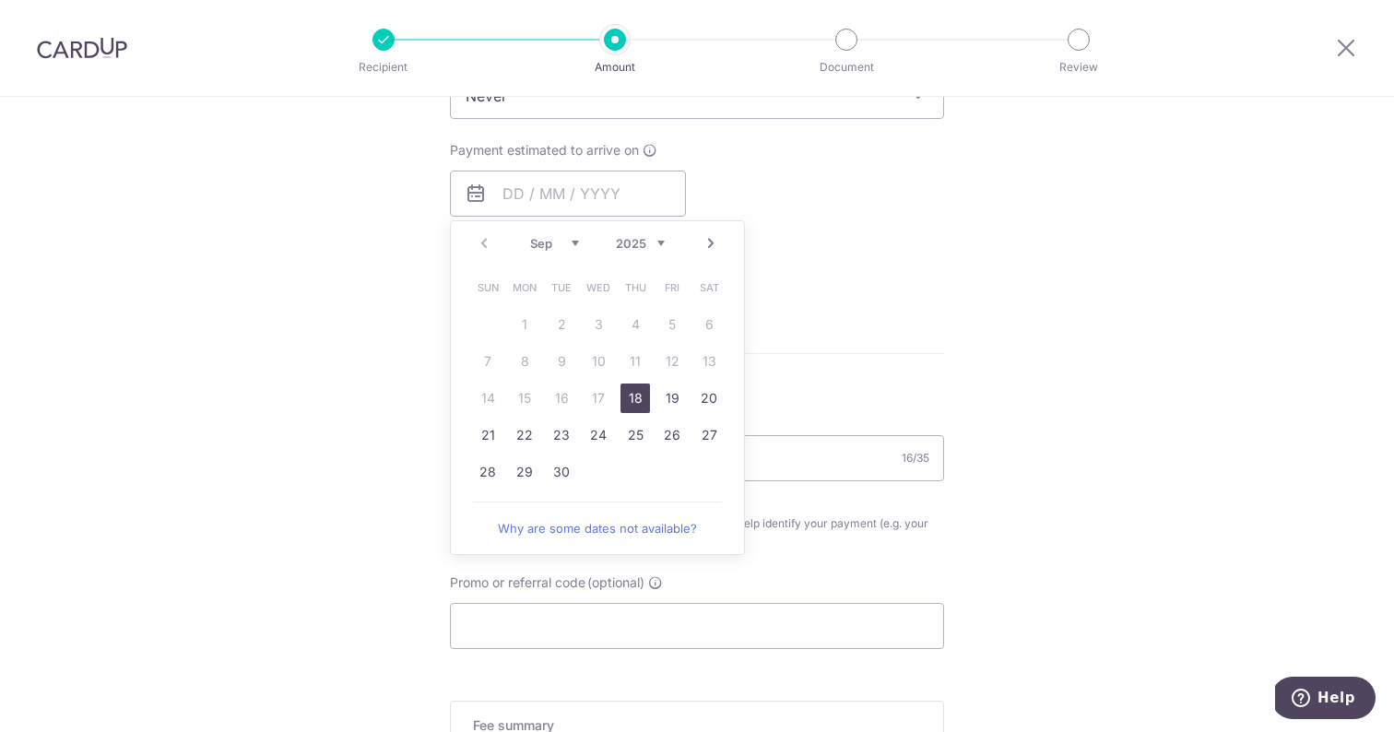
click at [634, 405] on link "18" at bounding box center [634, 397] width 29 height 29
type input "[DATE]"
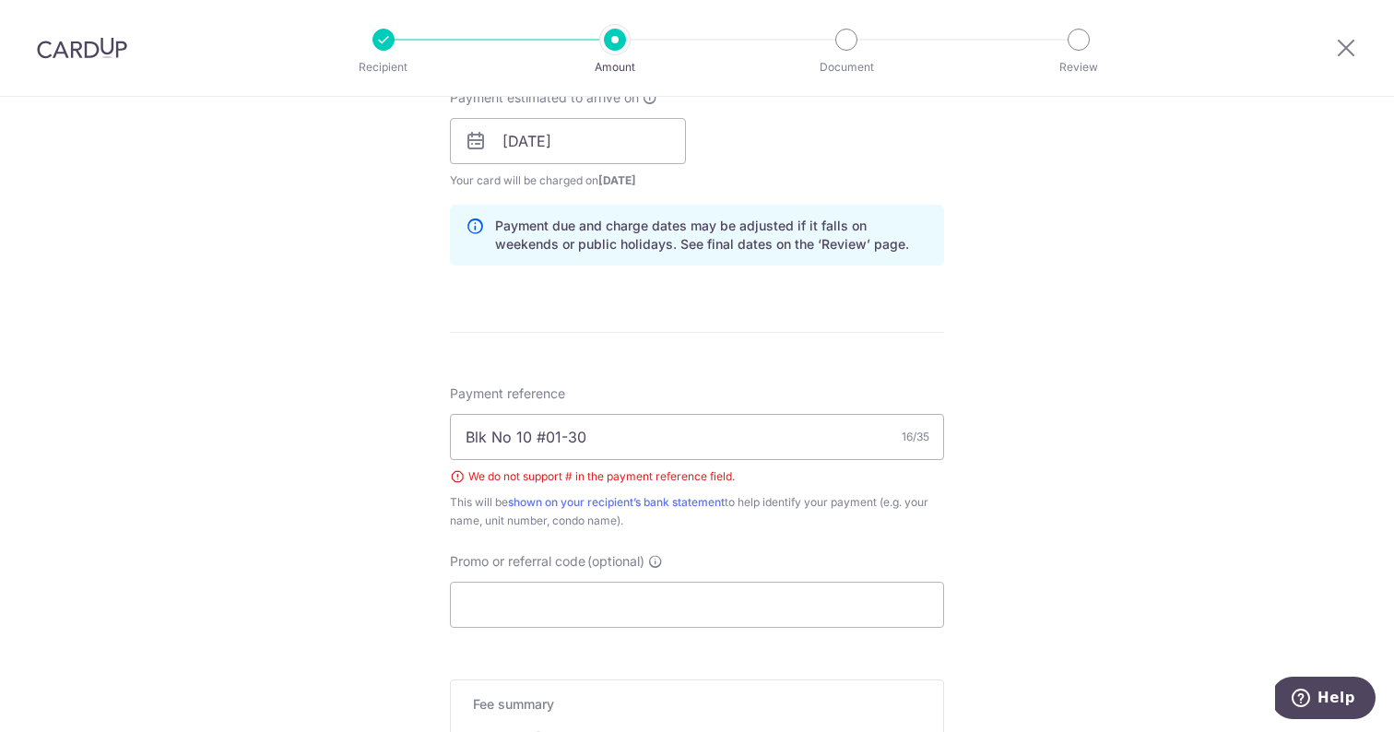
scroll to position [878, 0]
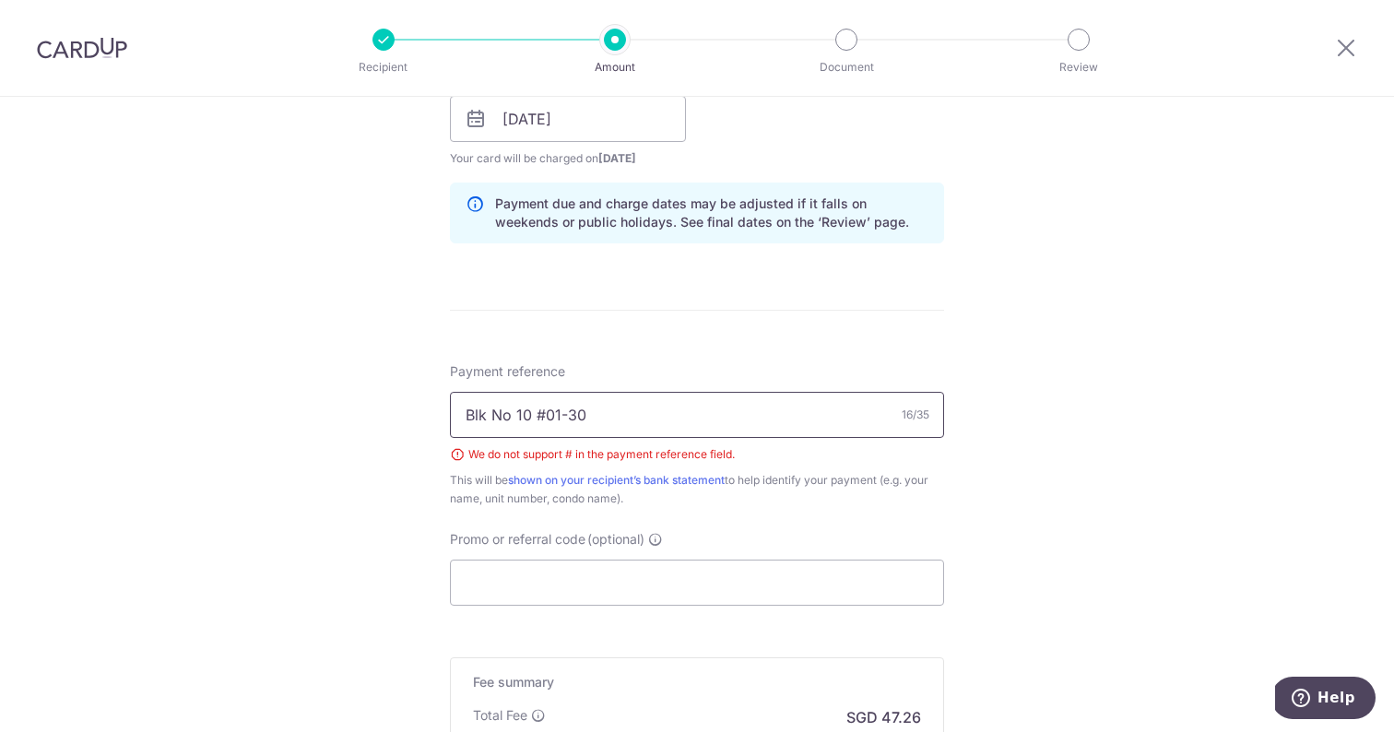
click at [544, 414] on input "Blk No 10 #01-30" at bounding box center [697, 415] width 494 height 46
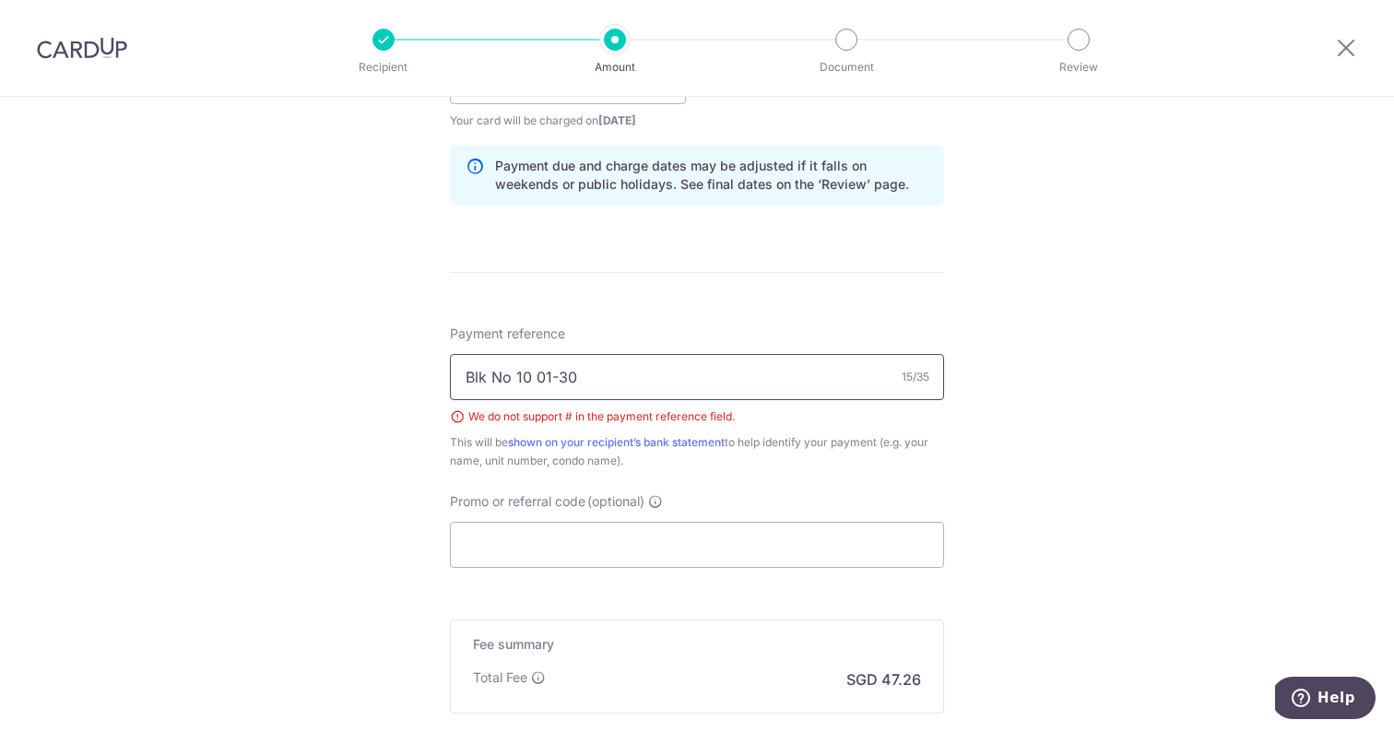
type input "Blk No 10 01-30"
click at [701, 510] on div "Promo or referral code (optional) The discounted fee will be shown on the revie…" at bounding box center [697, 530] width 494 height 76
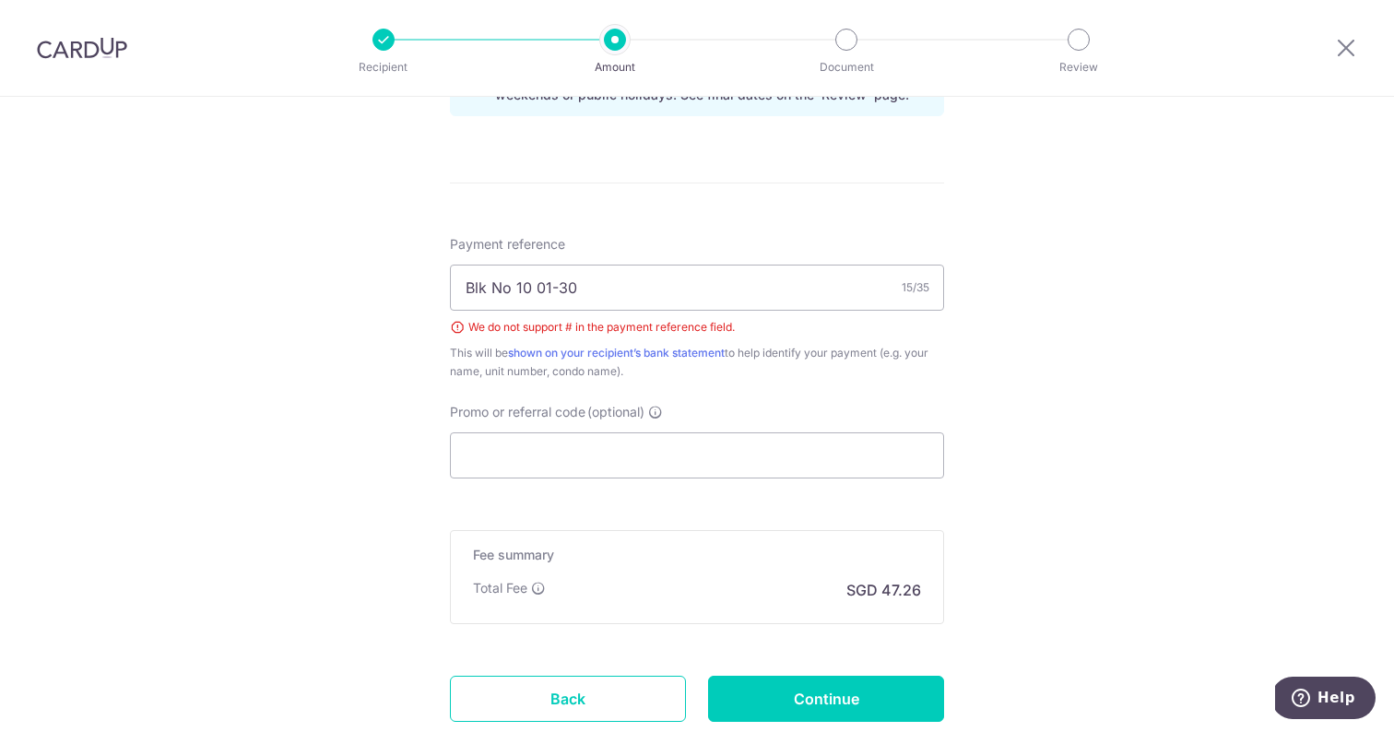
scroll to position [1027, 0]
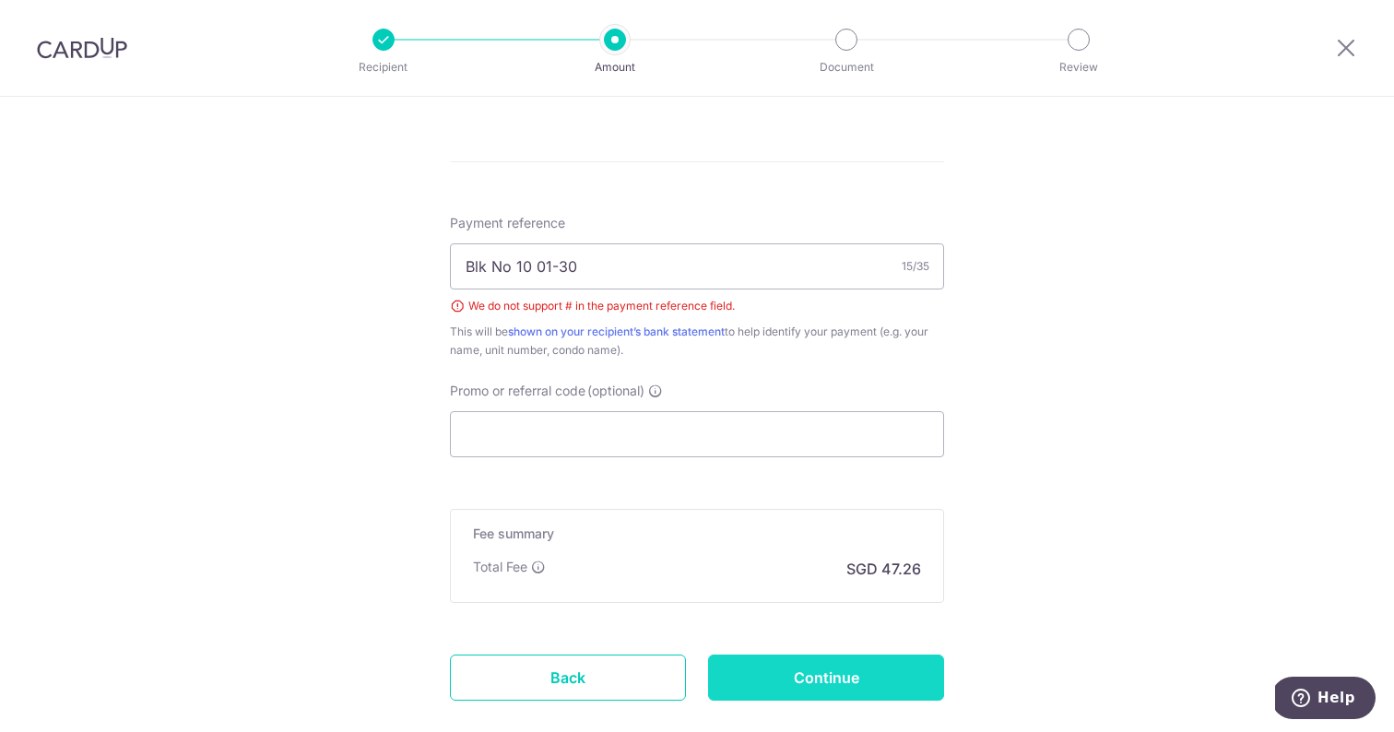
click at [730, 674] on input "Continue" at bounding box center [826, 677] width 236 height 46
type input "Create Schedule"
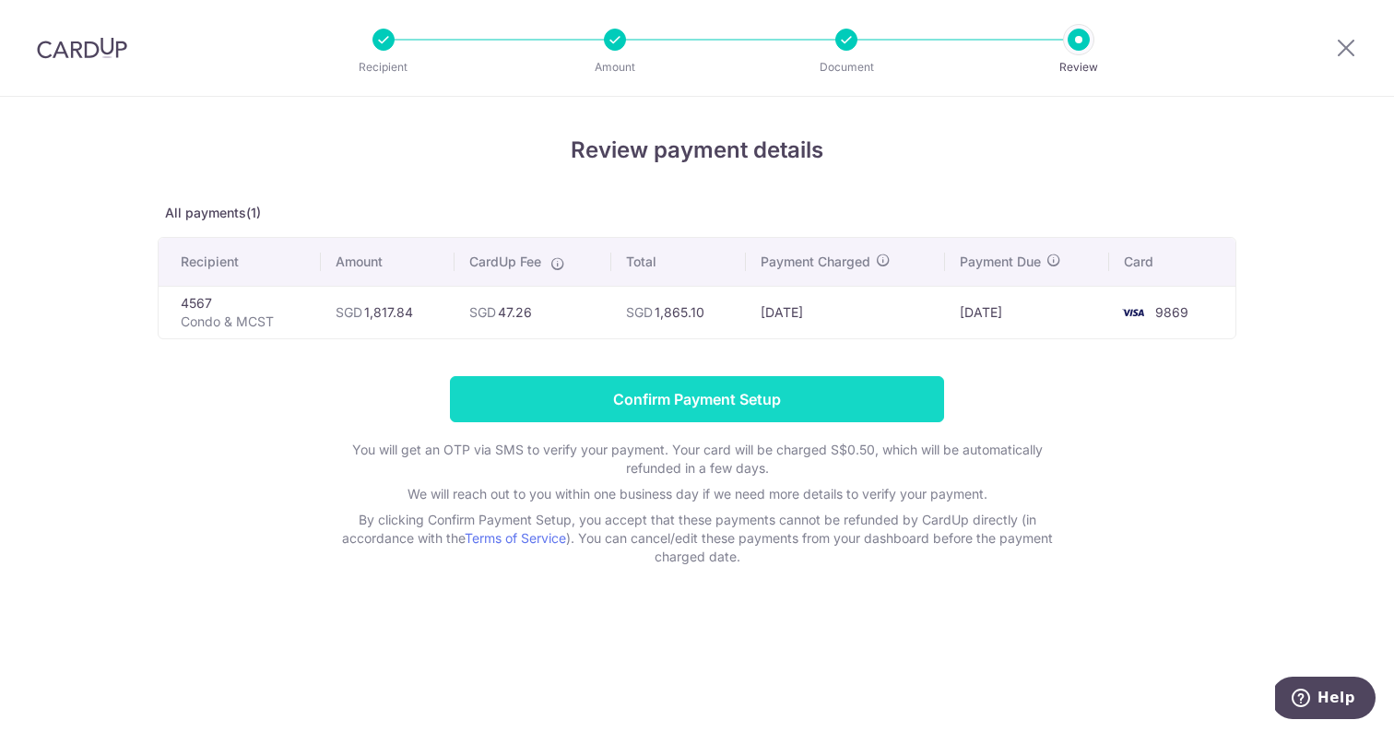
click at [678, 395] on input "Confirm Payment Setup" at bounding box center [697, 399] width 494 height 46
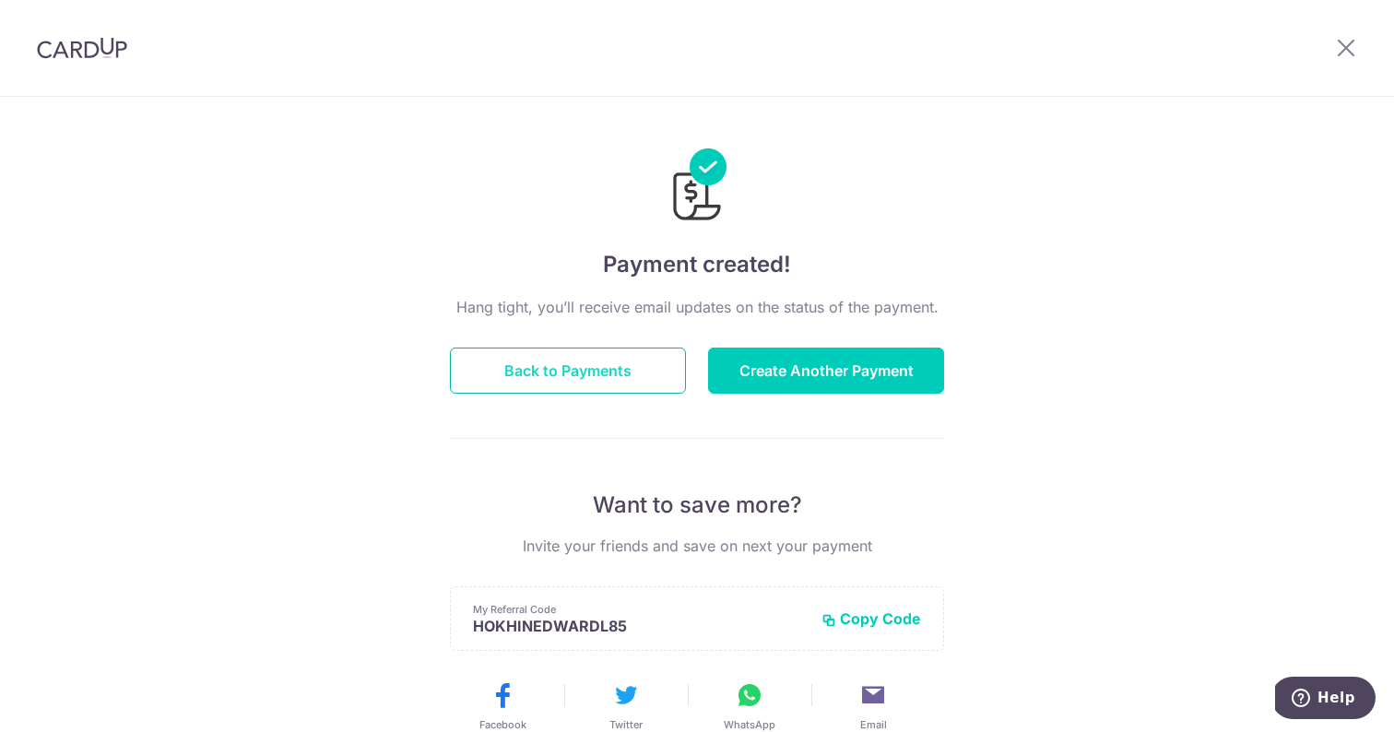
click at [602, 361] on button "Back to Payments" at bounding box center [568, 371] width 236 height 46
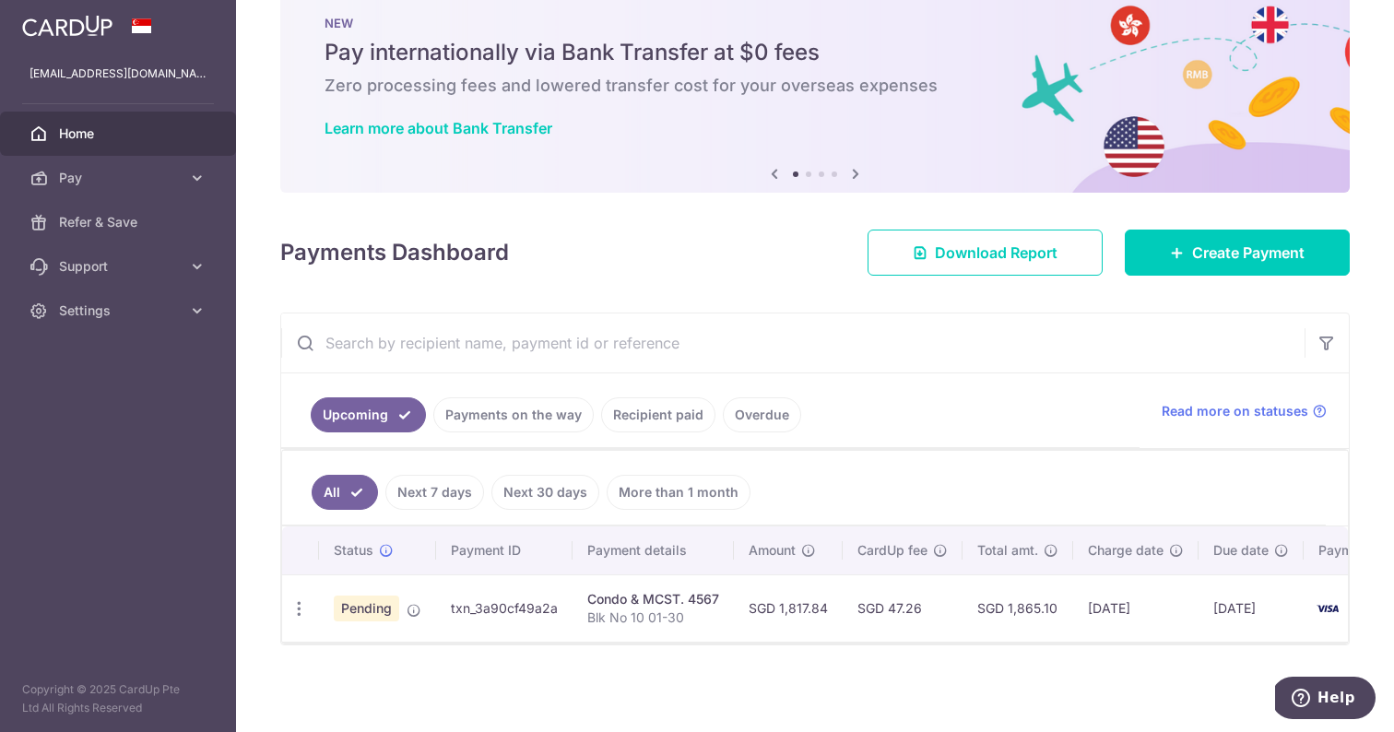
scroll to position [53, 0]
click at [110, 275] on span "Support" at bounding box center [120, 266] width 122 height 18
click at [104, 323] on link "FAQ" at bounding box center [118, 311] width 236 height 44
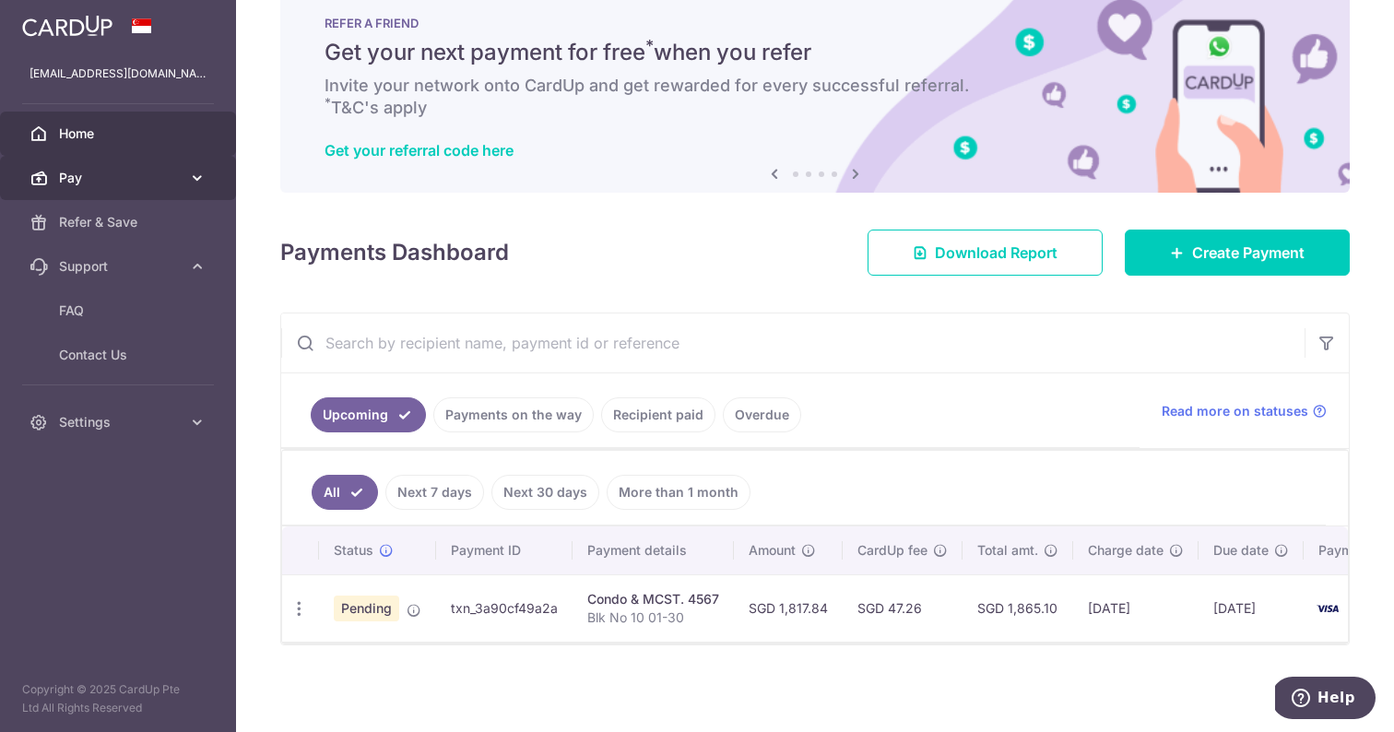
click at [119, 189] on link "Pay" at bounding box center [118, 178] width 236 height 44
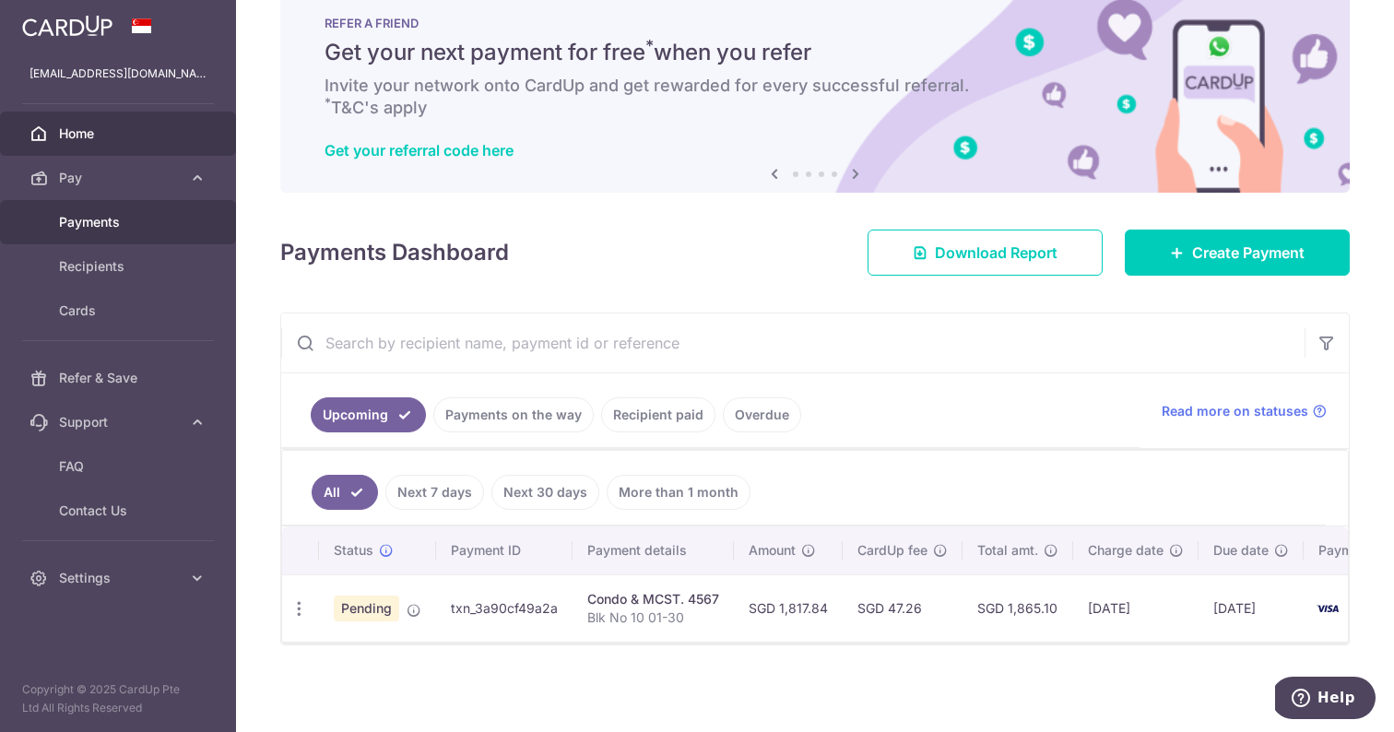
click at [122, 233] on link "Payments" at bounding box center [118, 222] width 236 height 44
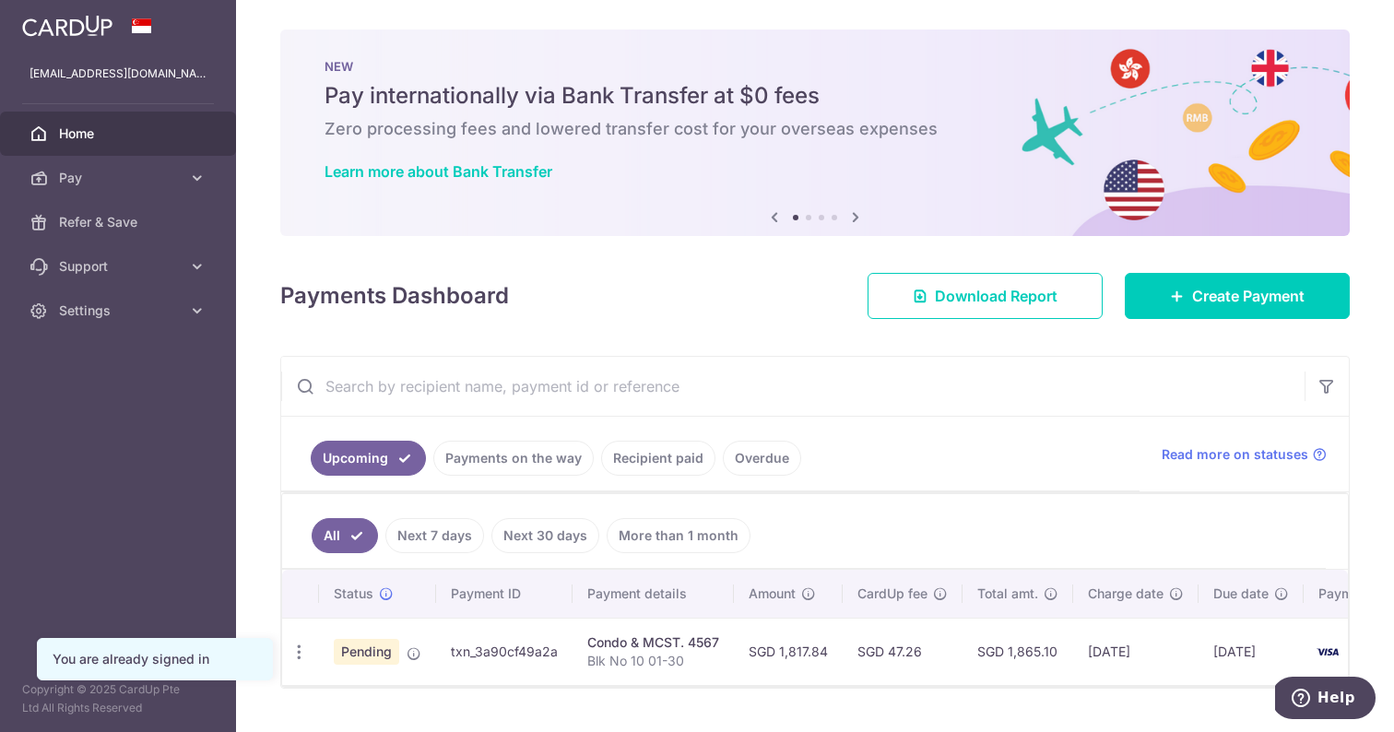
scroll to position [30, 0]
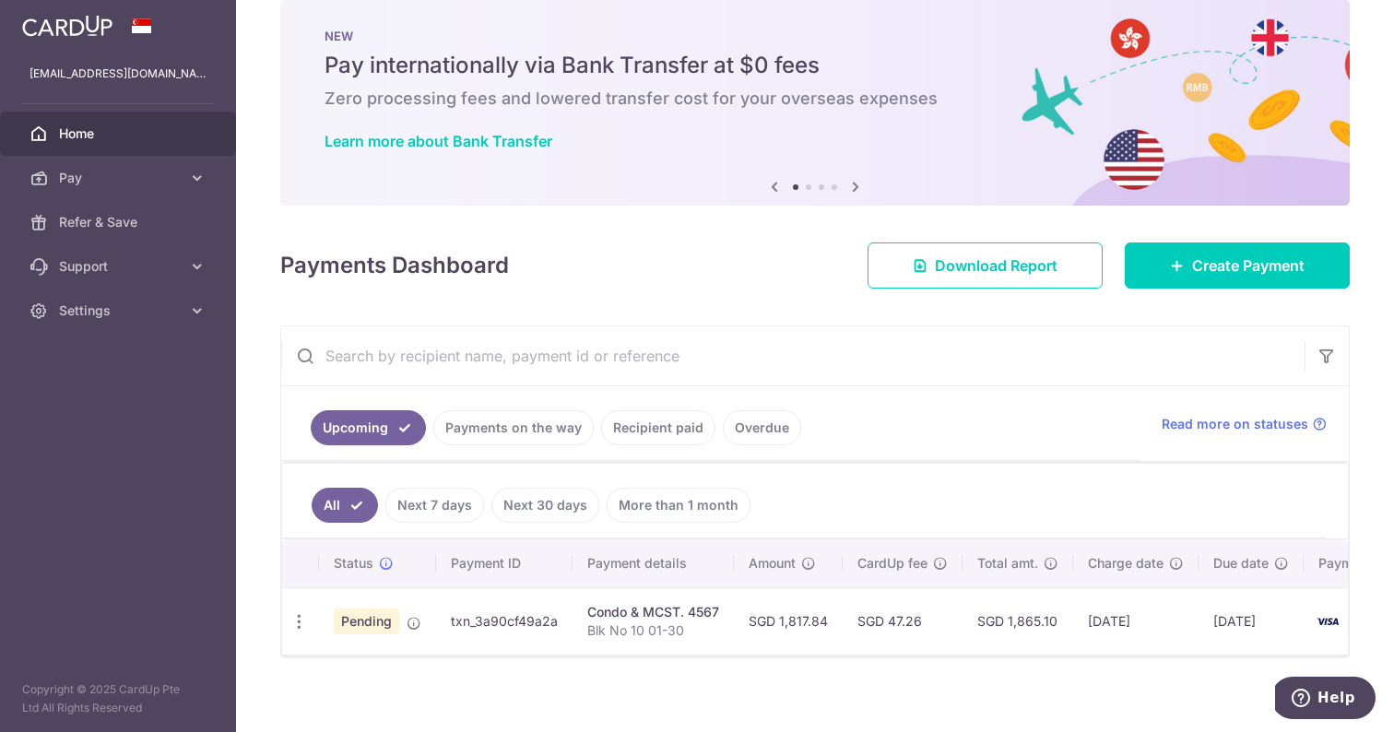
click at [89, 36] on img at bounding box center [67, 26] width 90 height 22
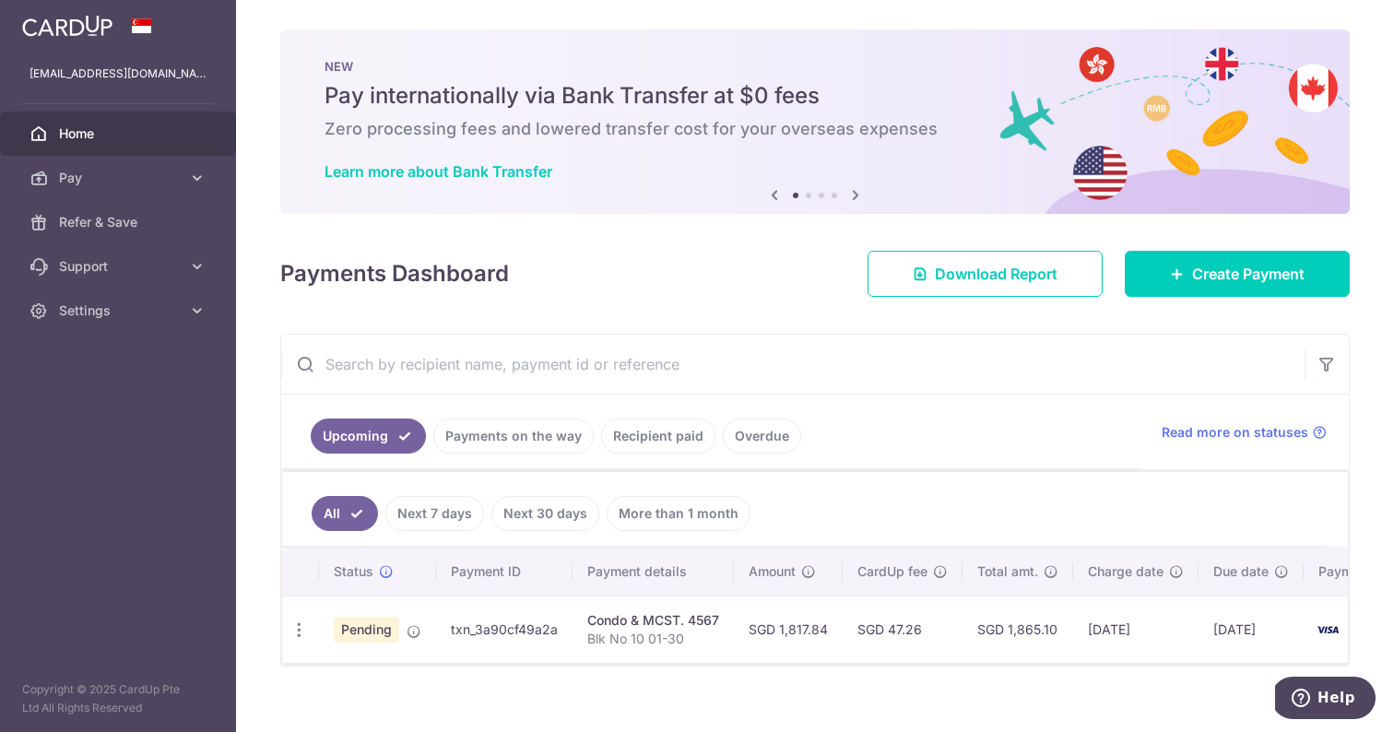
scroll to position [0, 0]
click at [78, 131] on span "Home" at bounding box center [120, 133] width 122 height 18
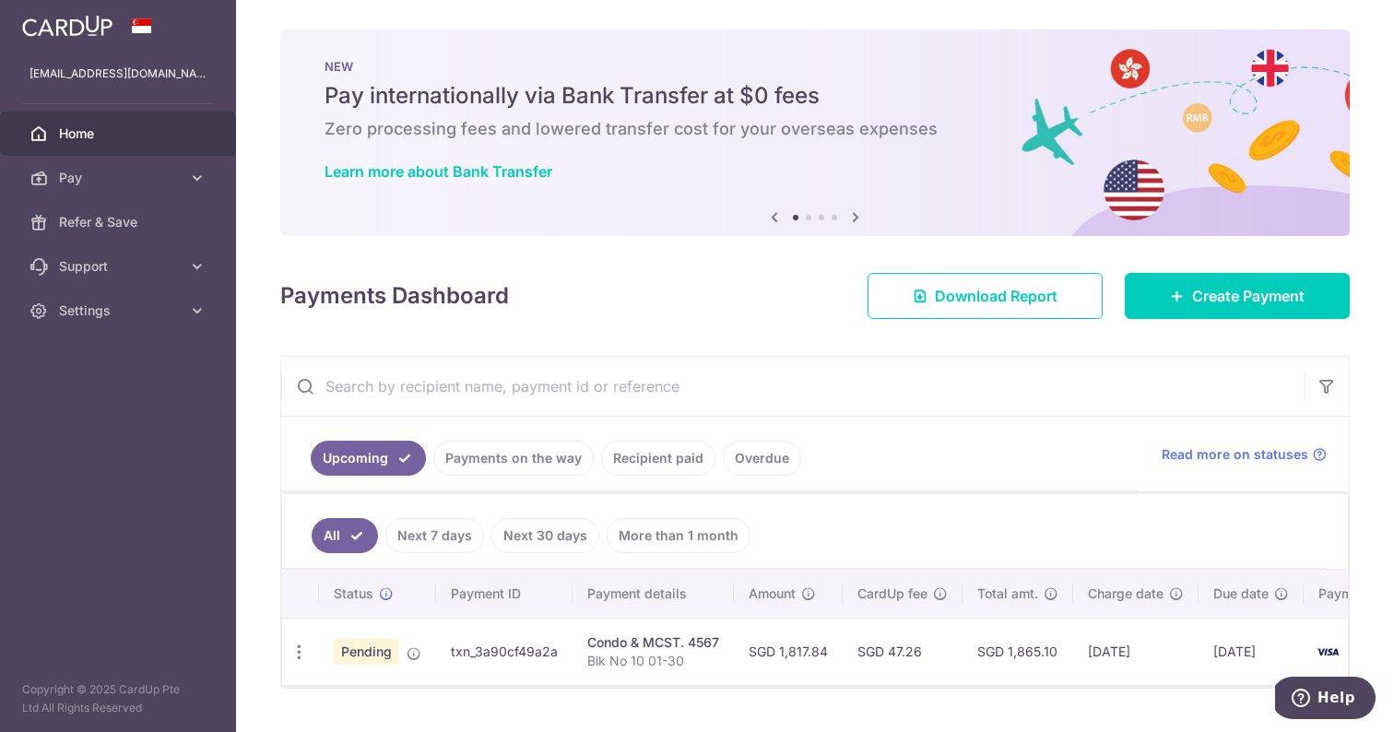
click at [102, 23] on img at bounding box center [67, 26] width 90 height 22
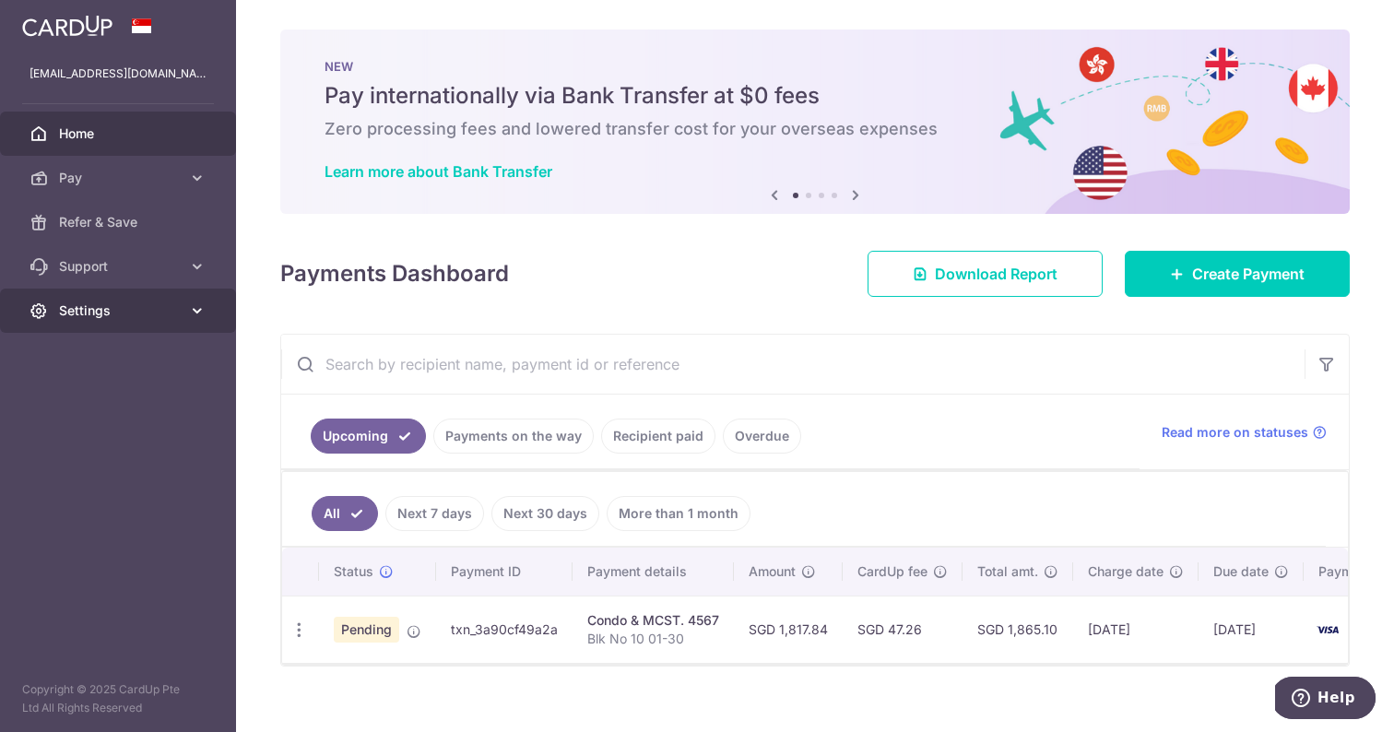
click at [61, 311] on span "Settings" at bounding box center [120, 310] width 122 height 18
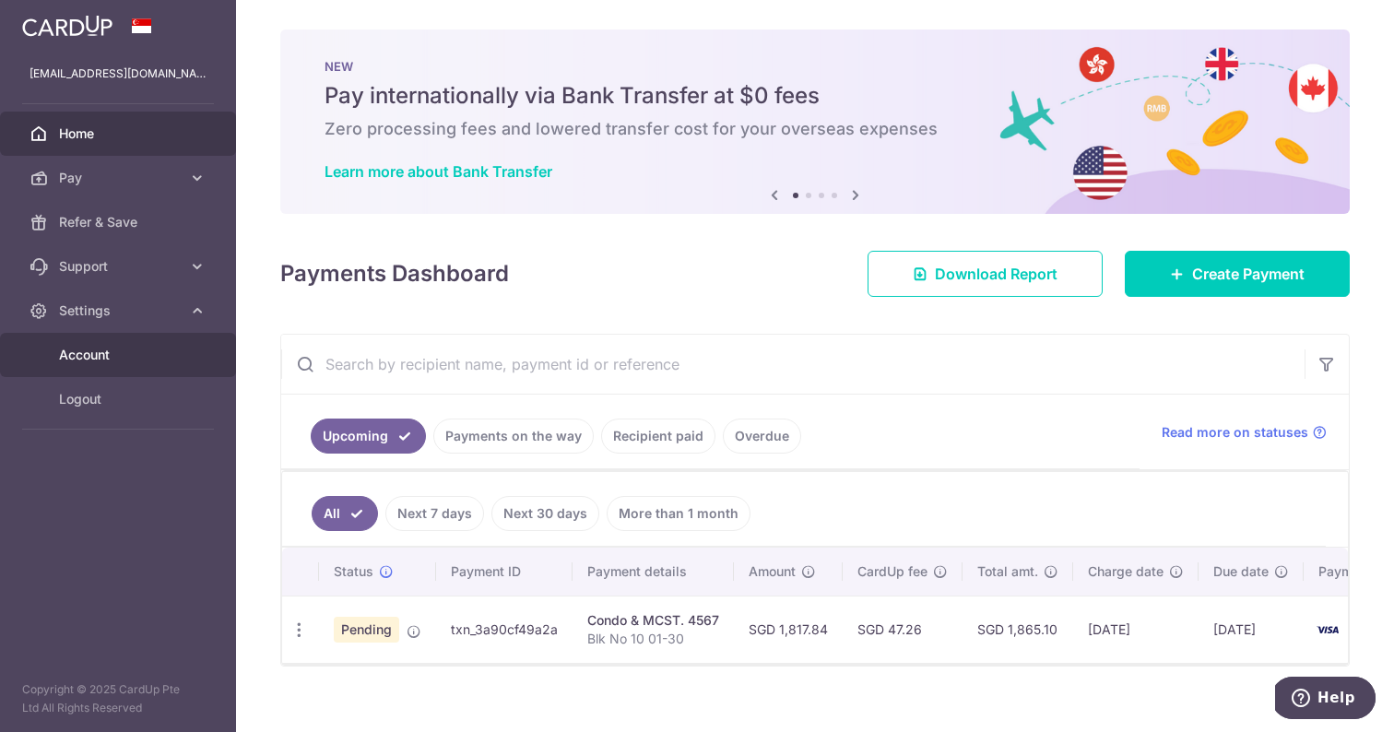
click at [112, 373] on link "Account" at bounding box center [118, 355] width 236 height 44
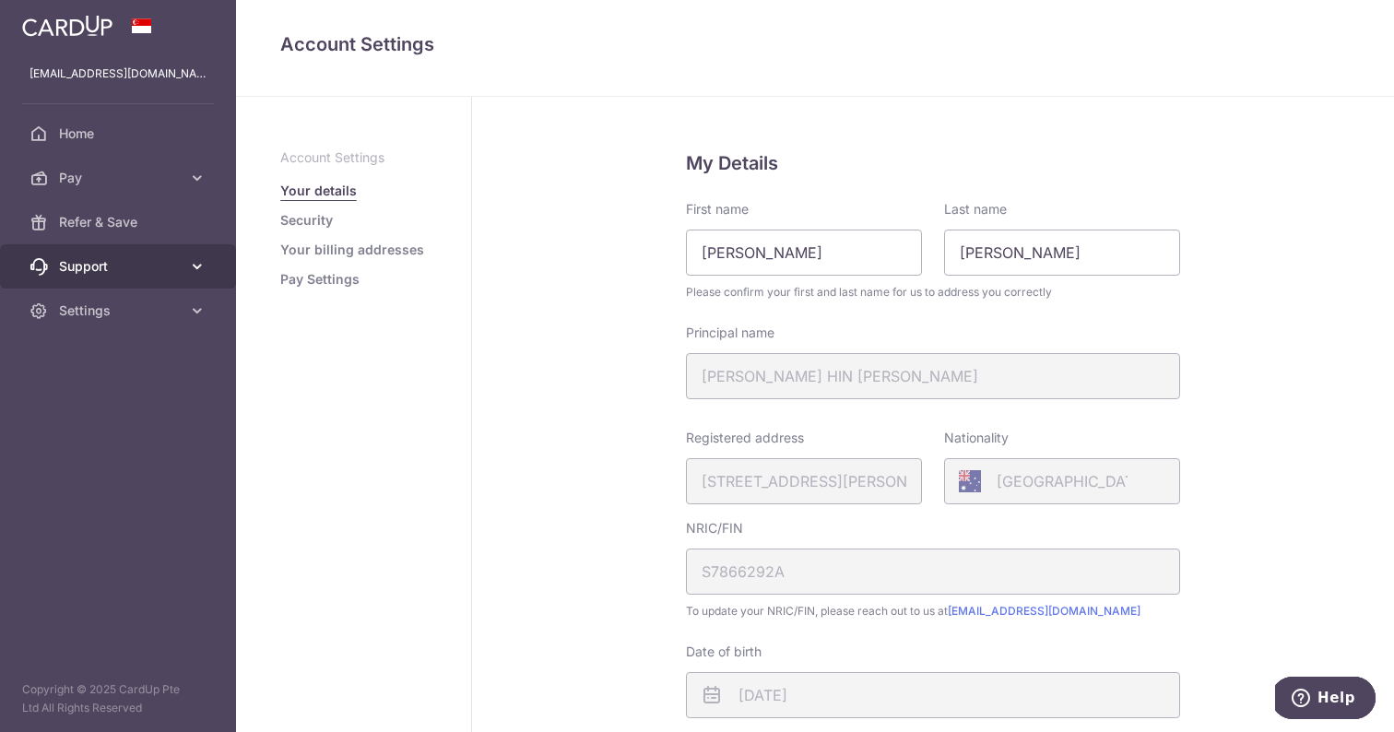
click at [144, 265] on span "Support" at bounding box center [120, 266] width 122 height 18
click at [90, 286] on link "Support" at bounding box center [118, 266] width 236 height 44
click at [102, 273] on span "Support" at bounding box center [120, 266] width 122 height 18
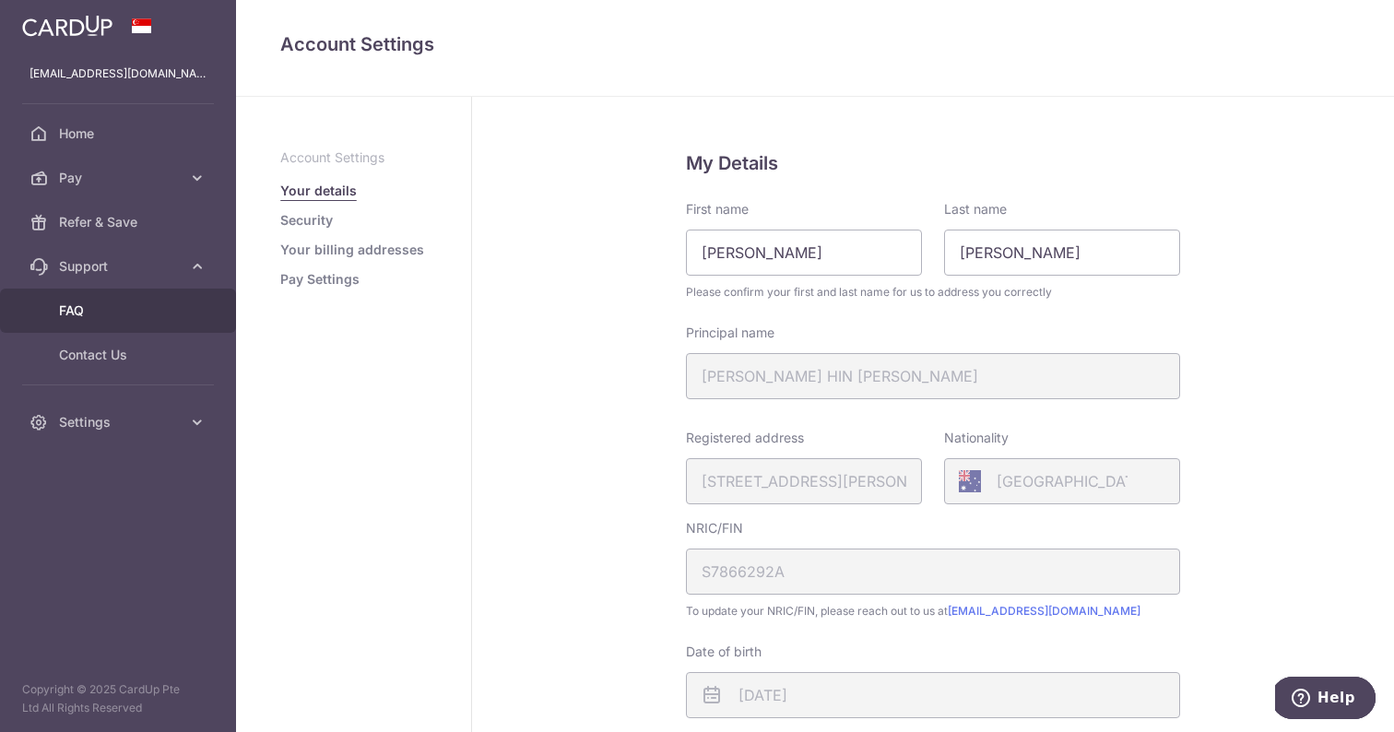
click at [87, 301] on span "FAQ" at bounding box center [120, 310] width 122 height 18
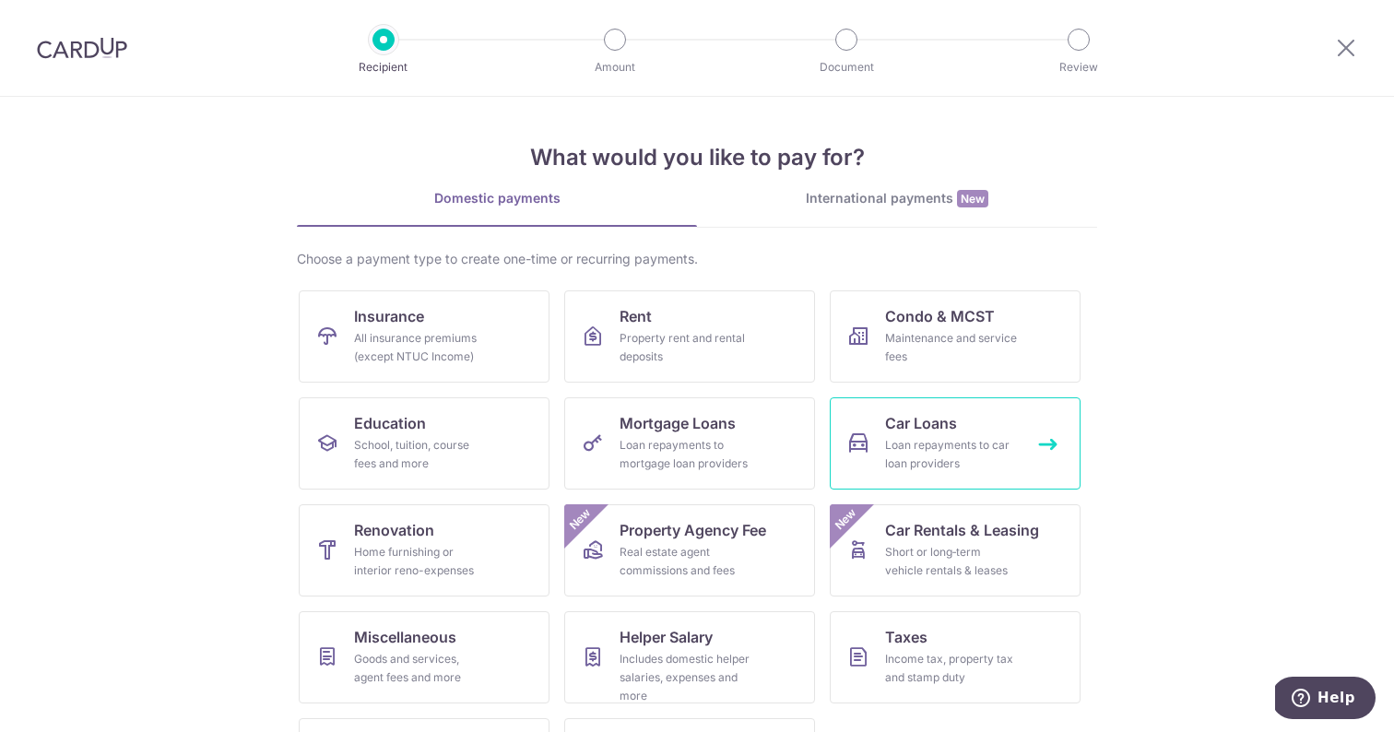
click at [866, 447] on link "Car Loans Loan repayments to car loan providers" at bounding box center [955, 443] width 251 height 92
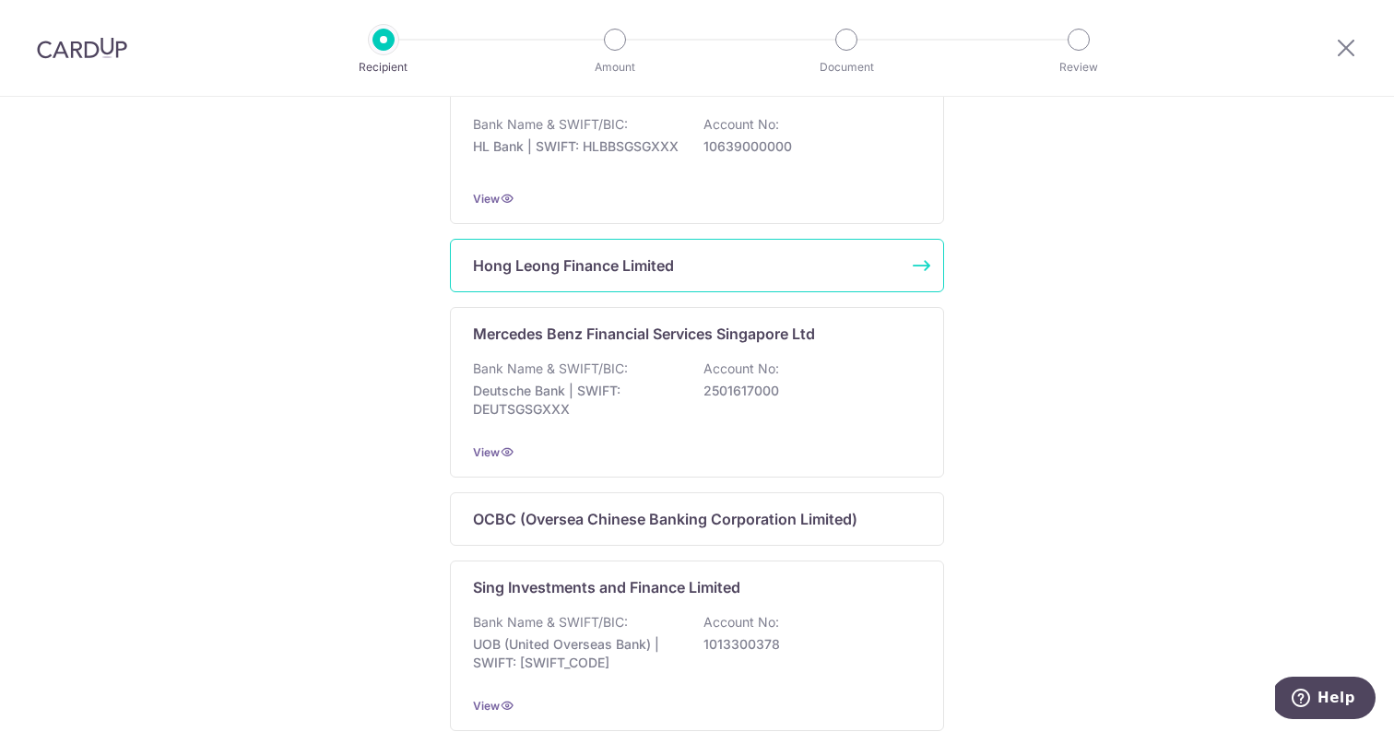
scroll to position [871, 0]
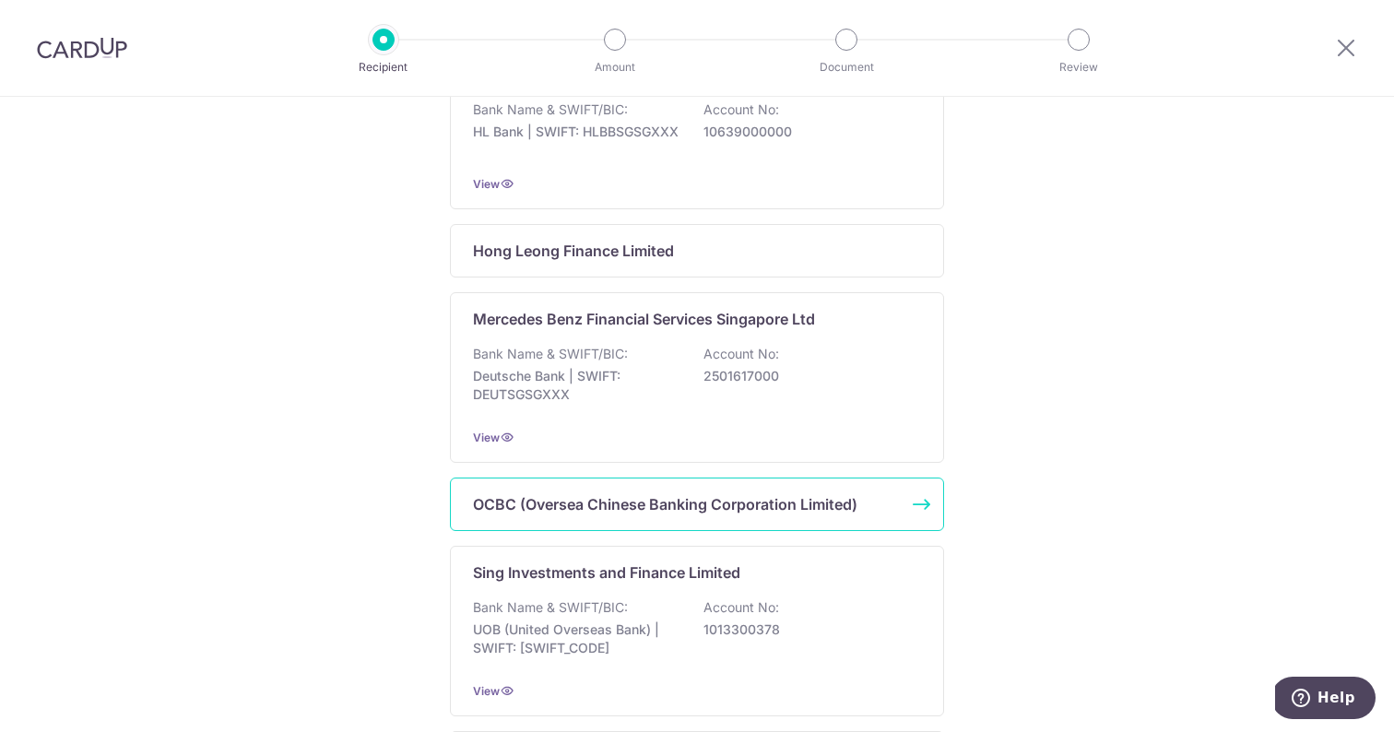
click at [739, 509] on p "OCBC (Oversea Chinese Banking Corporation Limited)" at bounding box center [665, 504] width 384 height 22
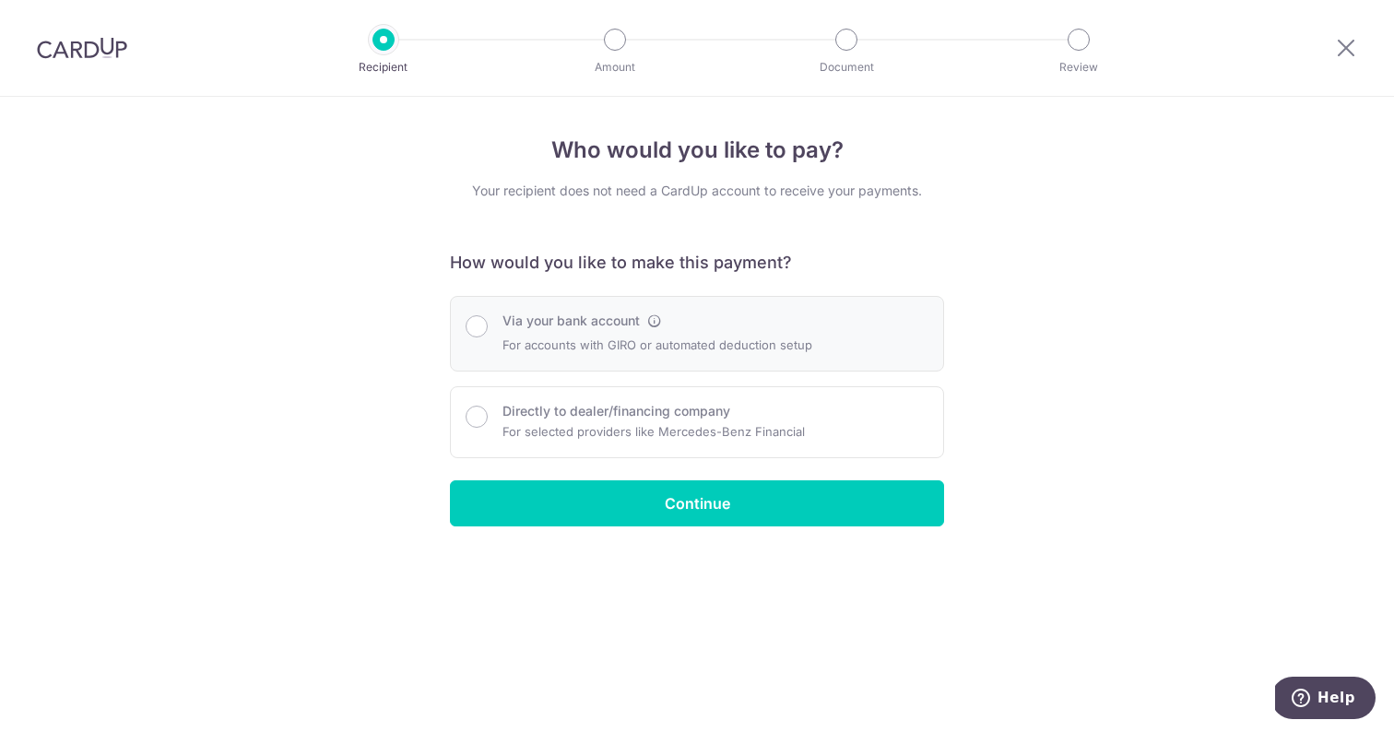
click at [669, 359] on div "Via your bank account For accounts with GIRO or automated deduction setup" at bounding box center [697, 334] width 494 height 76
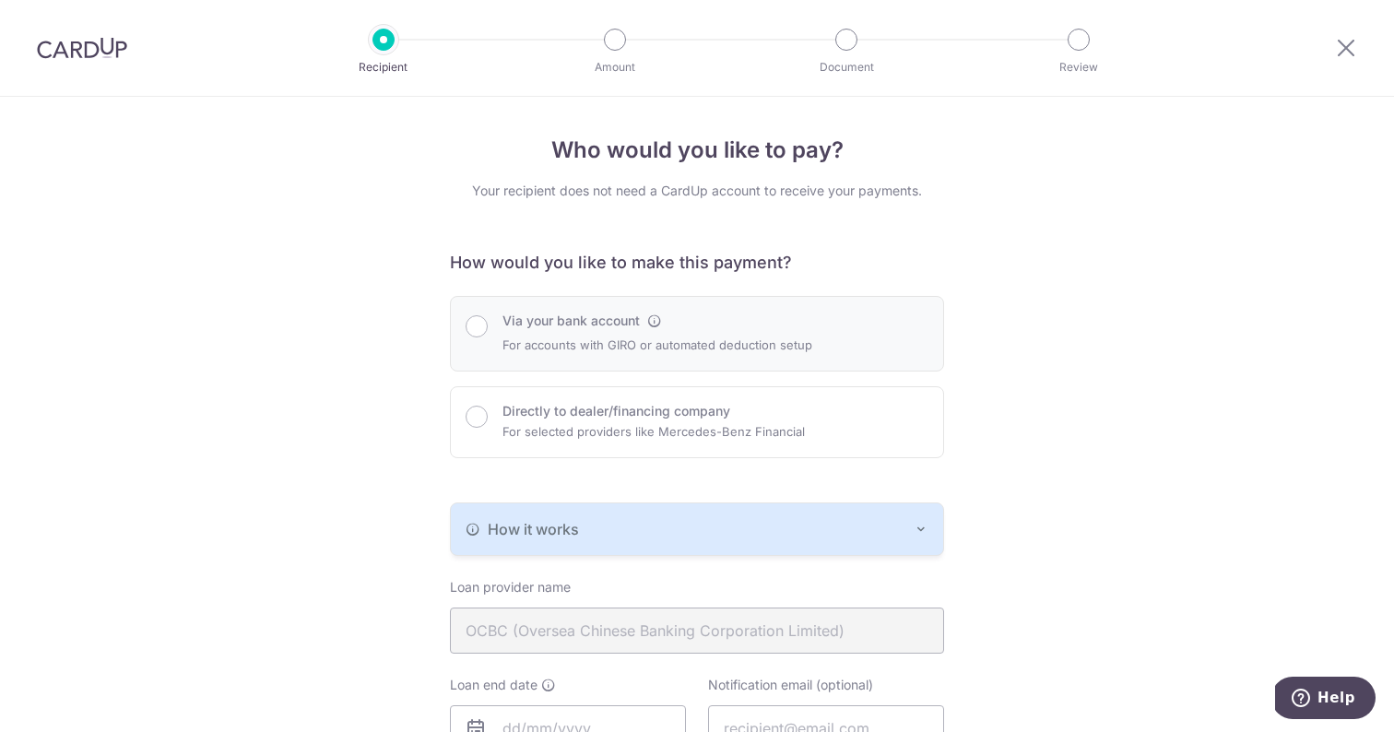
radio input "true"
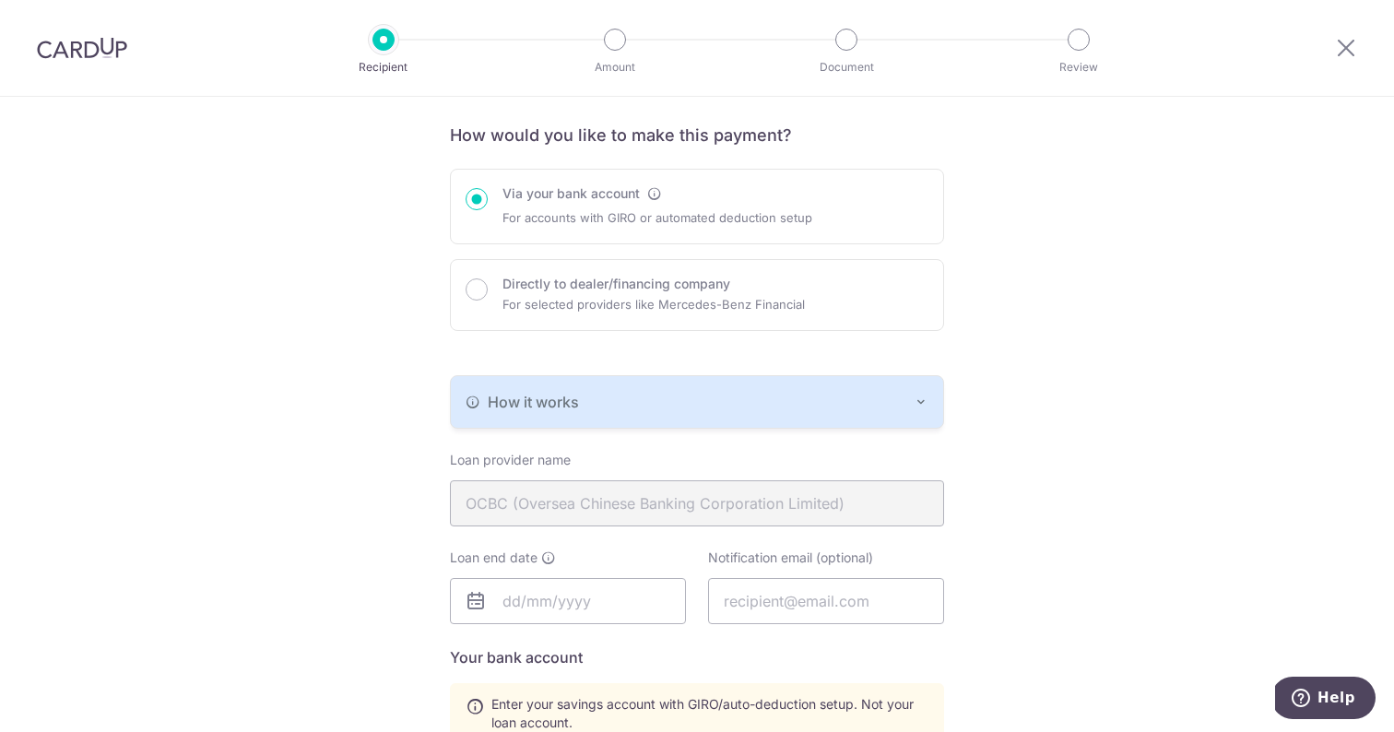
scroll to position [150, 0]
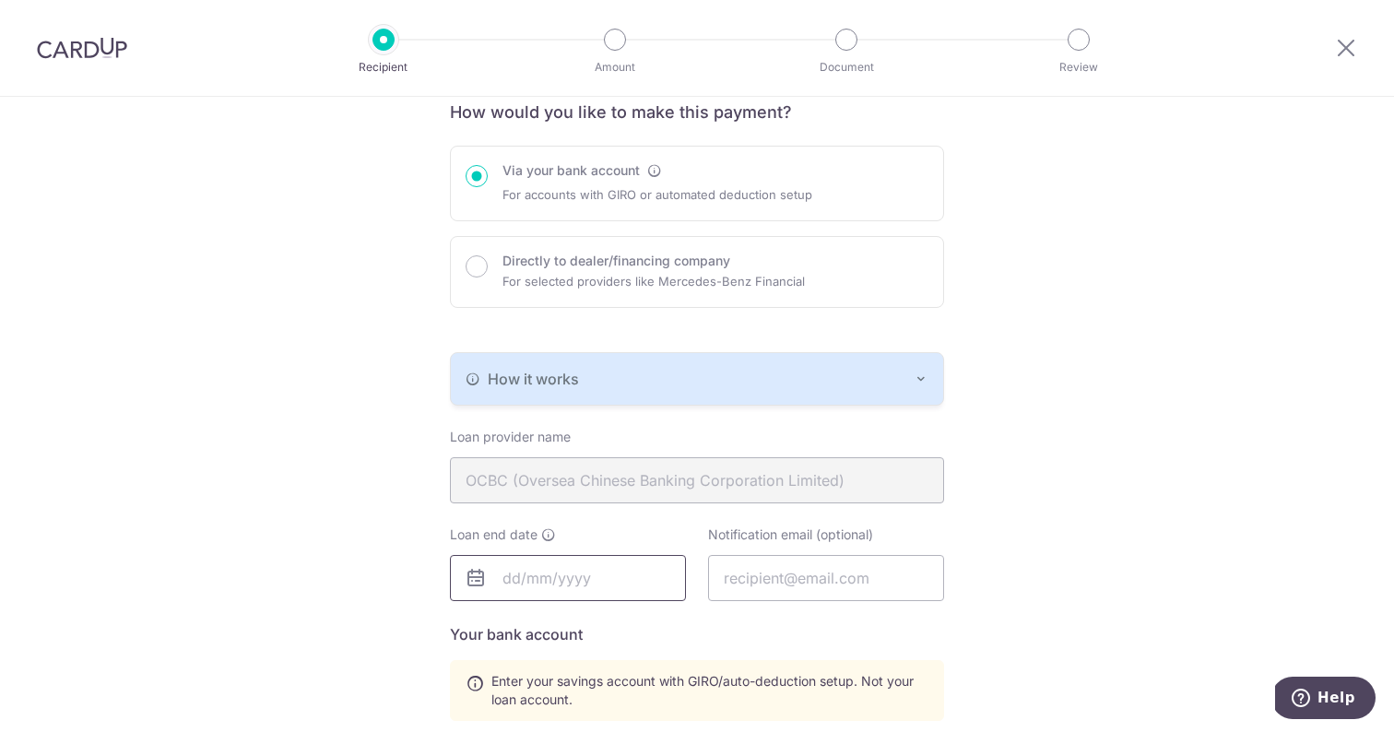
click at [642, 572] on input "text" at bounding box center [568, 578] width 236 height 46
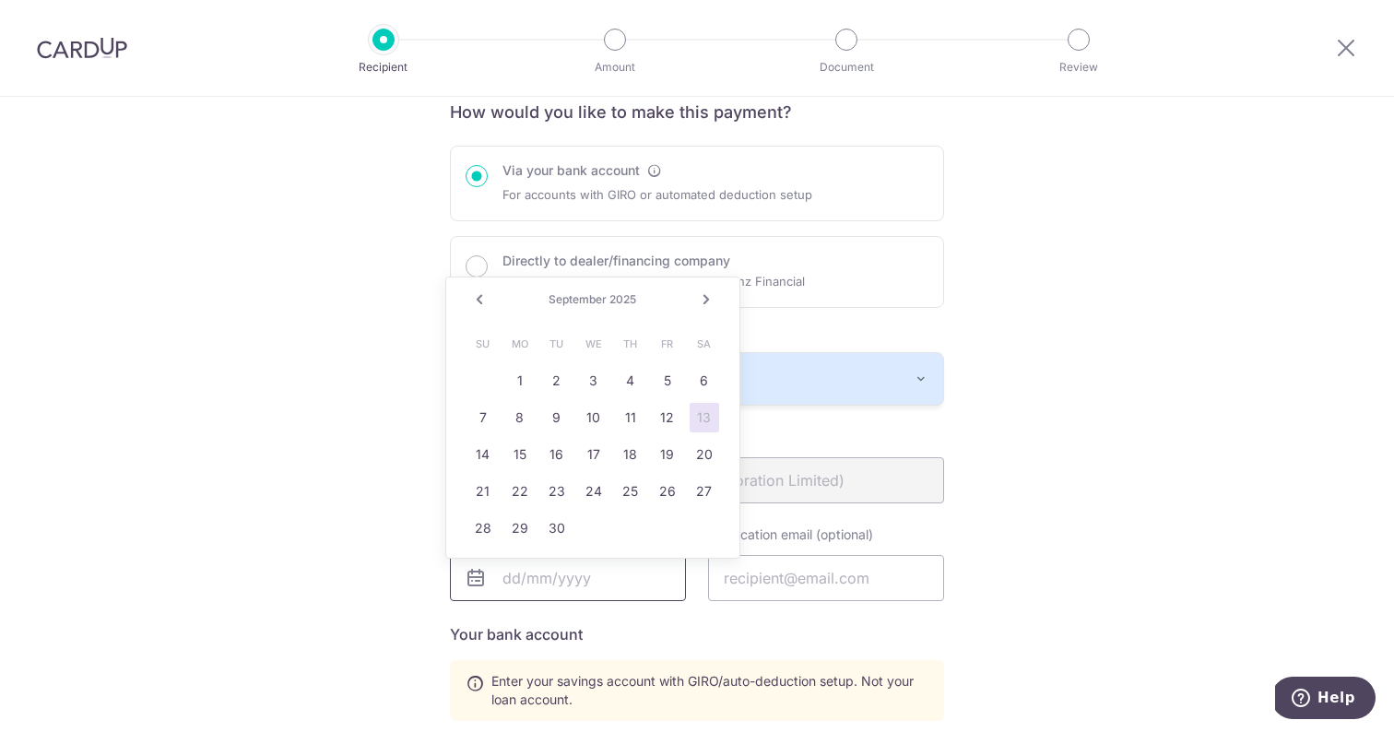
scroll to position [318, 0]
